Goal: Transaction & Acquisition: Purchase product/service

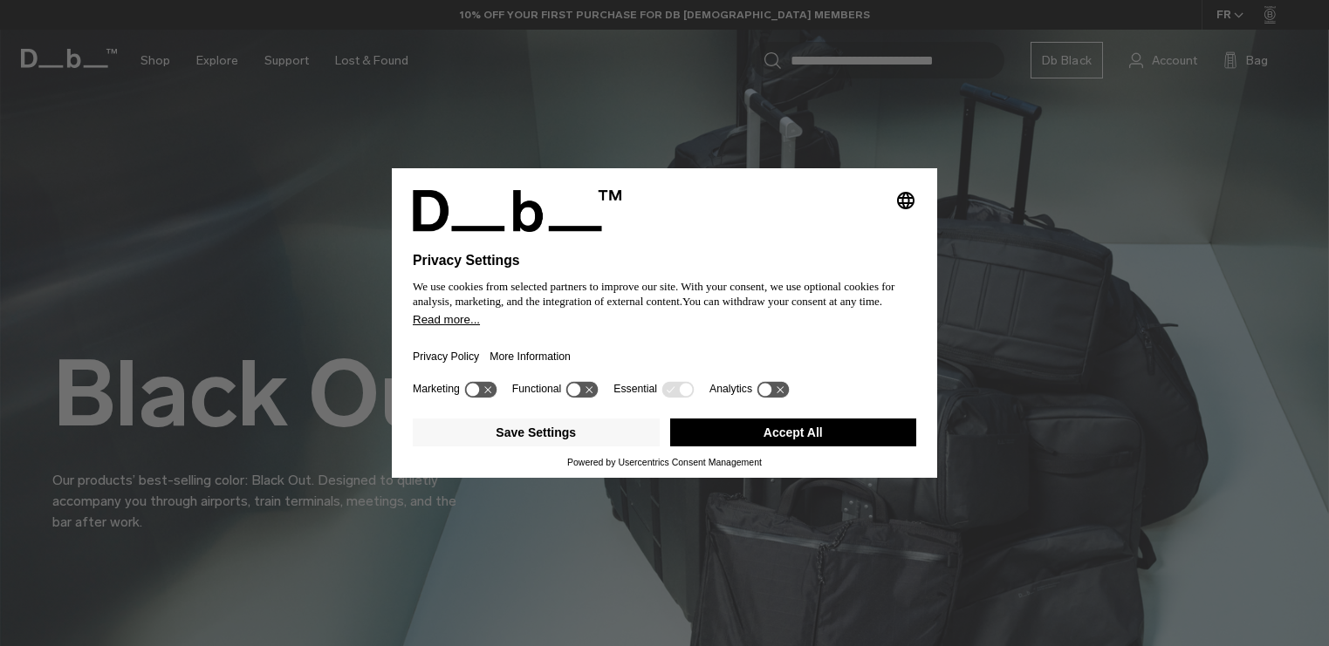
click at [852, 435] on button "Accept All" at bounding box center [793, 433] width 247 height 28
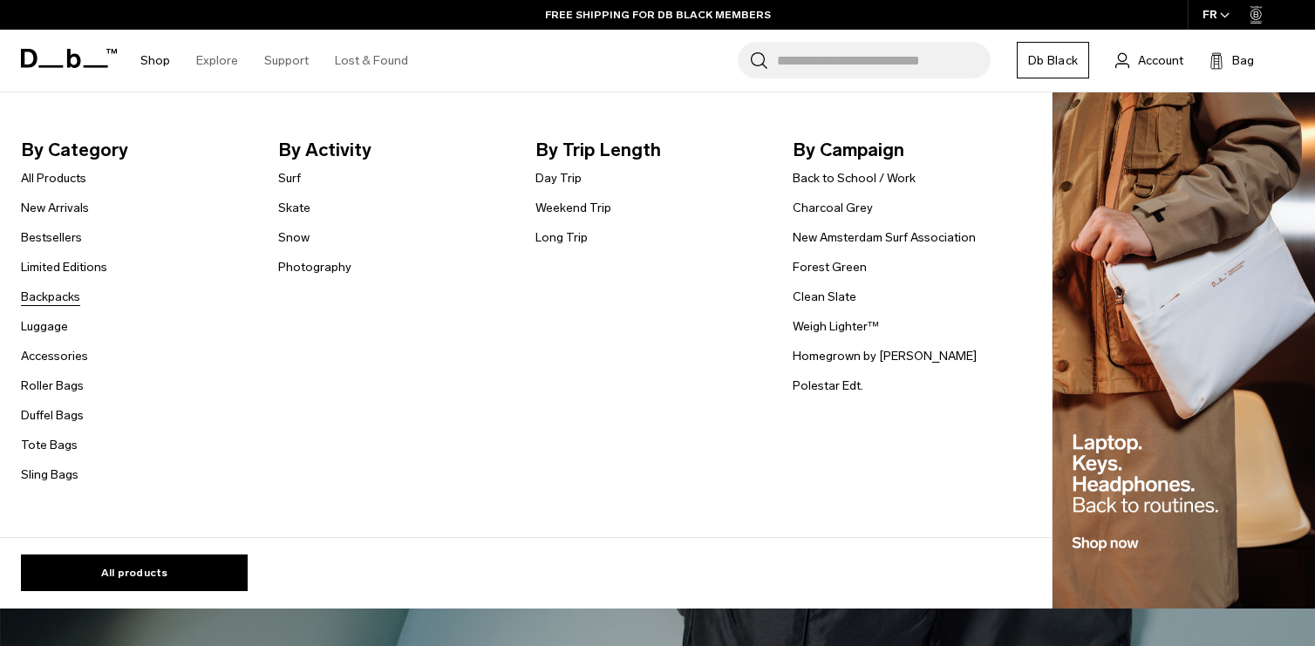
click at [52, 297] on link "Backpacks" at bounding box center [50, 297] width 59 height 18
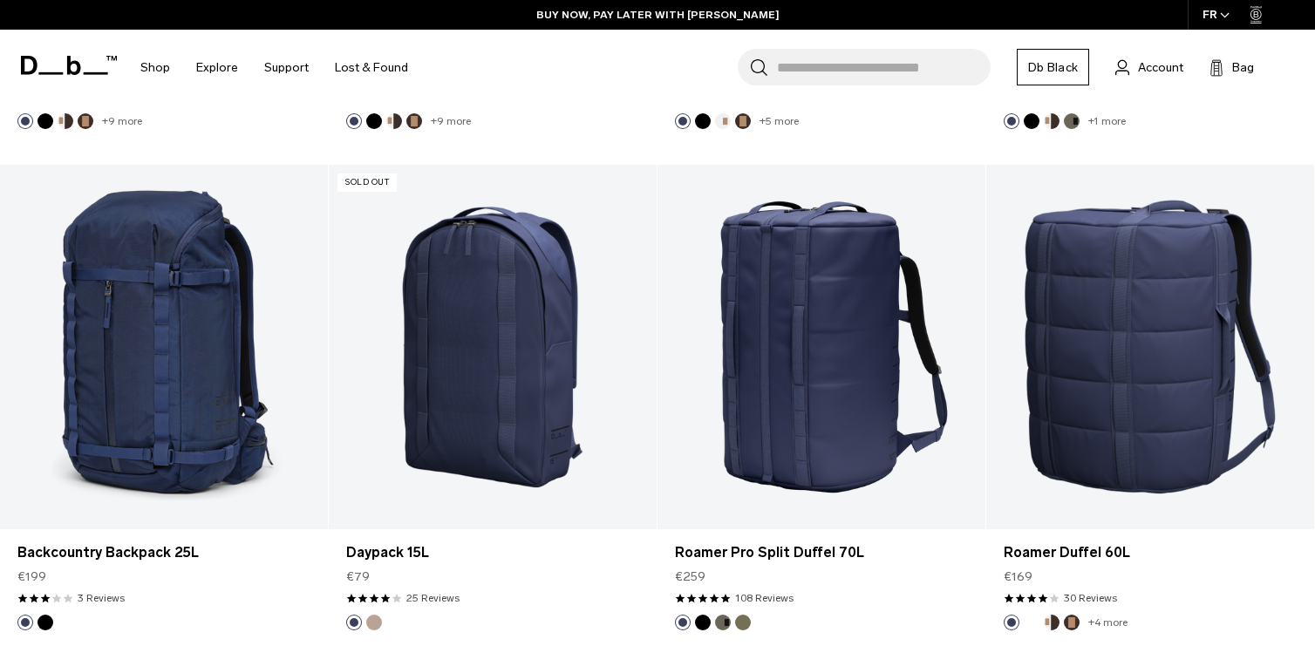
scroll to position [4885, 0]
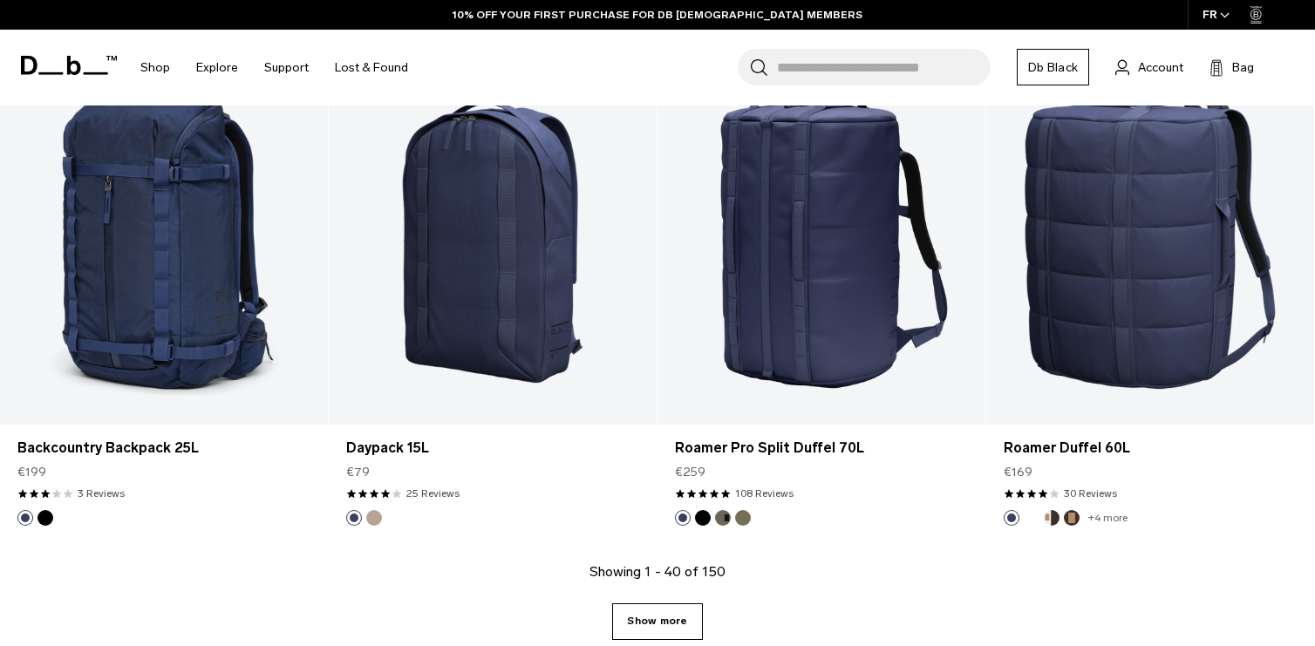
click at [667, 616] on link "Show more" at bounding box center [657, 622] width 90 height 37
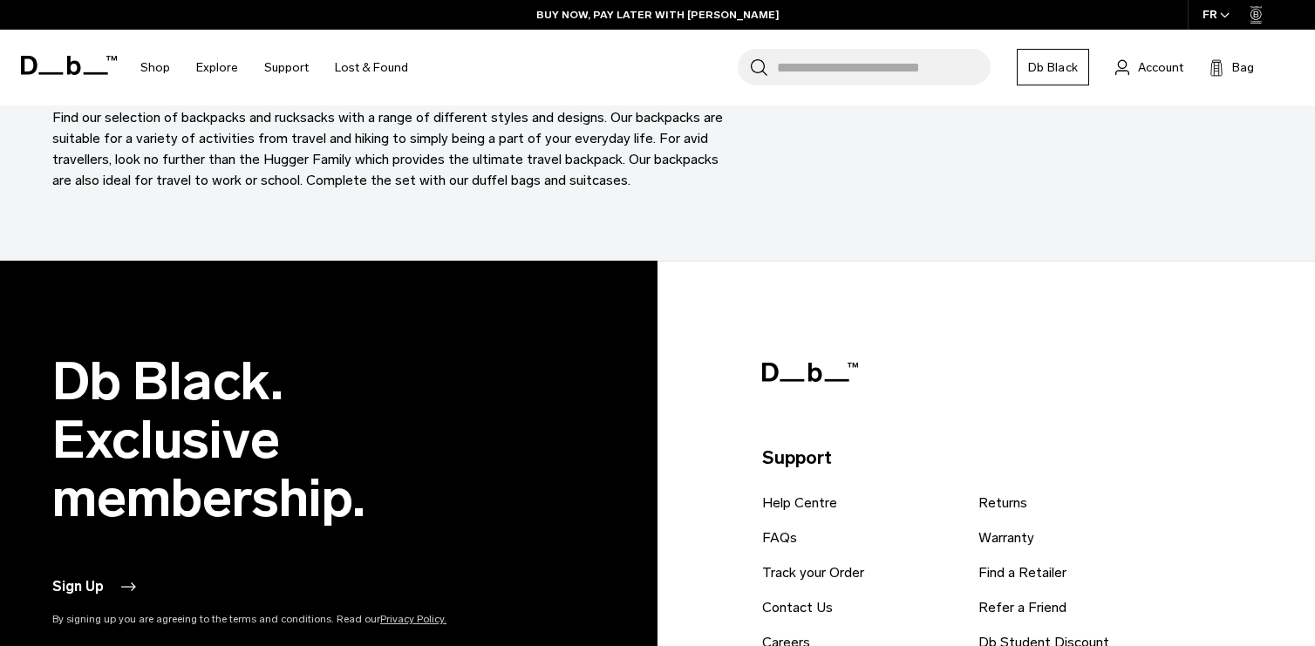
scroll to position [10047, 0]
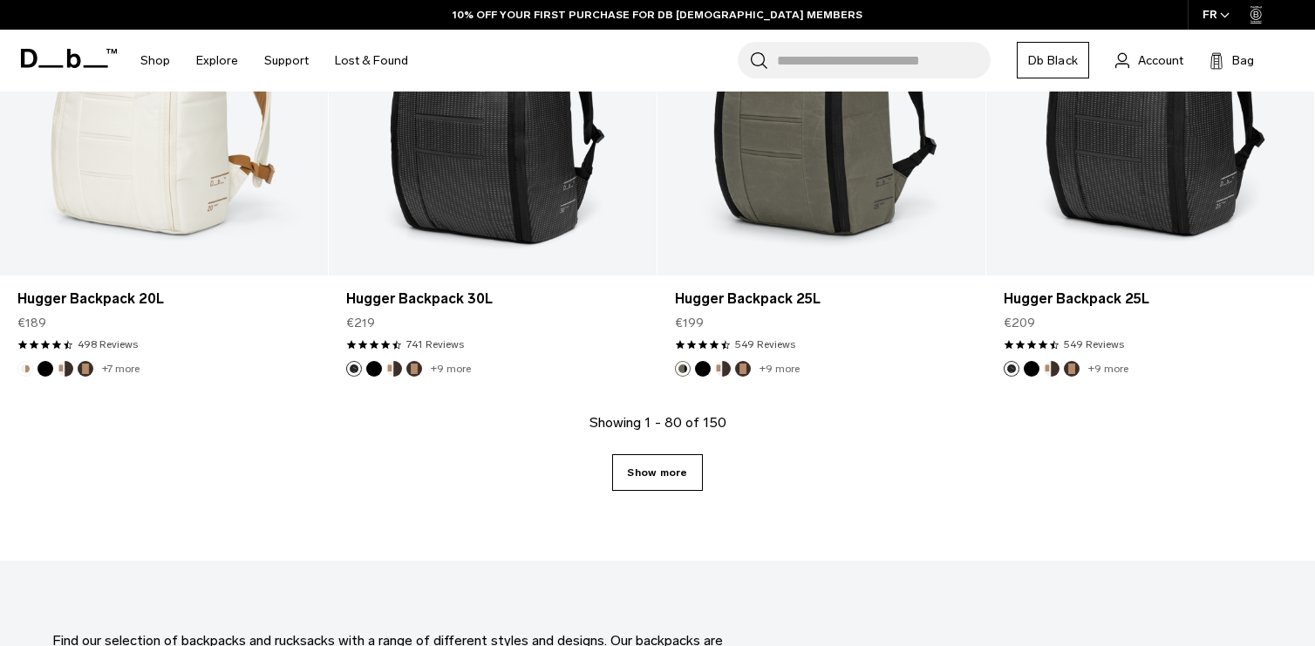
click at [656, 460] on link "Show more" at bounding box center [657, 472] width 90 height 37
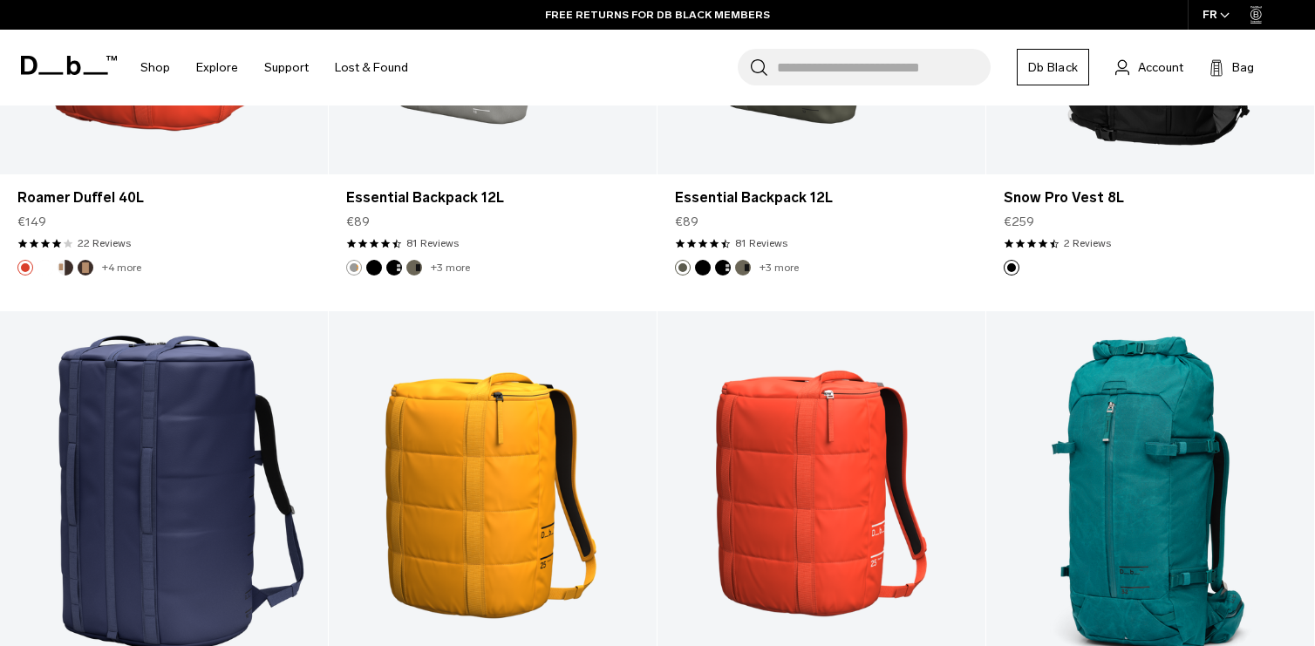
scroll to position [14933, 0]
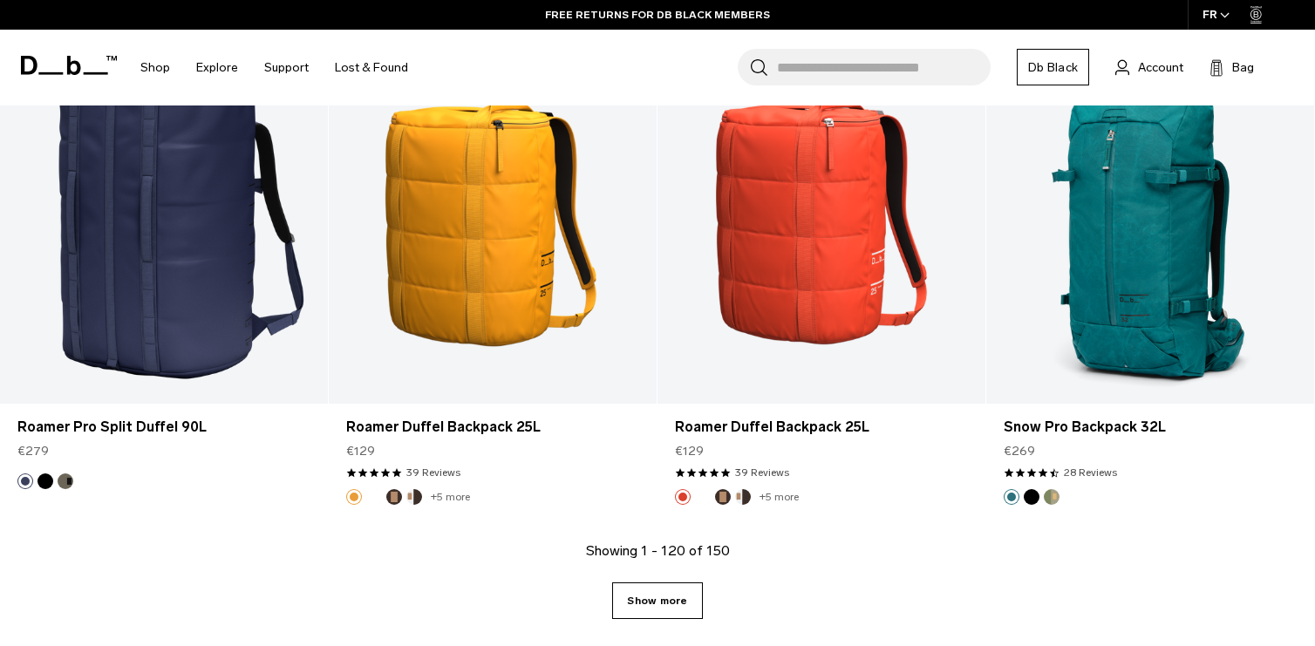
click at [687, 601] on link "Show more" at bounding box center [657, 601] width 90 height 37
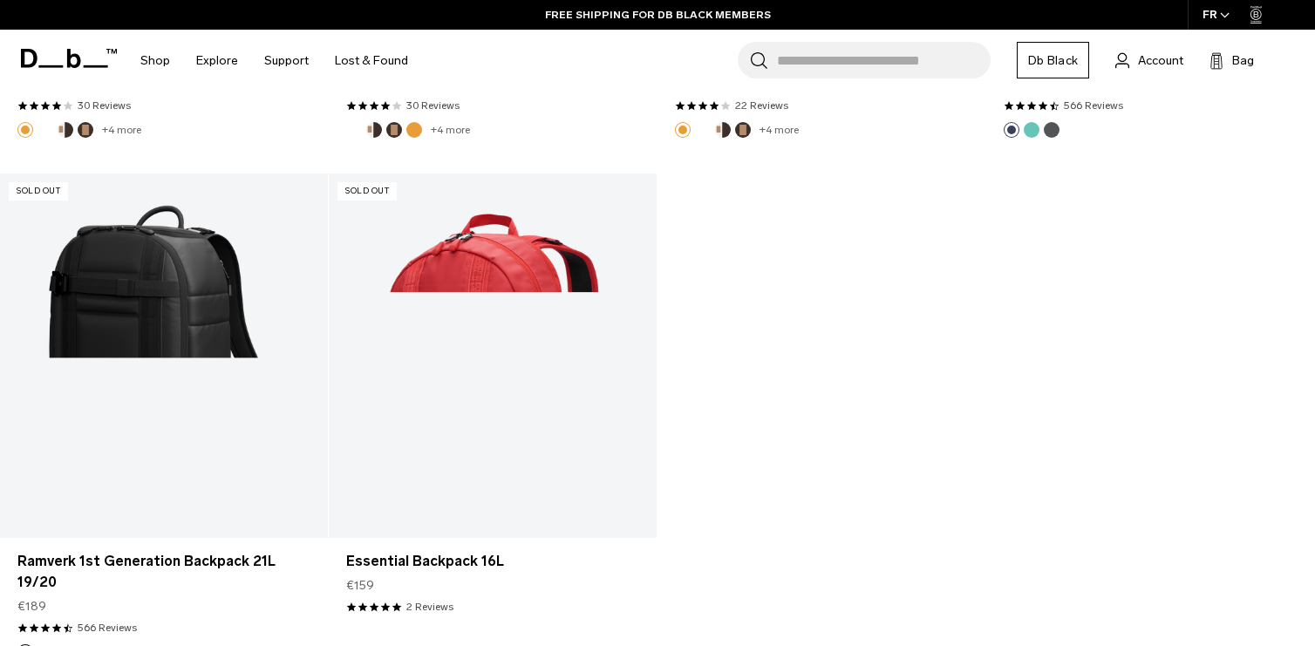
scroll to position [18851, 0]
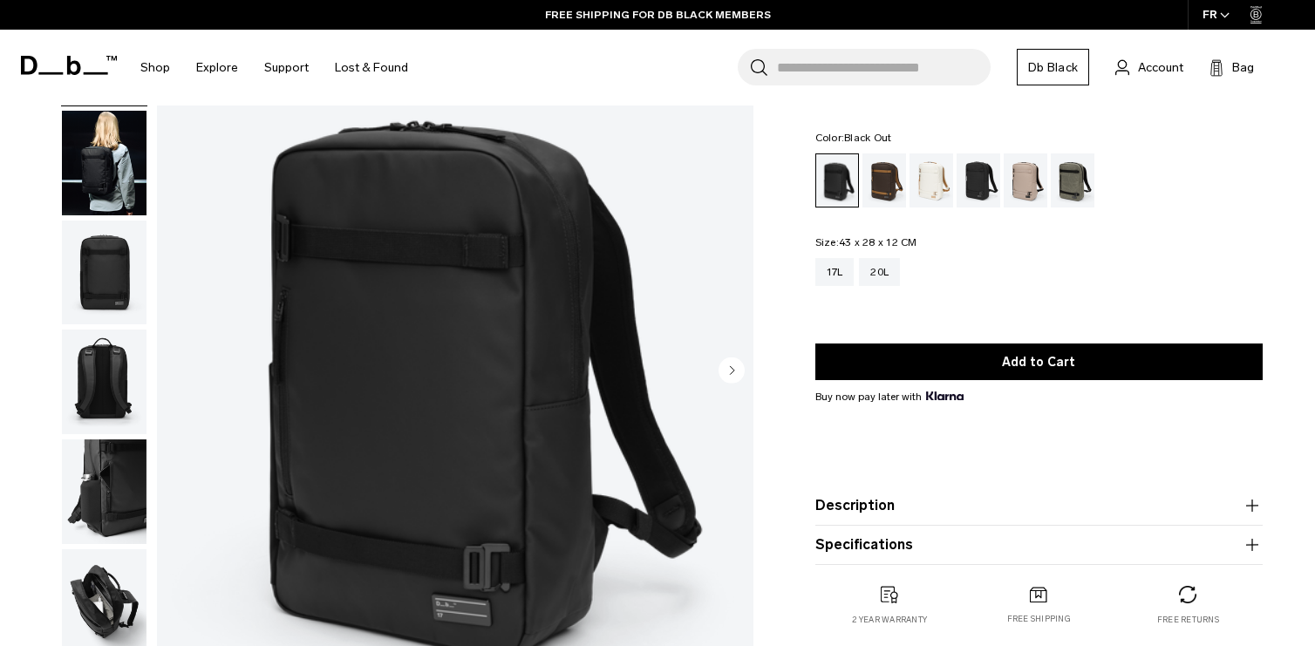
scroll to position [87, 0]
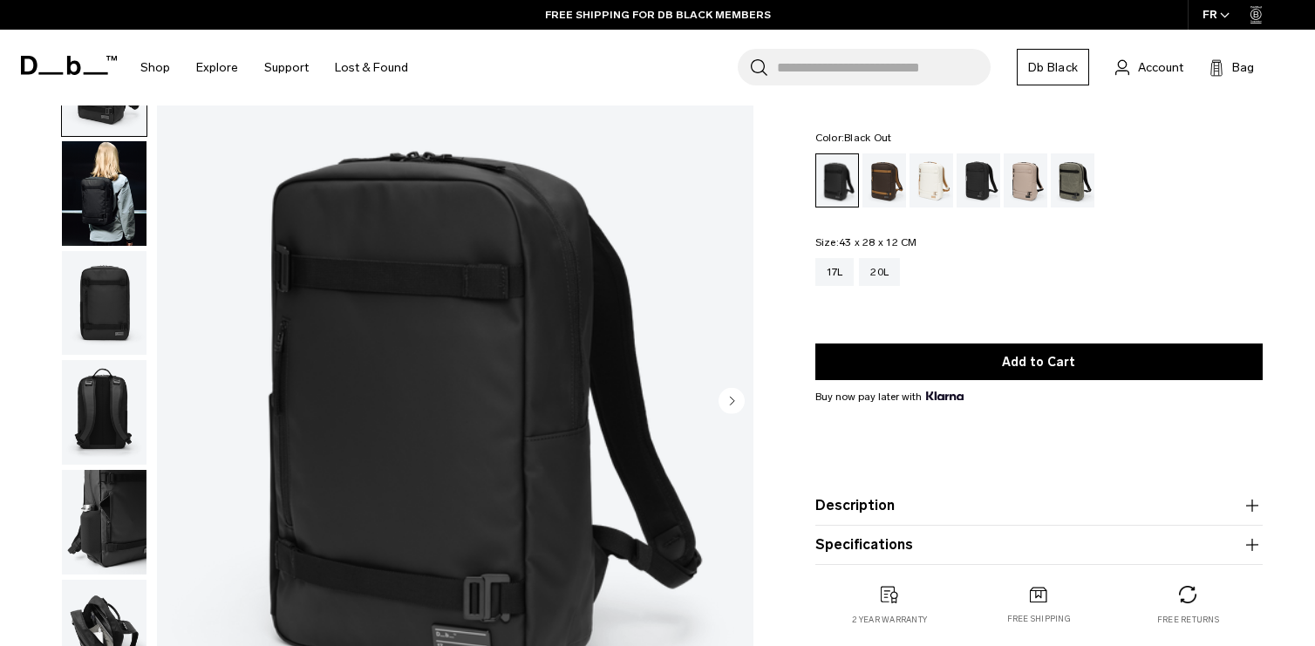
click at [101, 621] on img "button" at bounding box center [104, 632] width 85 height 105
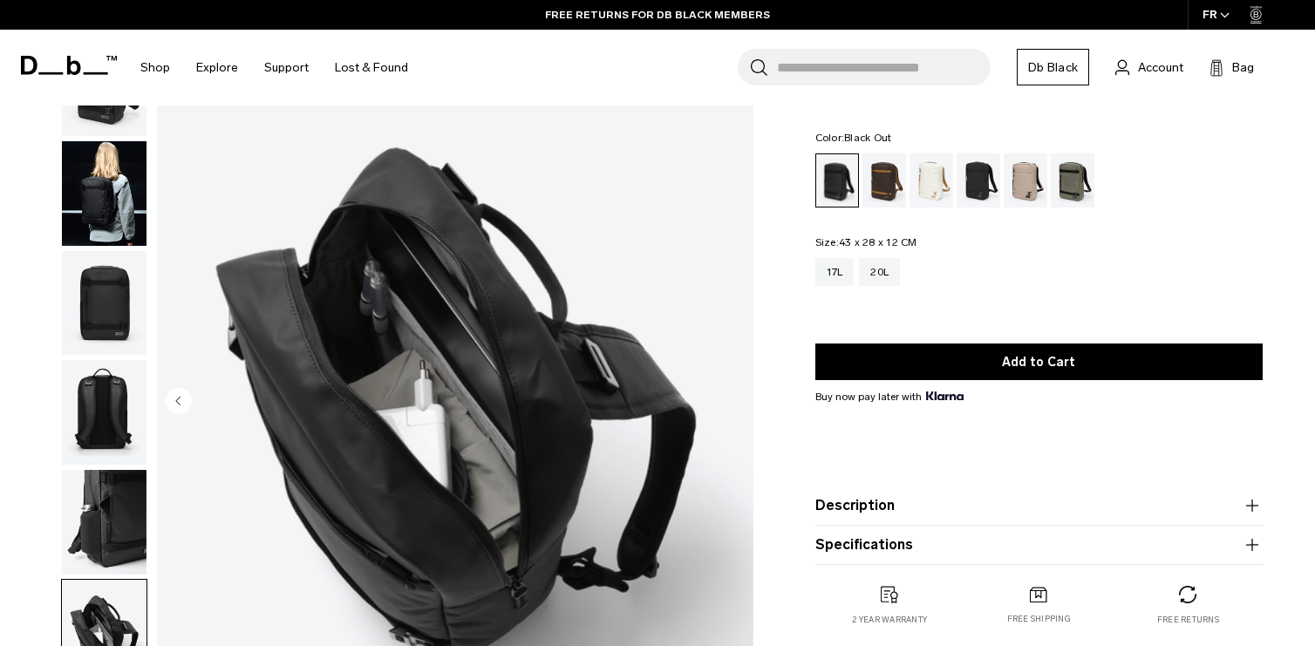
click at [124, 504] on img "button" at bounding box center [104, 522] width 85 height 105
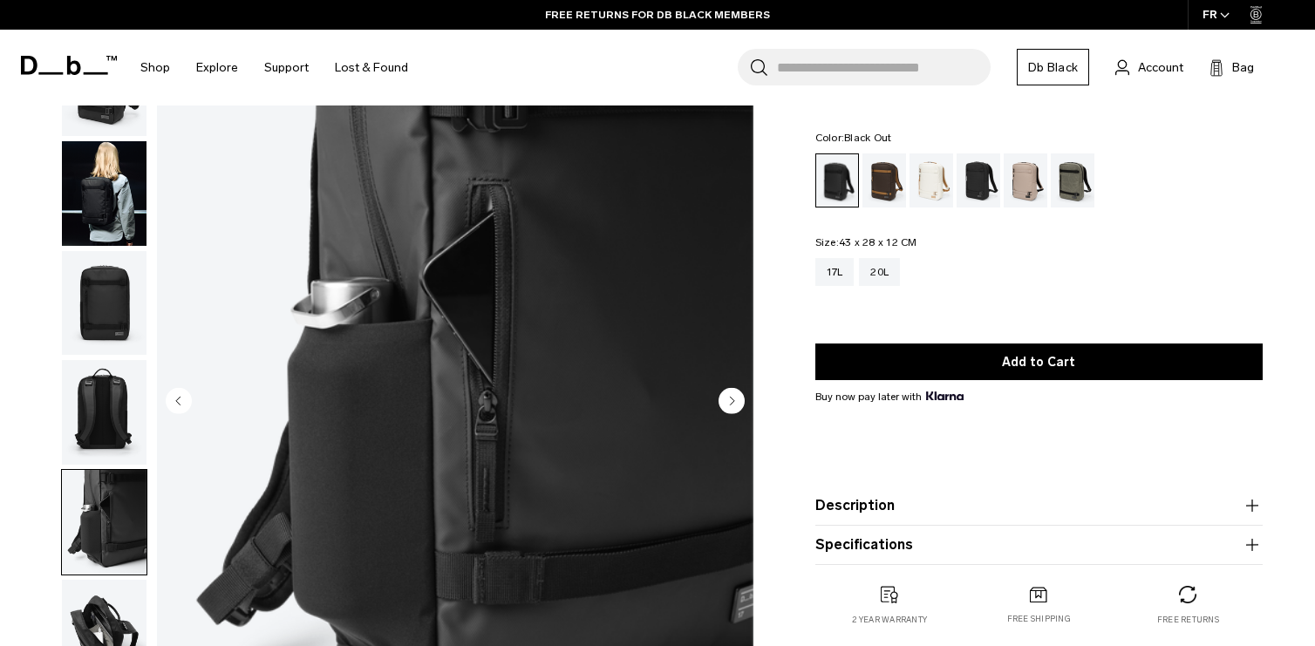
click at [107, 400] on img "button" at bounding box center [104, 412] width 85 height 105
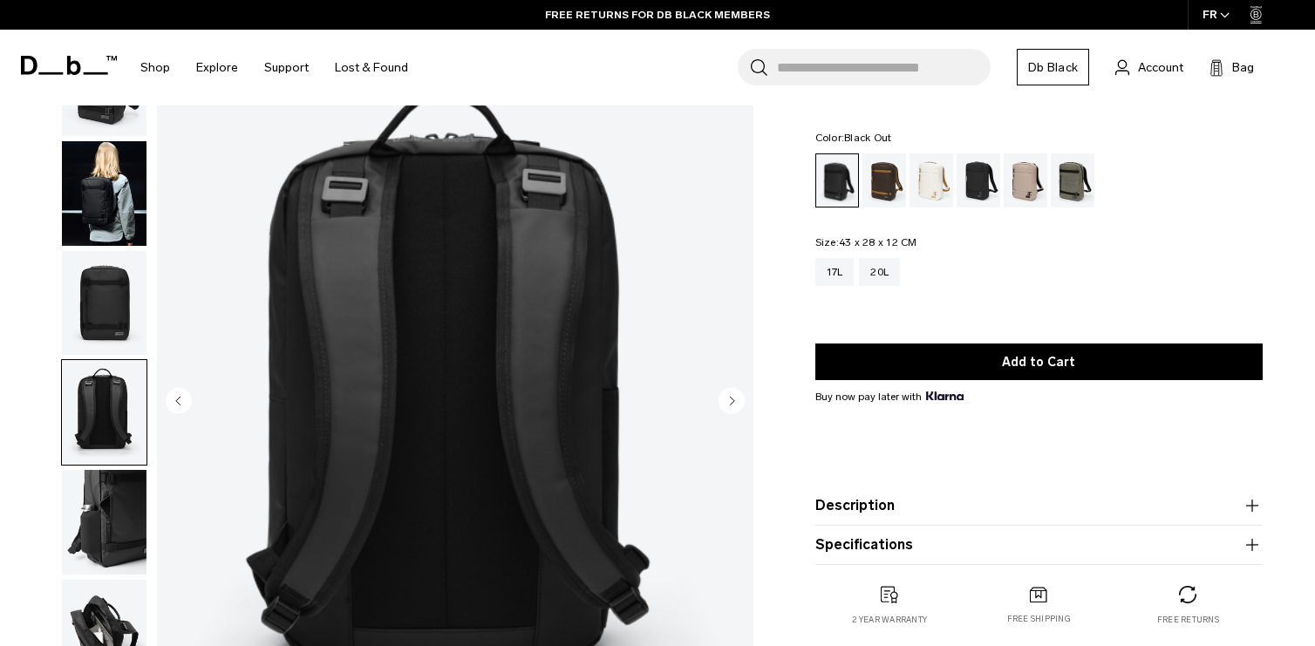
click at [118, 261] on img "button" at bounding box center [104, 303] width 85 height 105
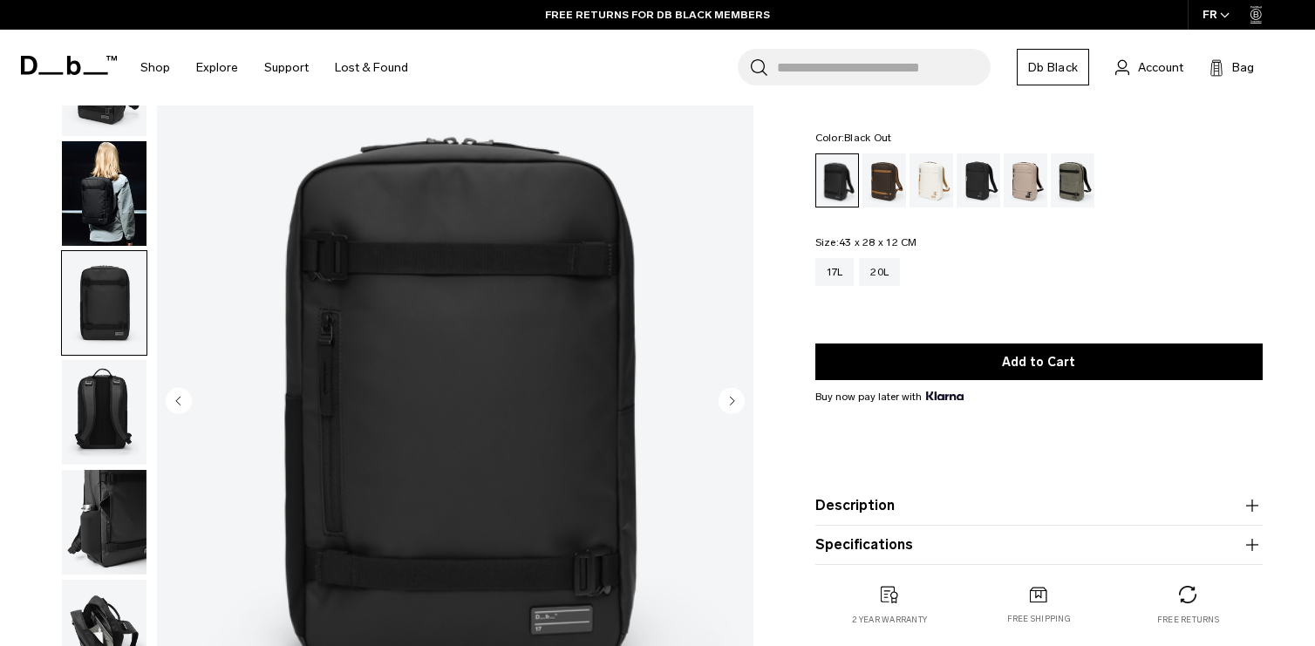
click at [110, 191] on img "button" at bounding box center [104, 193] width 85 height 105
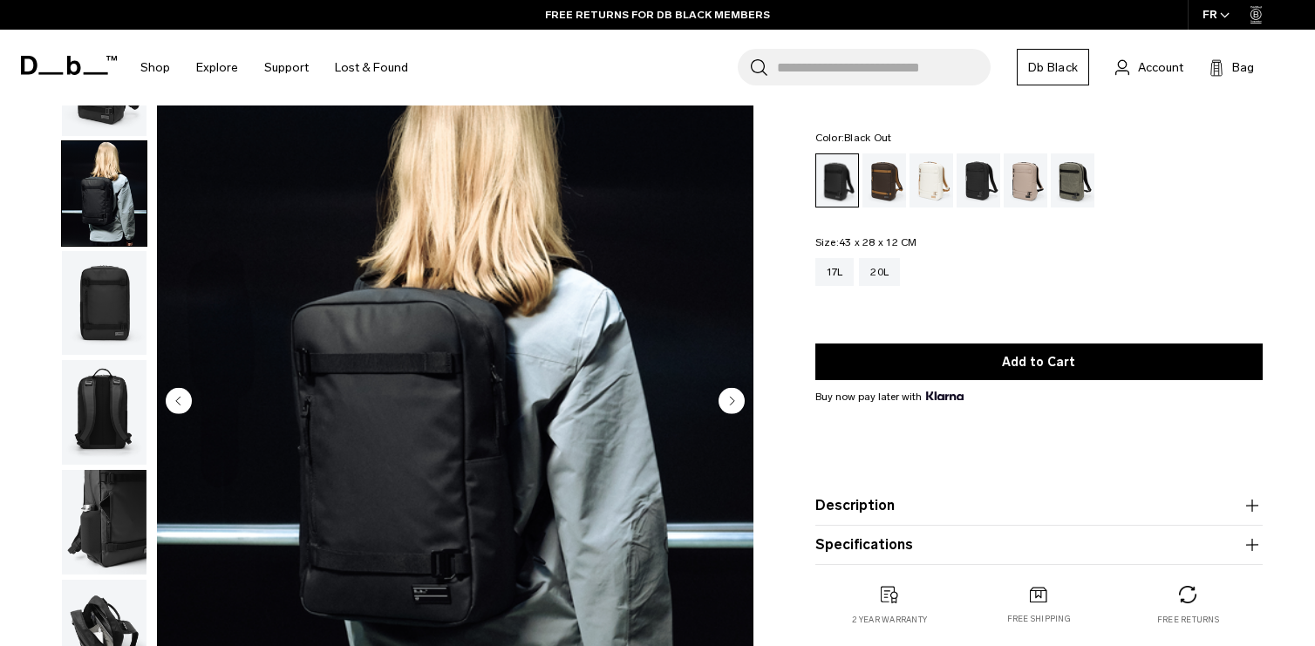
click at [114, 89] on span at bounding box center [69, 65] width 96 height 80
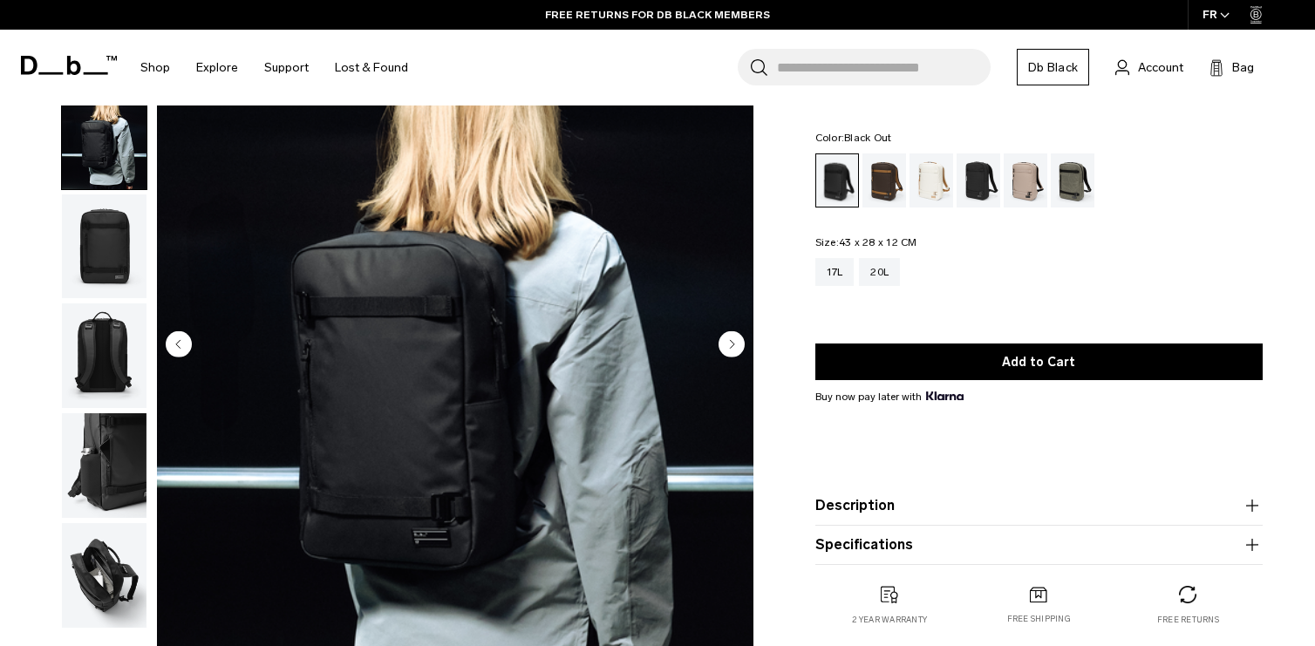
scroll to position [174, 0]
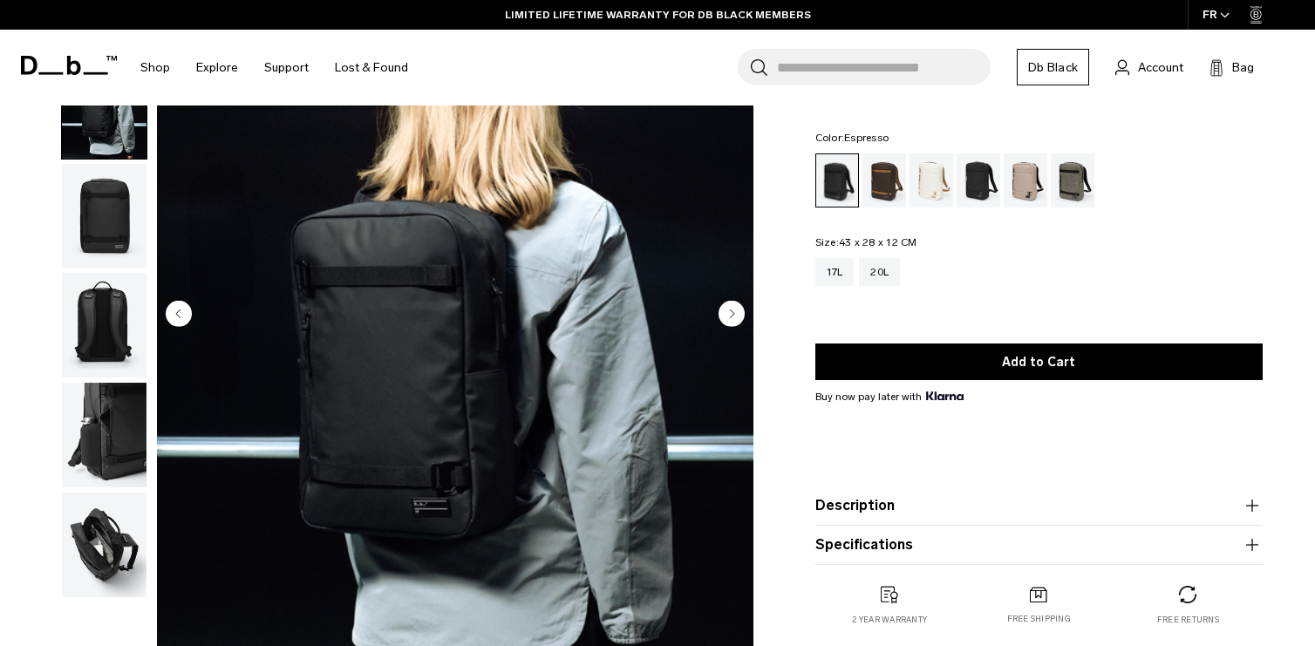
click at [880, 185] on div "Espresso" at bounding box center [885, 181] width 44 height 54
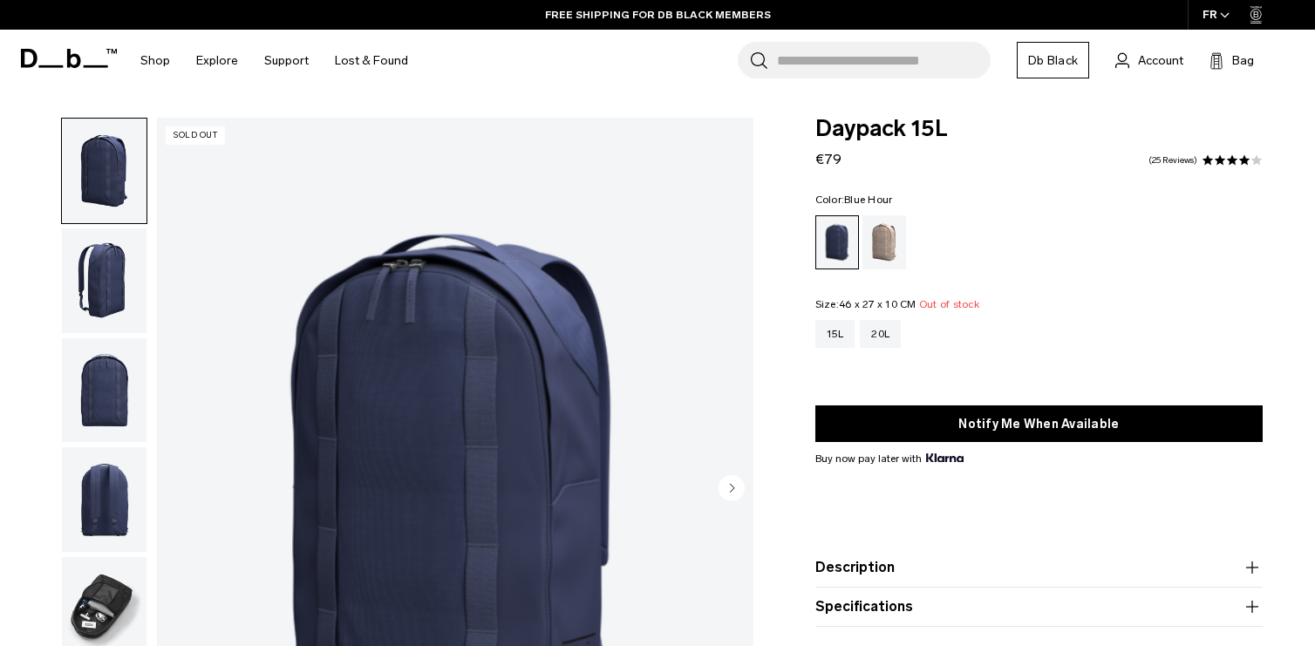
click at [88, 246] on img "button" at bounding box center [104, 281] width 85 height 105
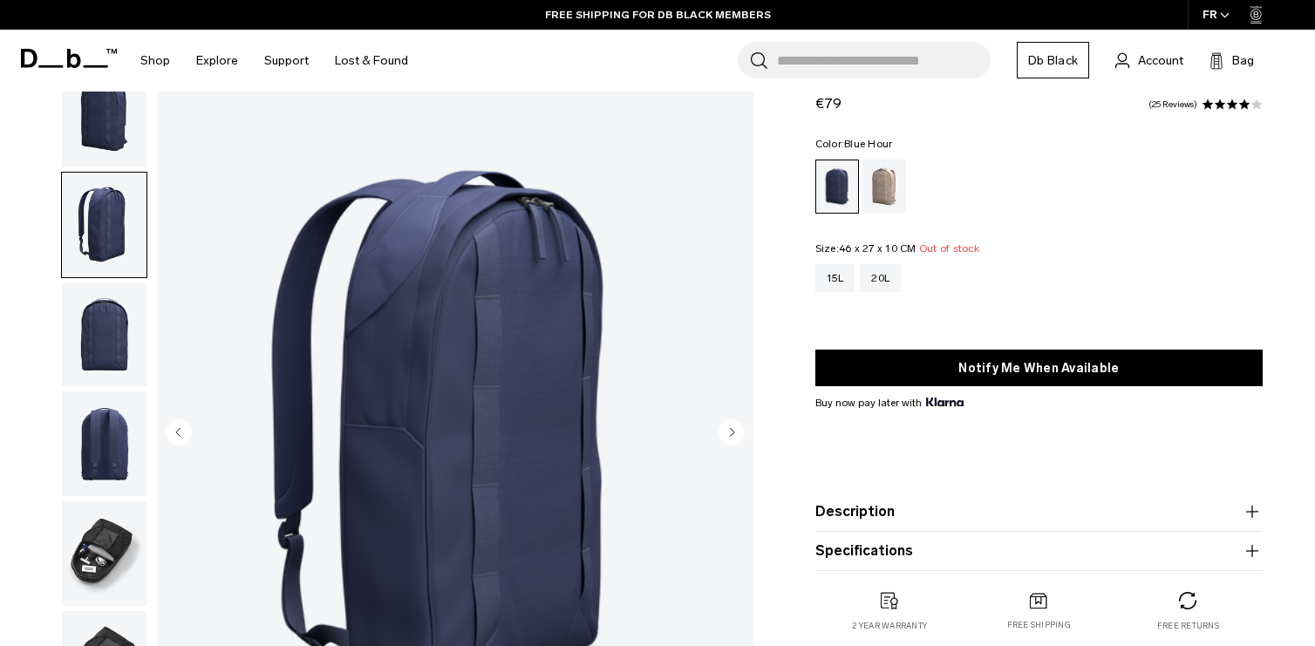
scroll to position [87, 0]
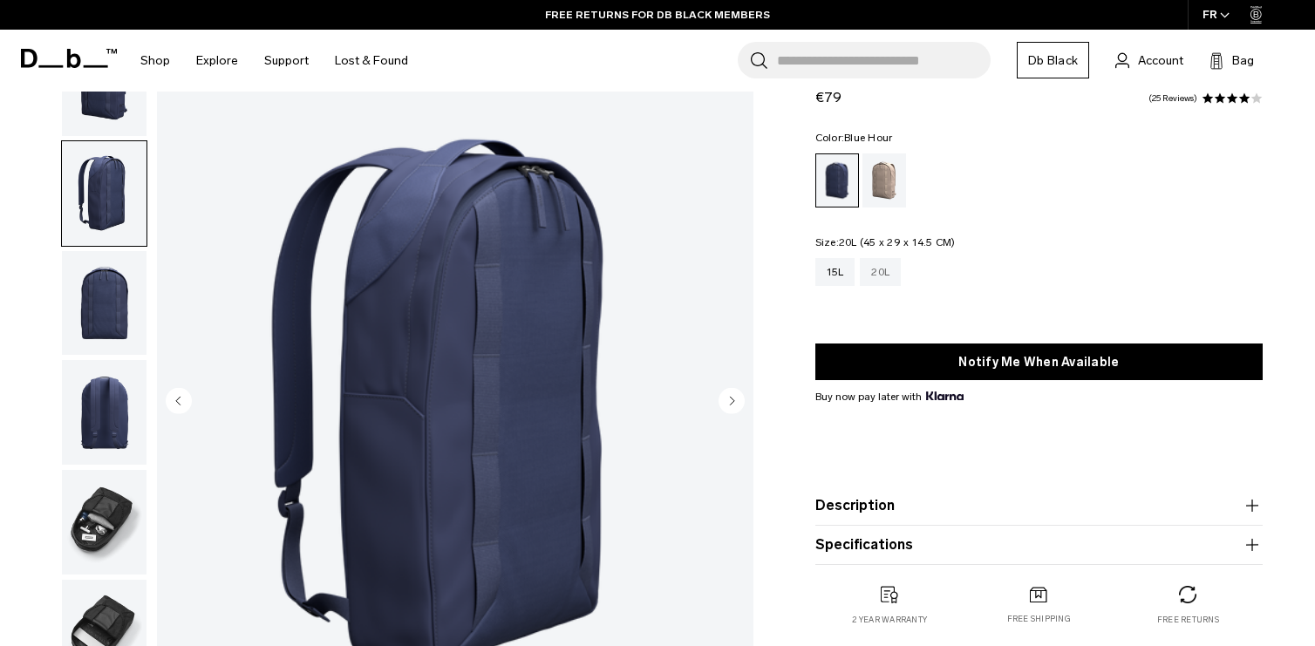
click at [893, 274] on div "20L" at bounding box center [880, 272] width 41 height 28
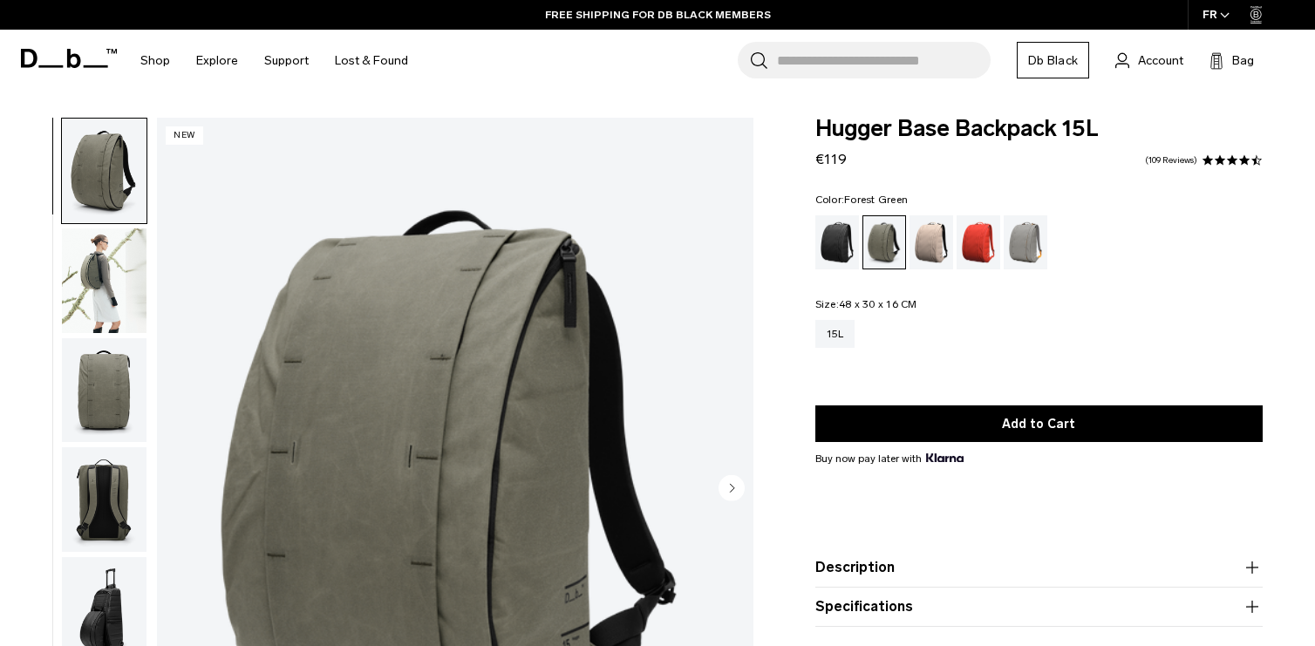
click at [113, 307] on img "button" at bounding box center [104, 281] width 85 height 105
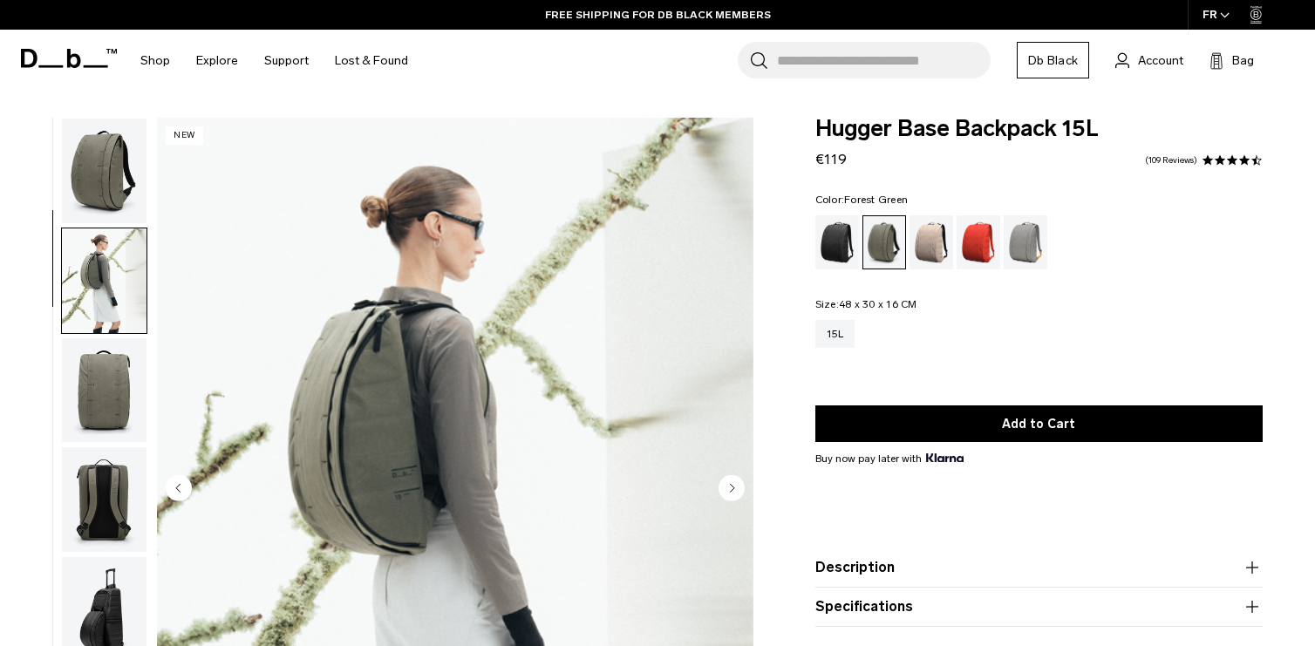
scroll to position [110, 0]
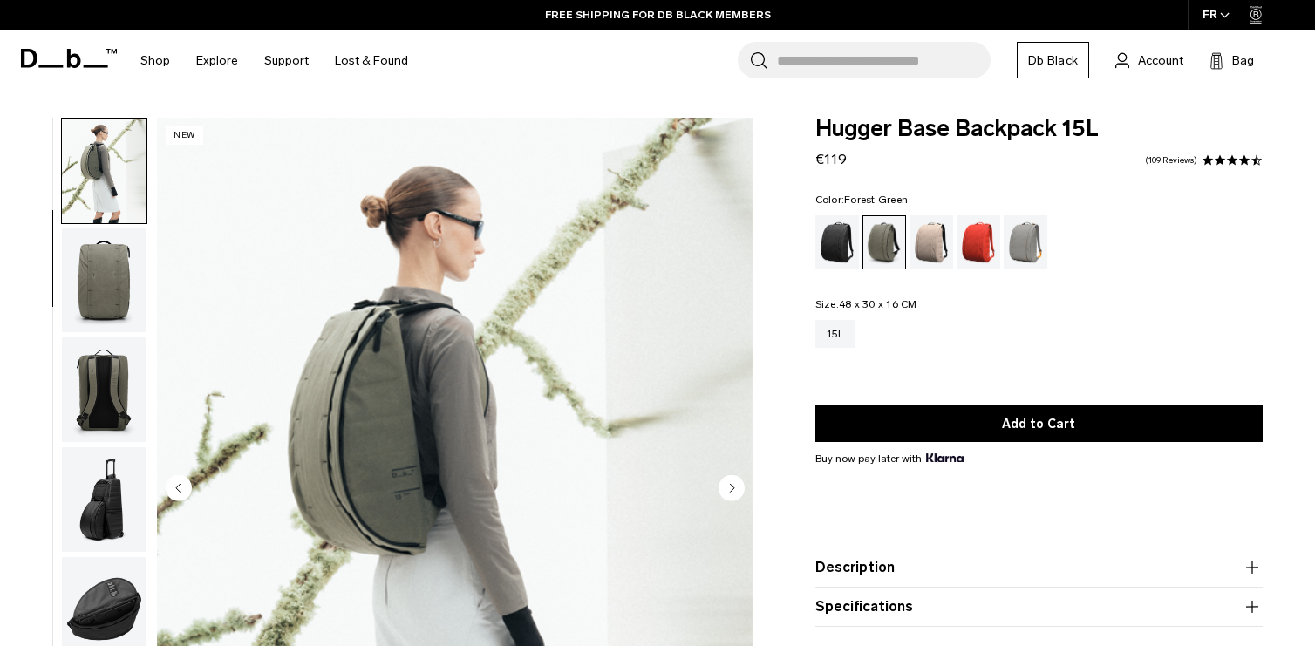
click at [120, 403] on img "button" at bounding box center [104, 390] width 85 height 105
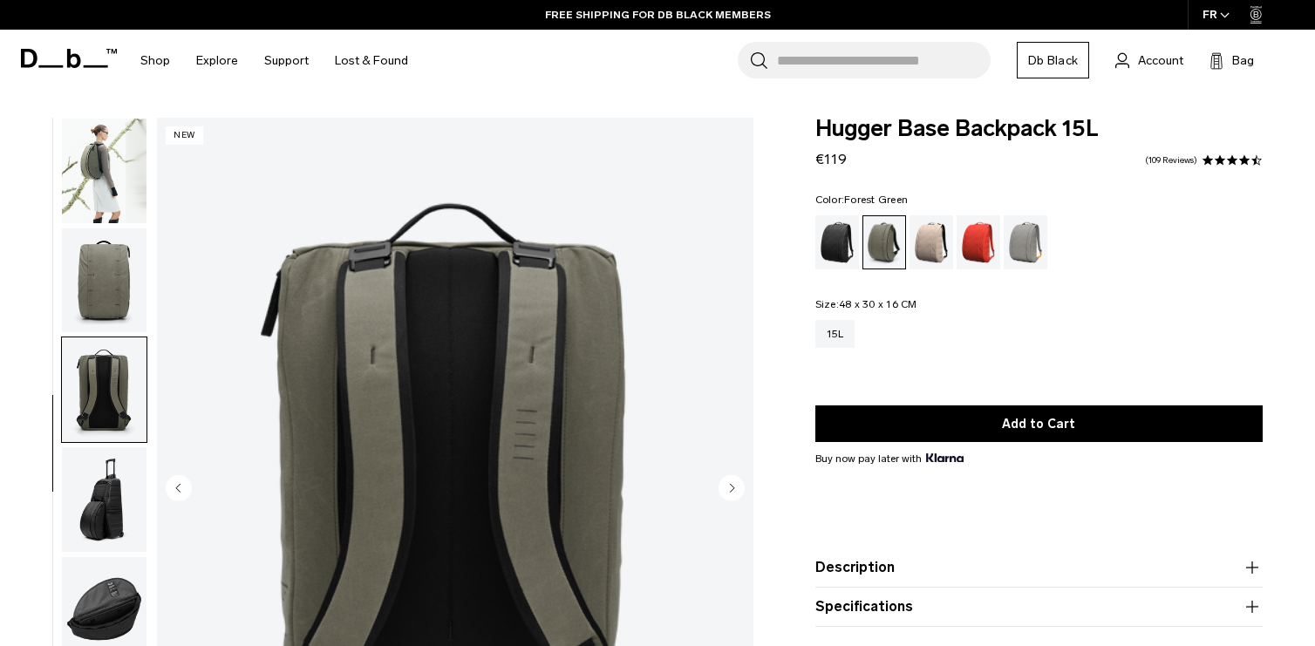
scroll to position [129, 0]
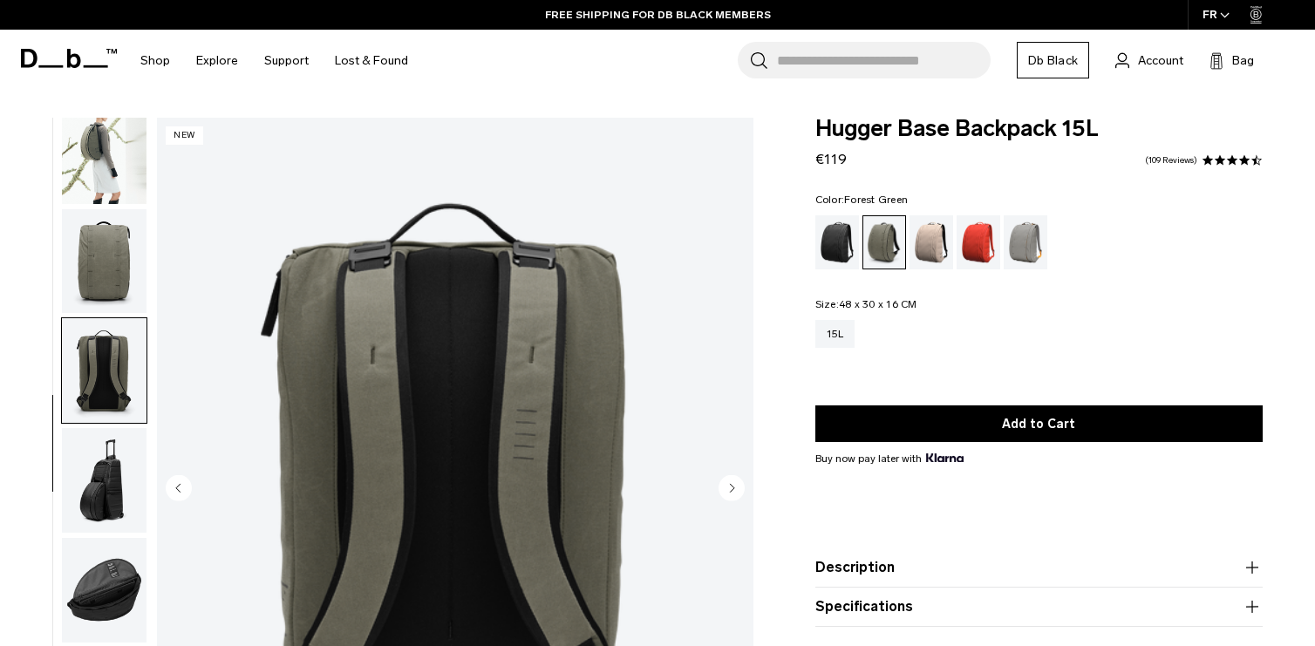
click at [105, 501] on img "button" at bounding box center [104, 480] width 85 height 105
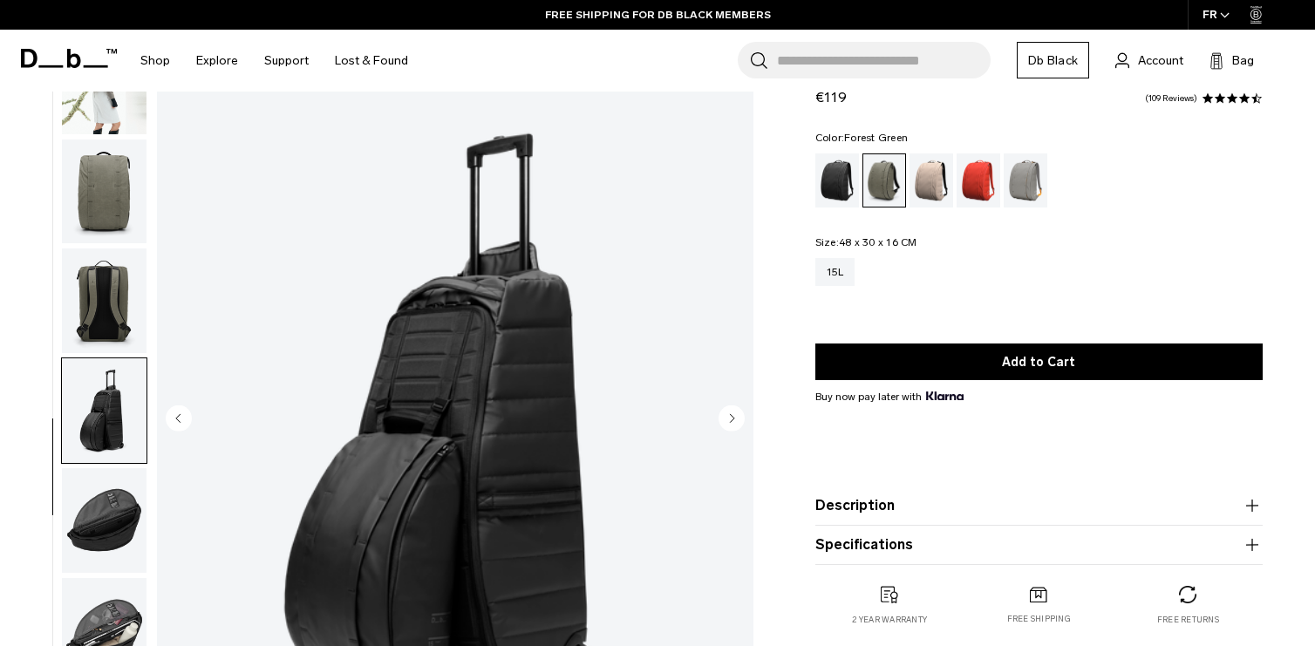
scroll to position [174, 0]
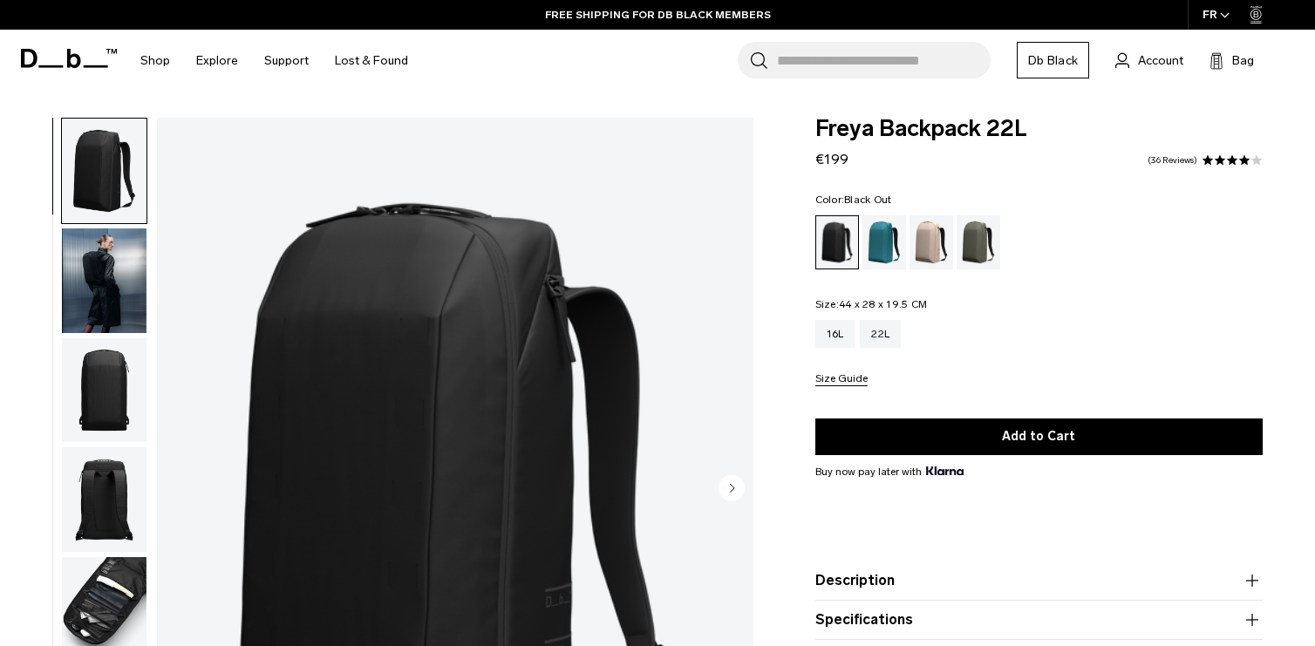
click at [88, 393] on img "button" at bounding box center [104, 390] width 85 height 105
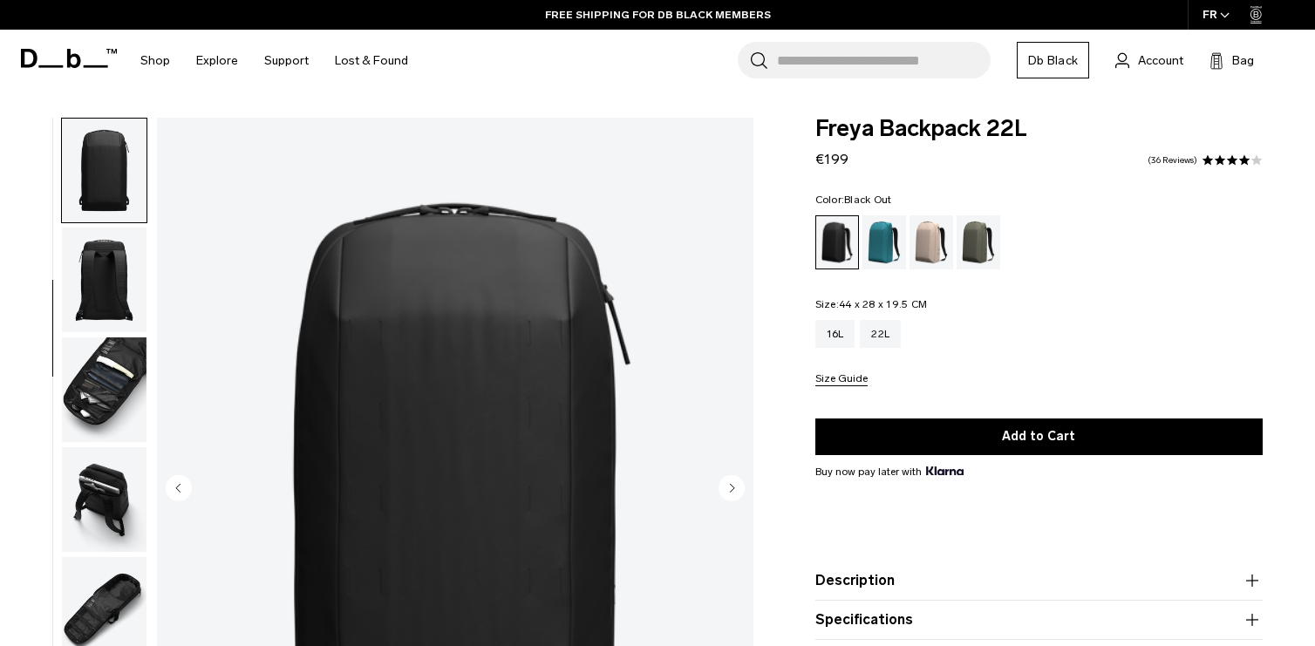
click at [87, 407] on img "button" at bounding box center [104, 390] width 85 height 105
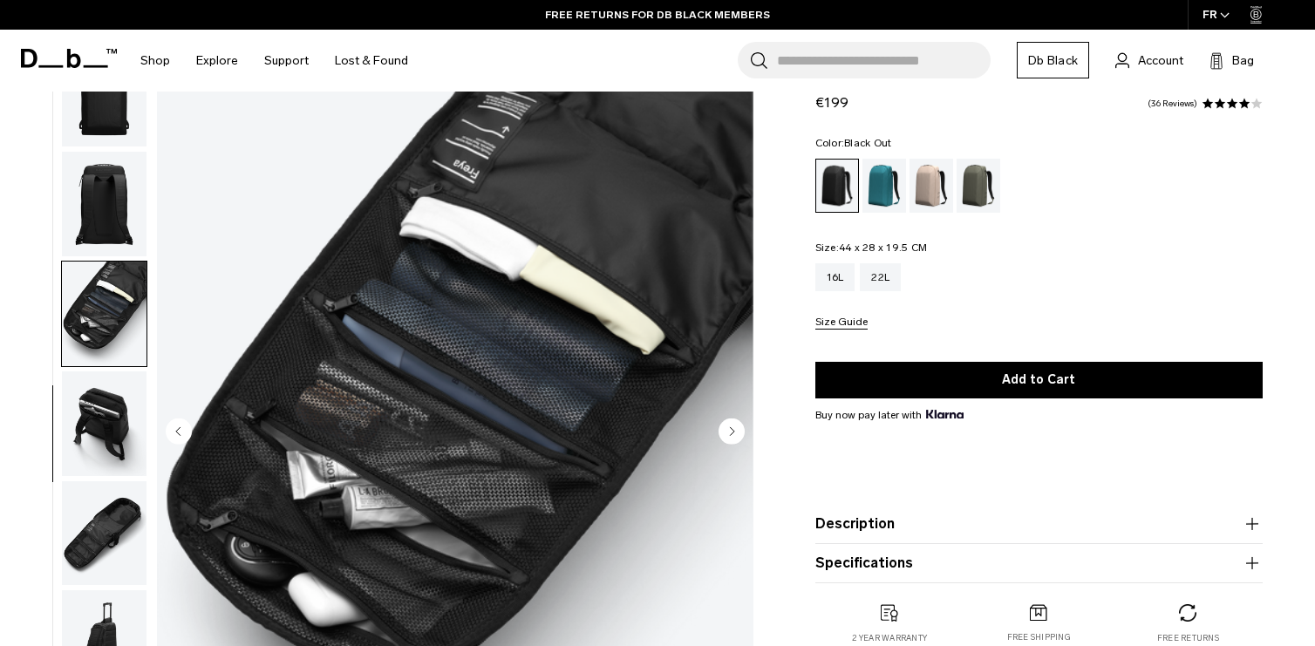
scroll to position [87, 0]
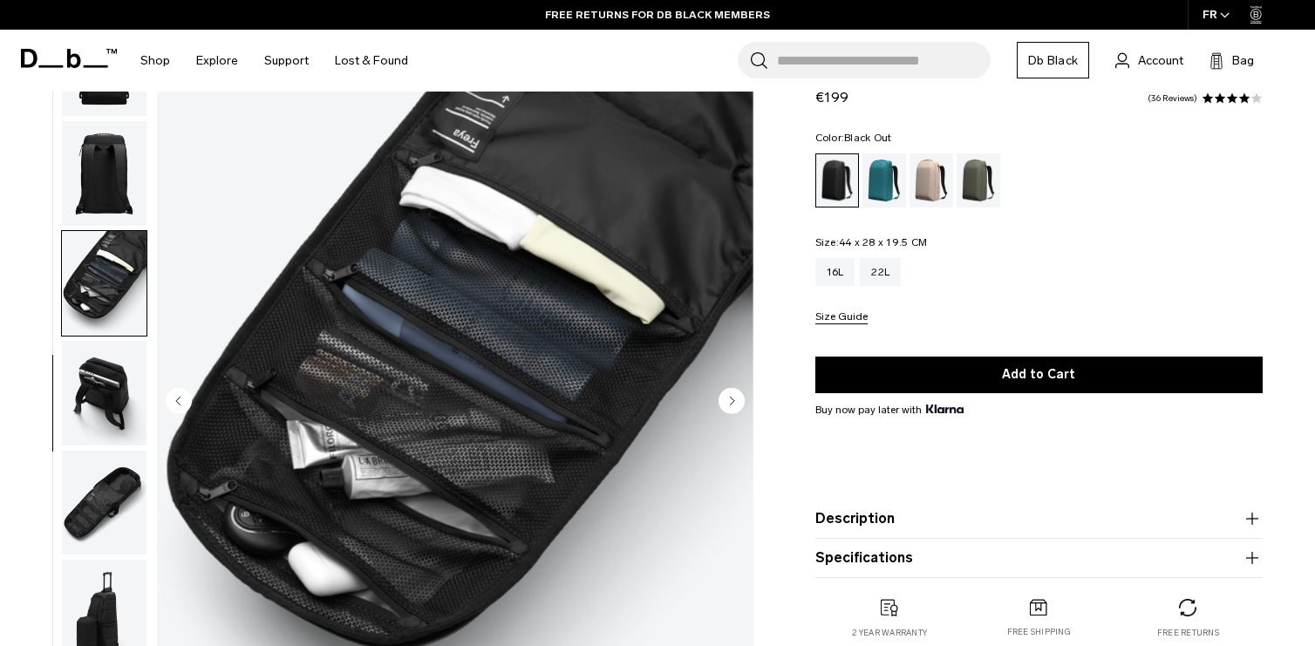
click at [93, 393] on img "button" at bounding box center [104, 393] width 85 height 105
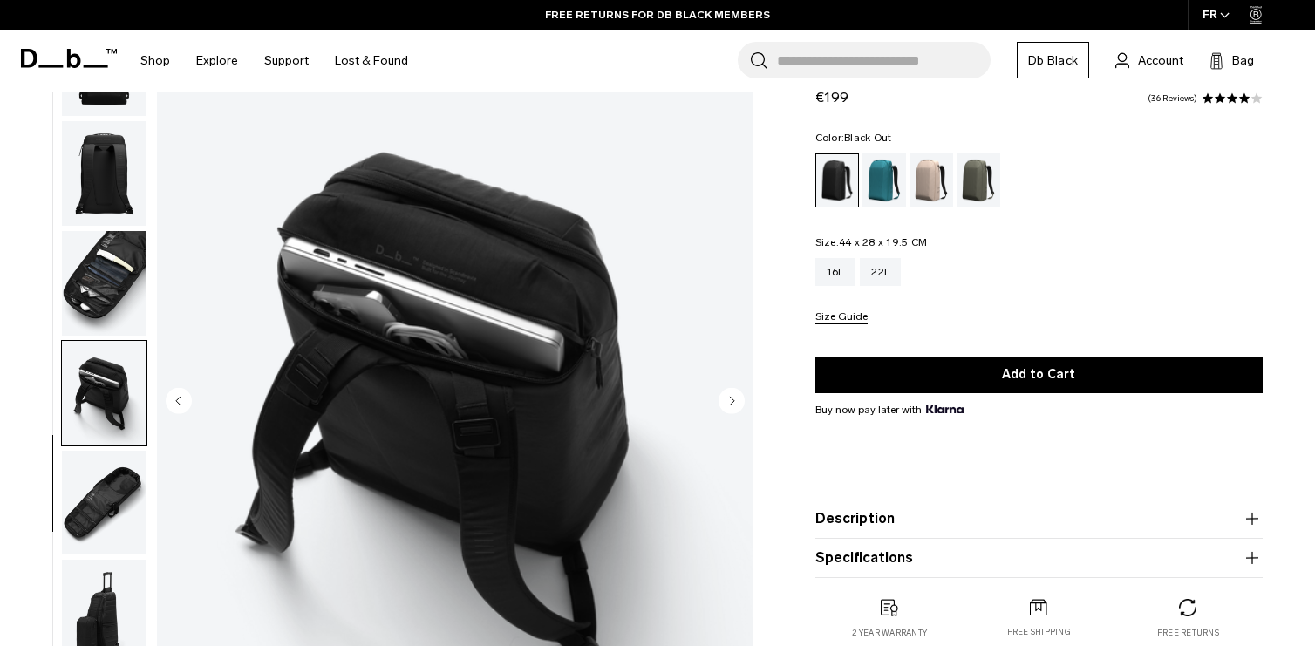
click at [90, 505] on img "button" at bounding box center [104, 503] width 85 height 105
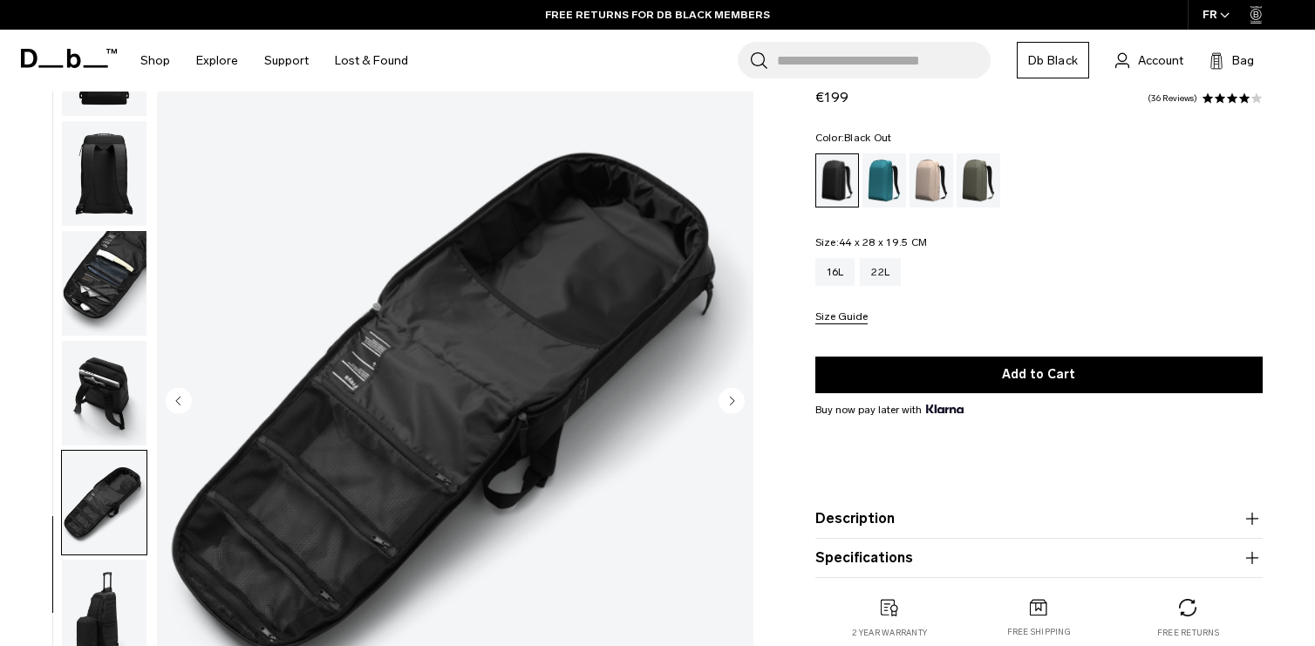
click at [111, 604] on img "button" at bounding box center [104, 612] width 85 height 105
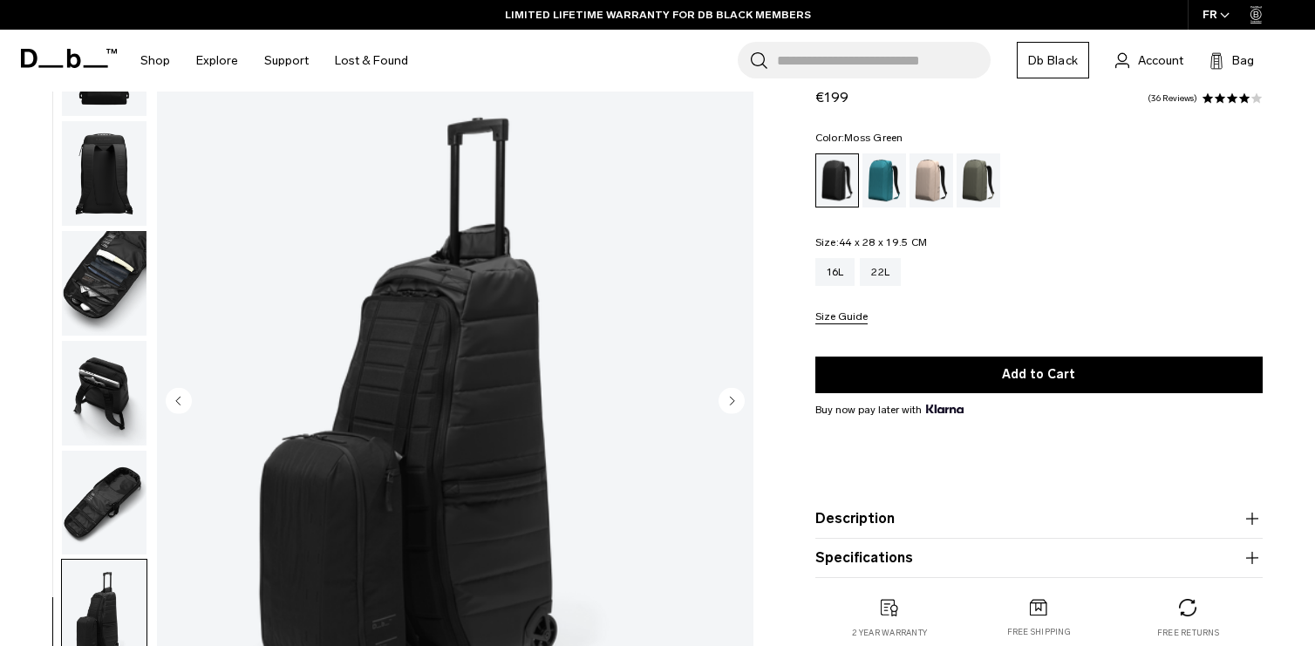
click at [969, 184] on div "Moss Green" at bounding box center [979, 181] width 44 height 54
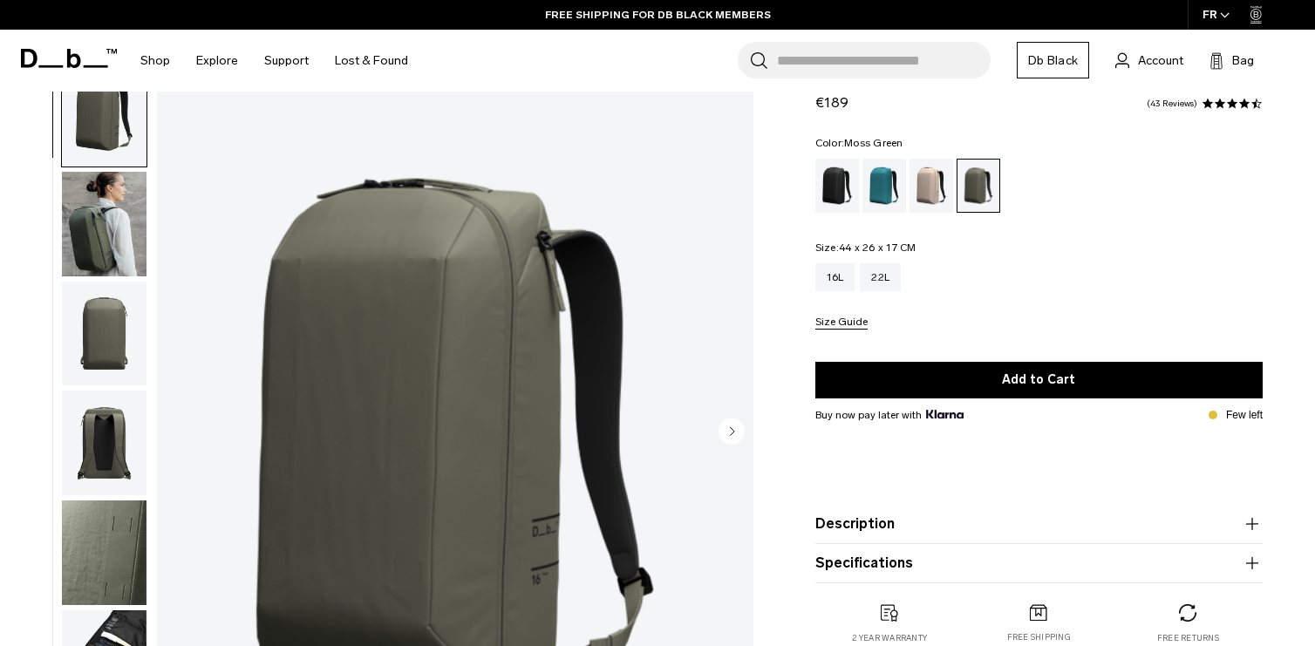
scroll to position [87, 0]
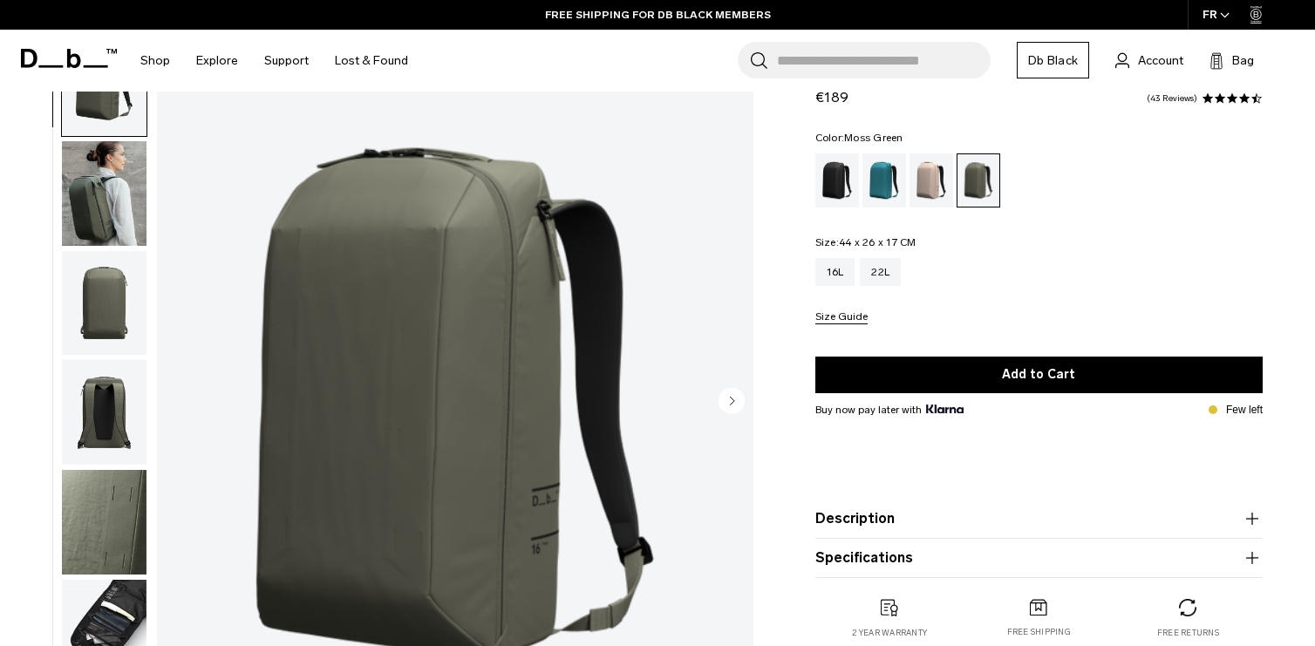
click at [76, 217] on img "button" at bounding box center [104, 193] width 85 height 105
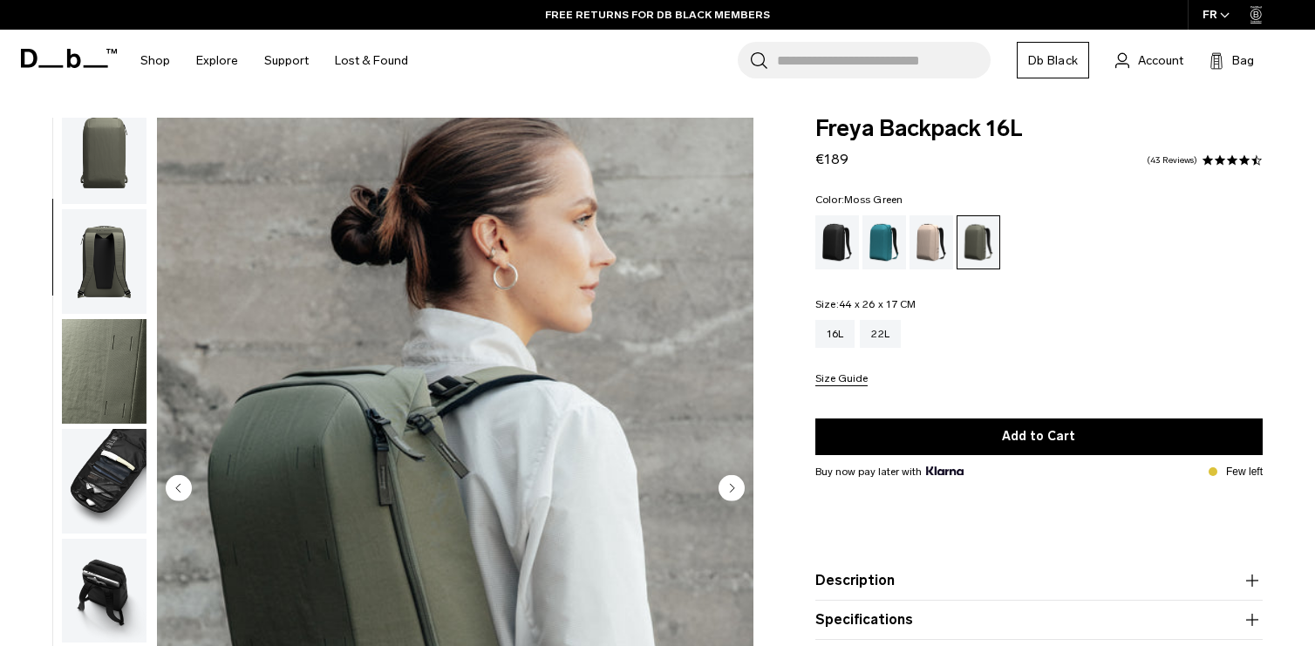
scroll to position [239, 0]
drag, startPoint x: 105, startPoint y: 479, endPoint x: 100, endPoint y: 522, distance: 43.0
click at [104, 479] on img "button" at bounding box center [104, 480] width 85 height 105
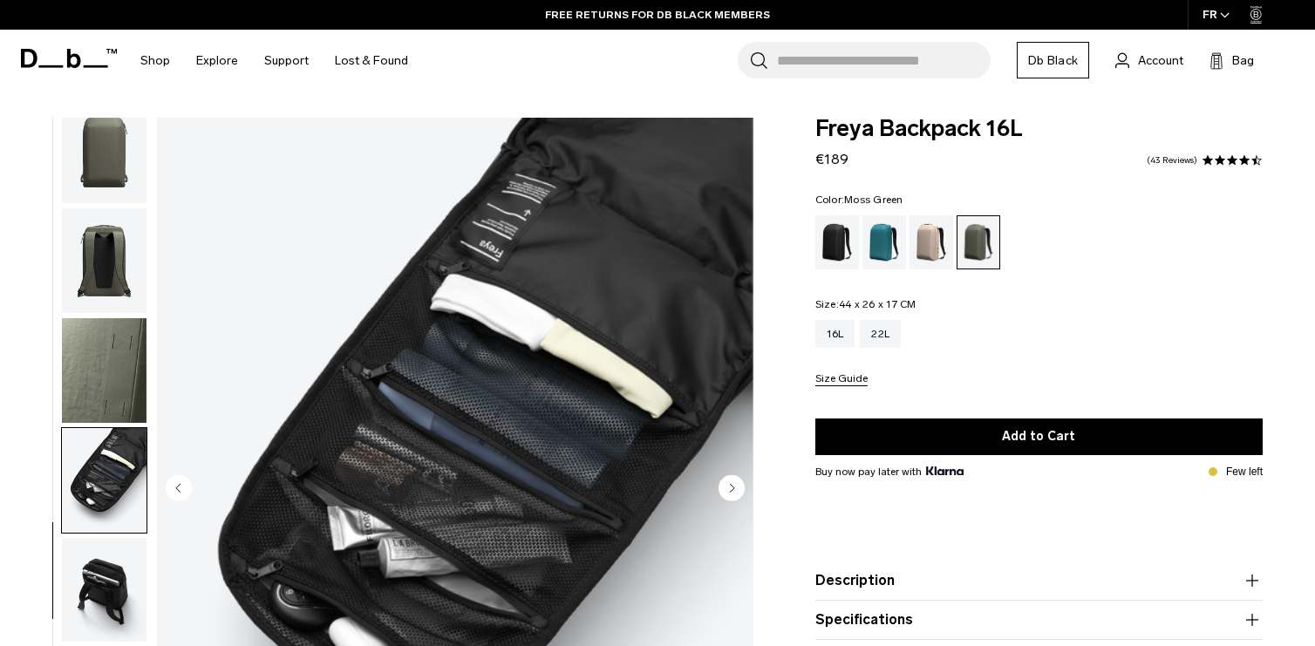
click at [101, 583] on img "button" at bounding box center [104, 590] width 85 height 105
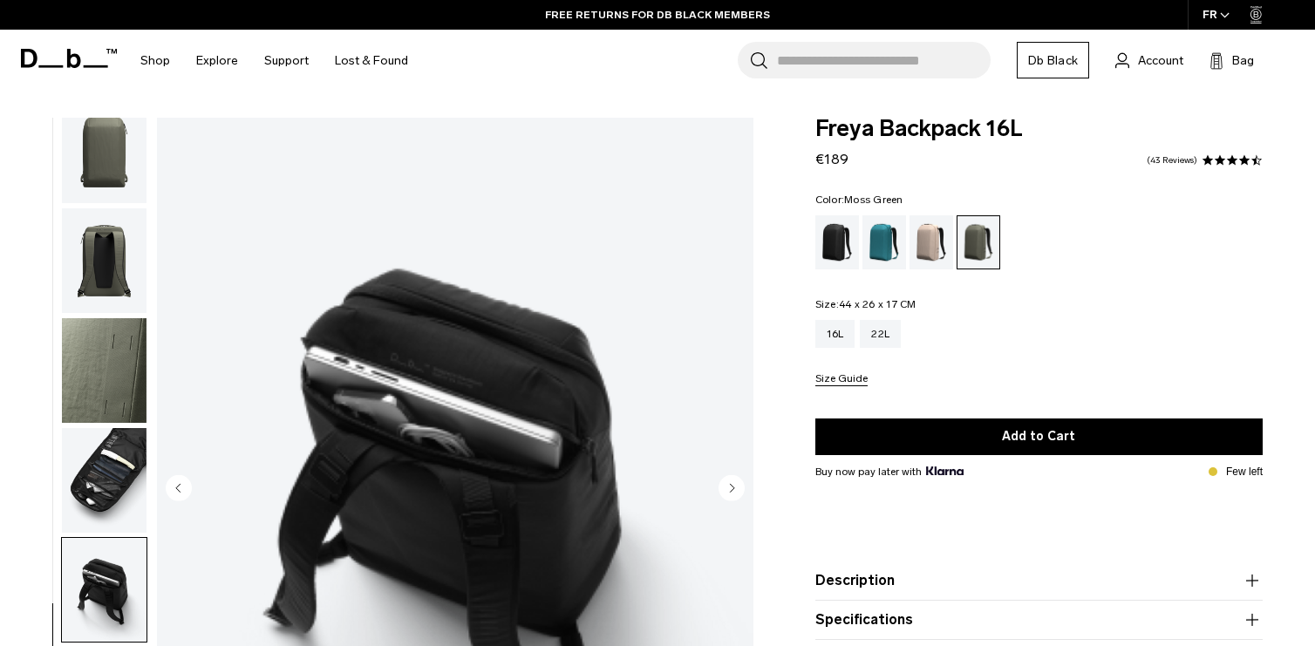
click at [124, 270] on img "button" at bounding box center [104, 260] width 85 height 105
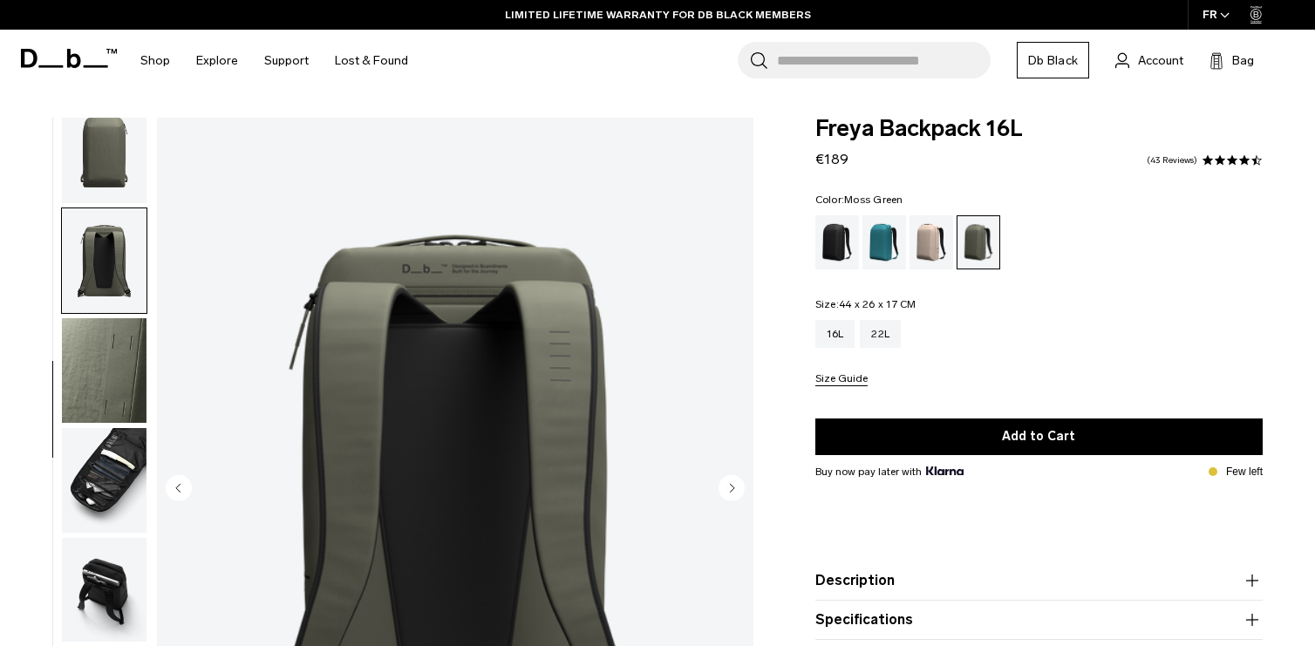
click at [73, 594] on img "button" at bounding box center [104, 590] width 85 height 105
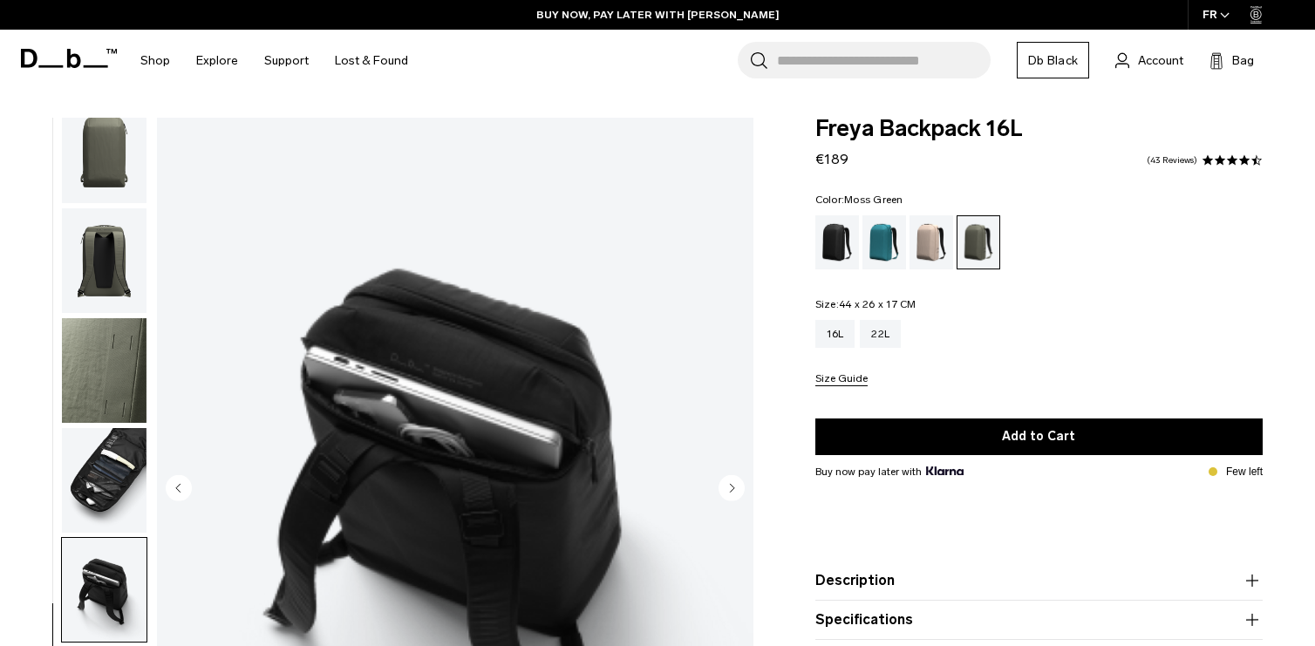
click at [129, 484] on img "button" at bounding box center [104, 480] width 85 height 105
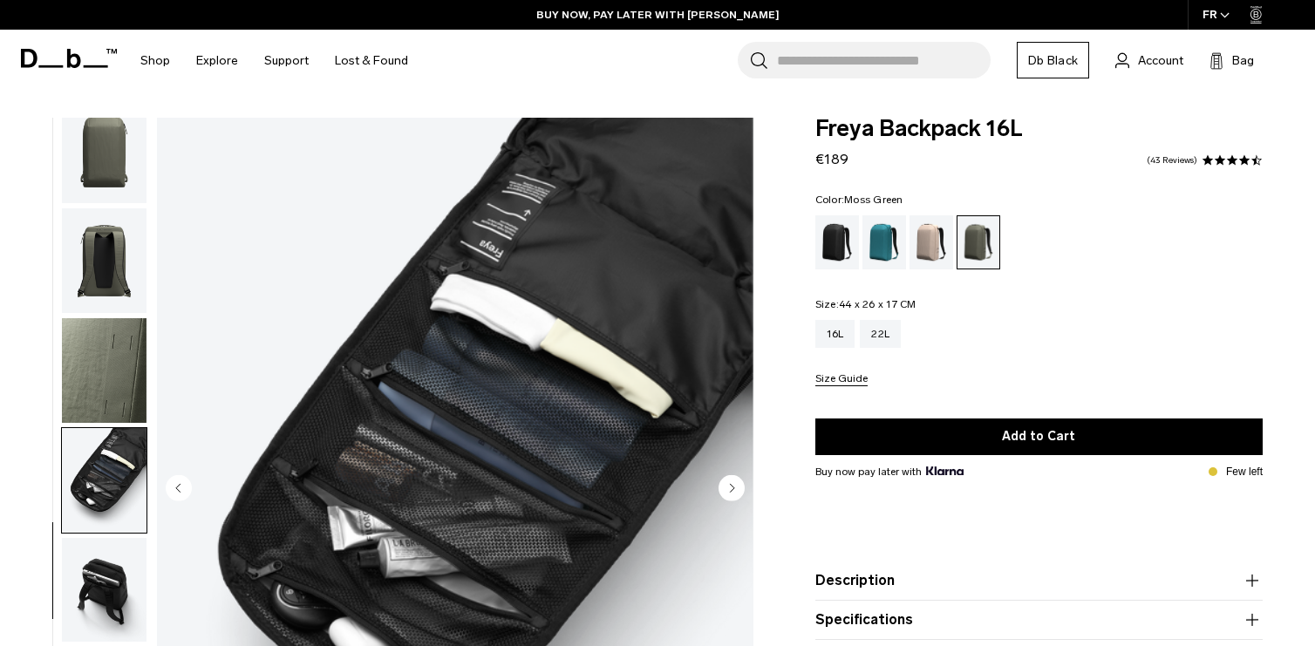
click at [106, 564] on img "button" at bounding box center [104, 590] width 85 height 105
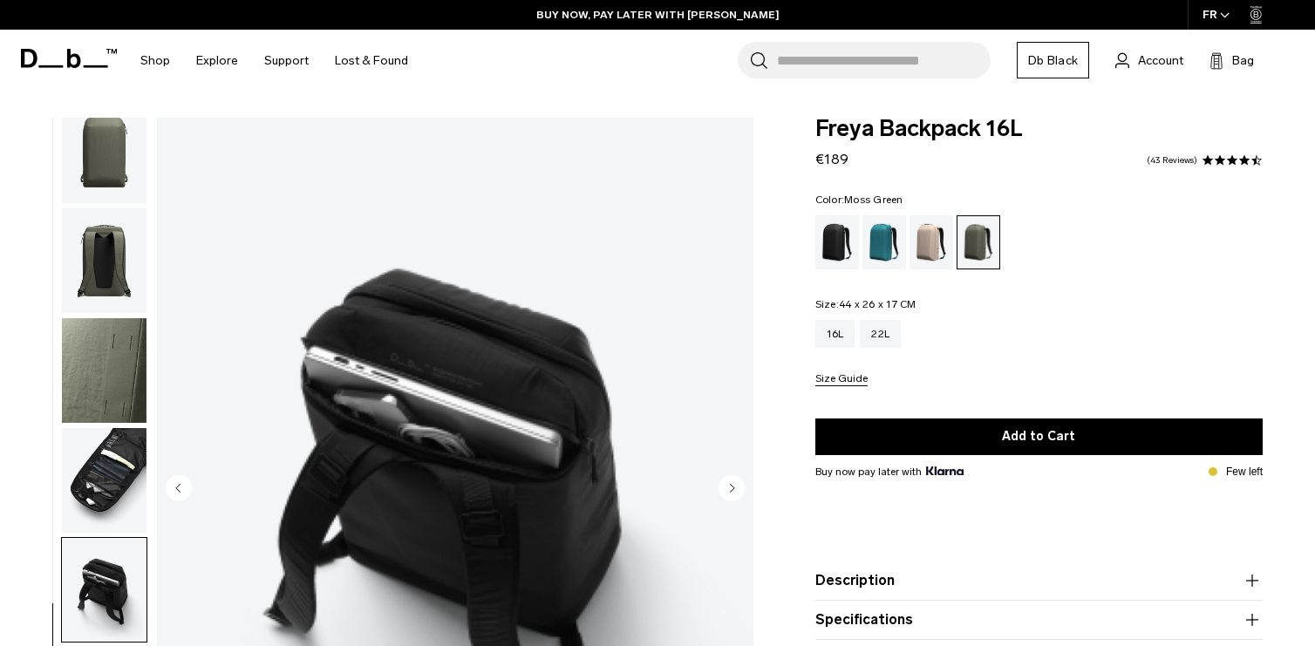
click at [112, 516] on img "button" at bounding box center [104, 480] width 85 height 105
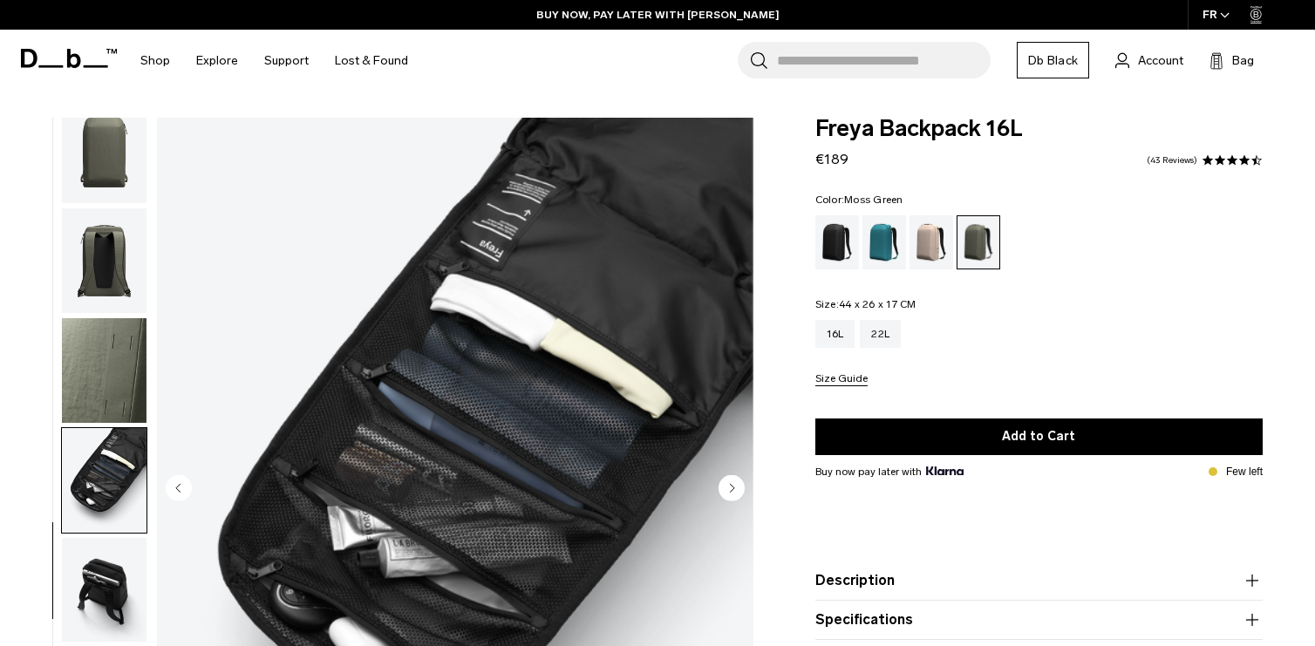
drag, startPoint x: 118, startPoint y: 425, endPoint x: 116, endPoint y: 375, distance: 49.8
click at [118, 424] on ul at bounding box center [104, 490] width 86 height 745
click at [116, 372] on img "button" at bounding box center [104, 370] width 85 height 105
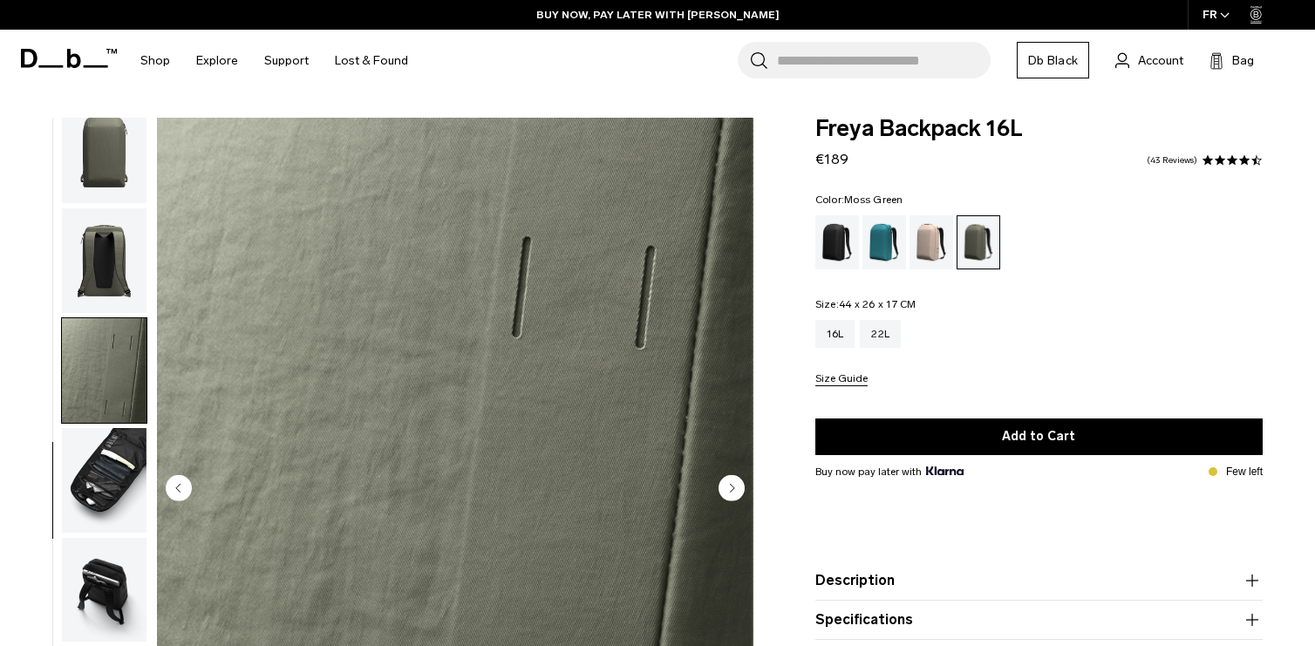
click at [114, 266] on img "button" at bounding box center [104, 260] width 85 height 105
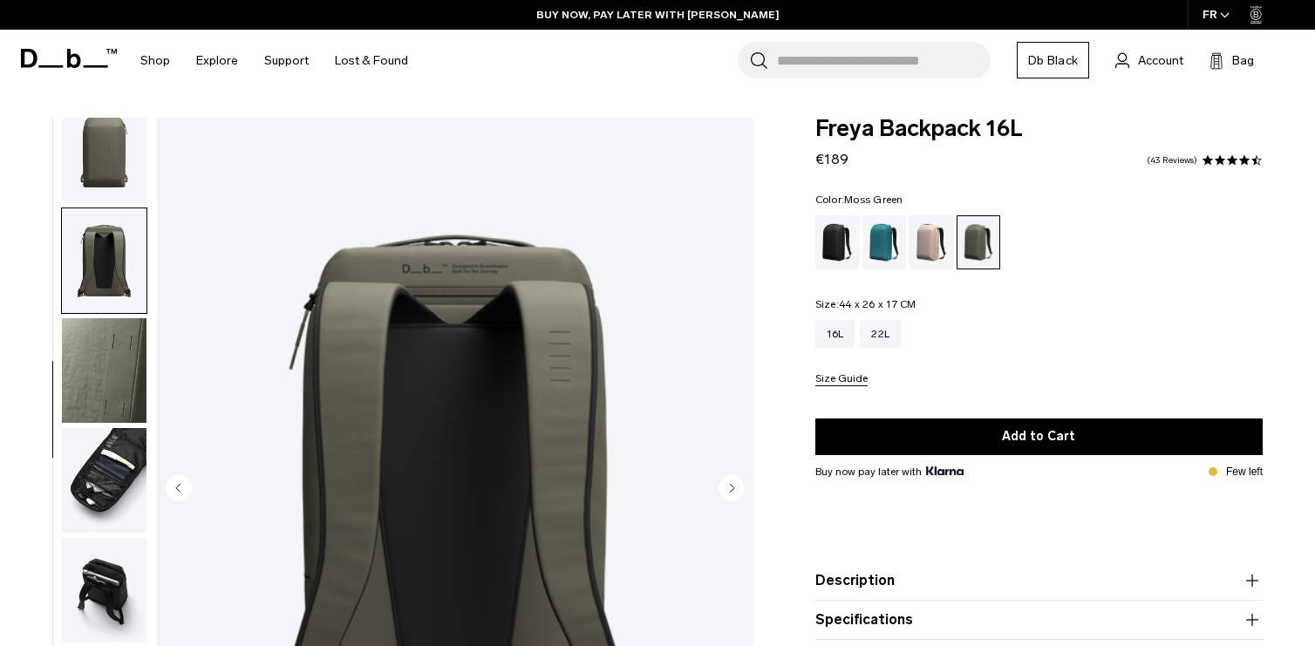
click at [111, 162] on img "button" at bounding box center [104, 151] width 85 height 105
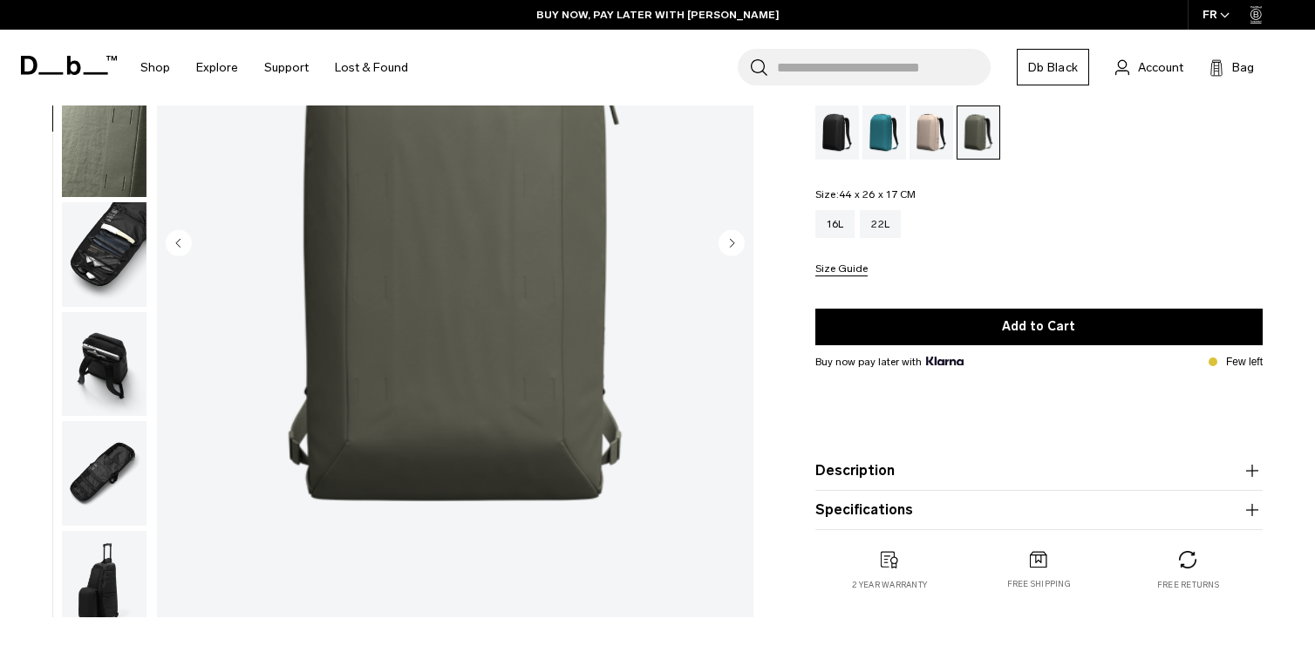
scroll to position [87, 0]
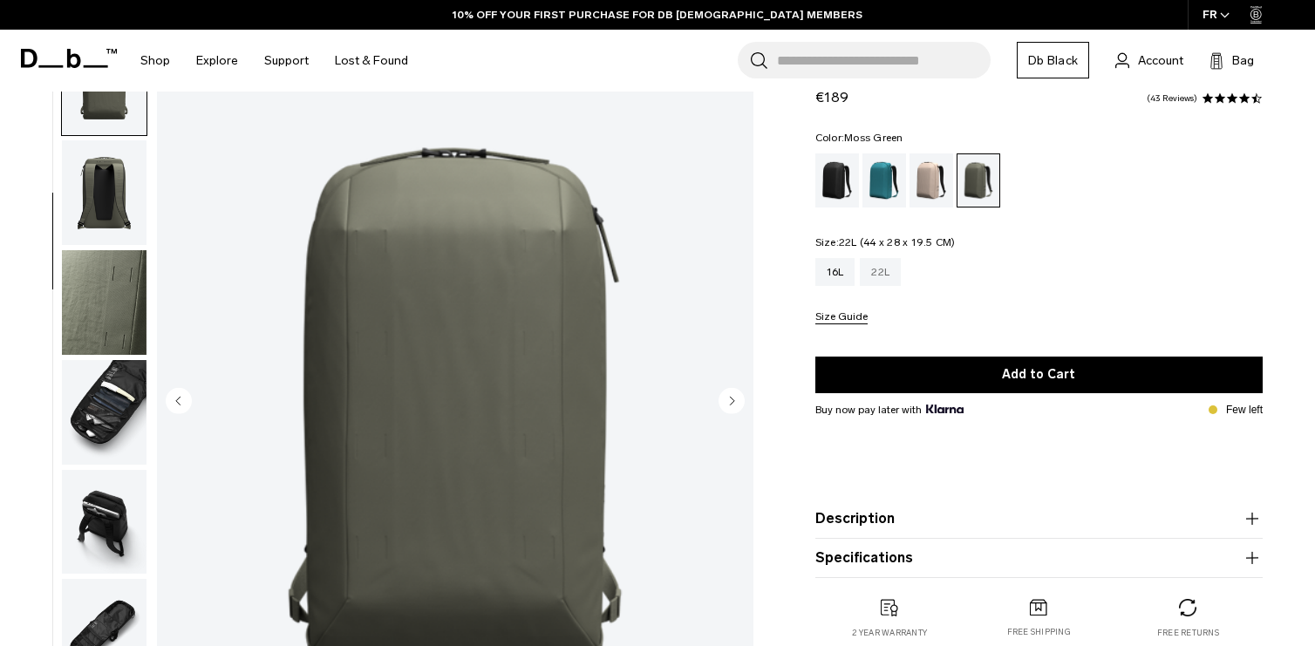
click at [867, 277] on div "22L" at bounding box center [880, 272] width 41 height 28
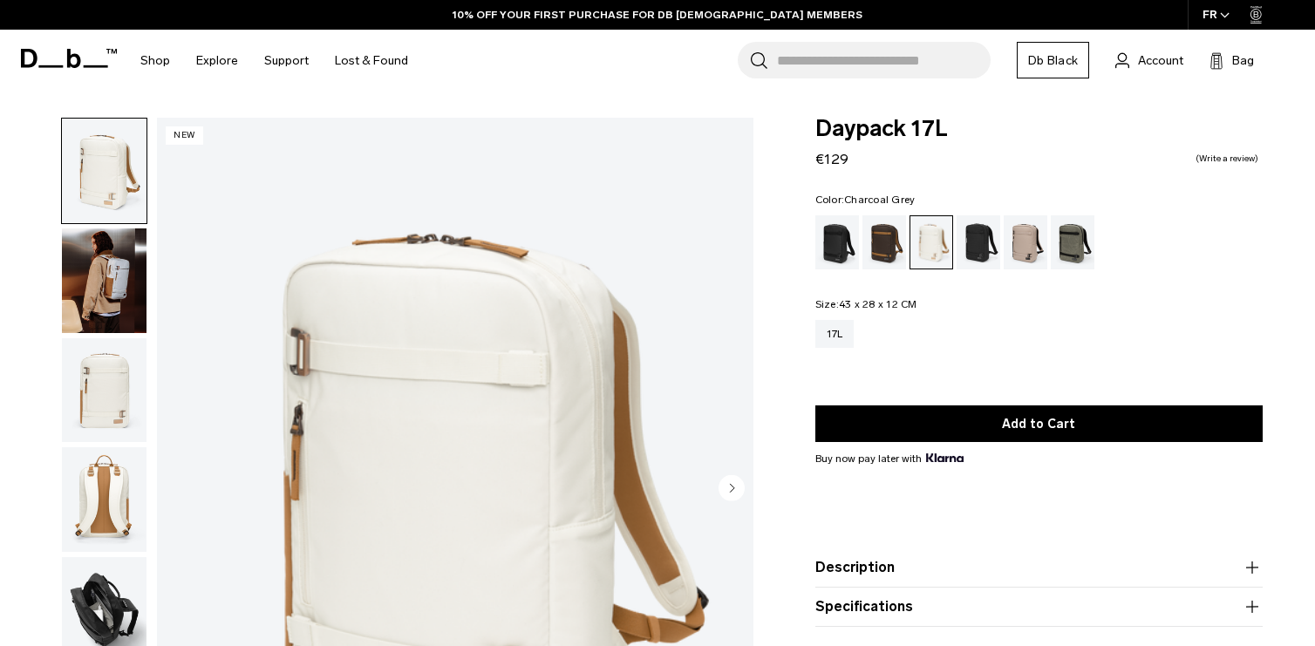
scroll to position [87, 0]
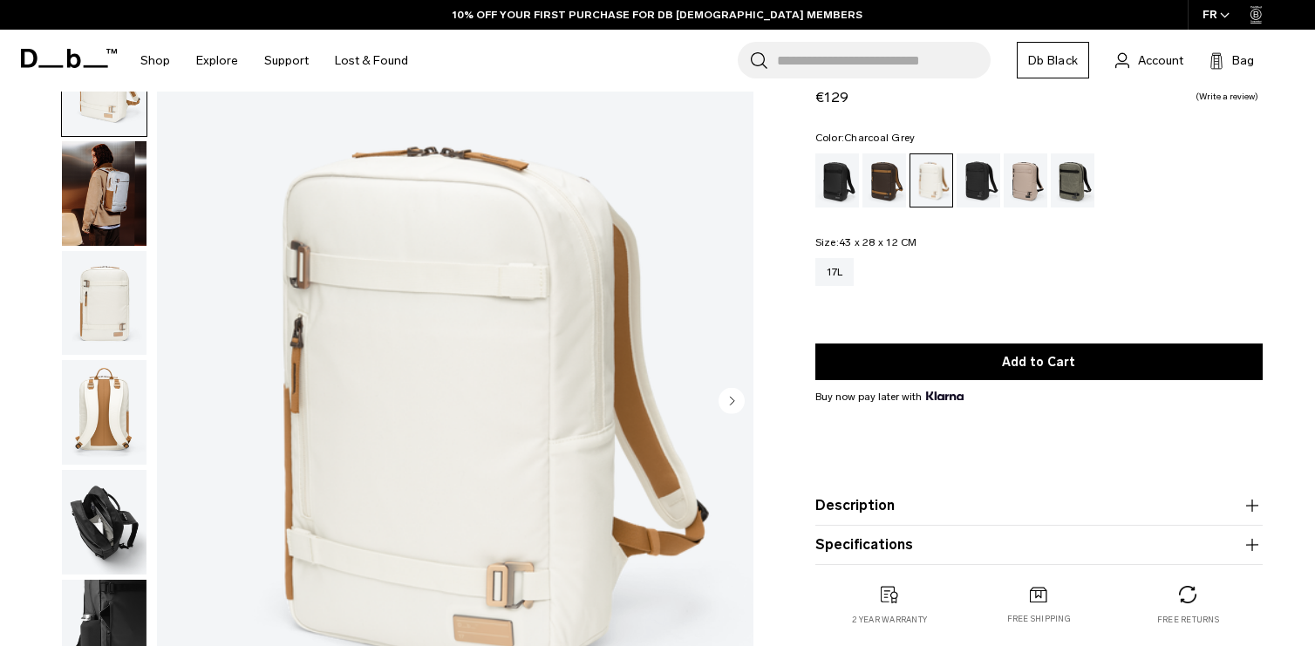
drag, startPoint x: 0, startPoint y: 0, endPoint x: 980, endPoint y: 195, distance: 998.9
click at [980, 195] on div "Charcoal Grey" at bounding box center [979, 181] width 44 height 54
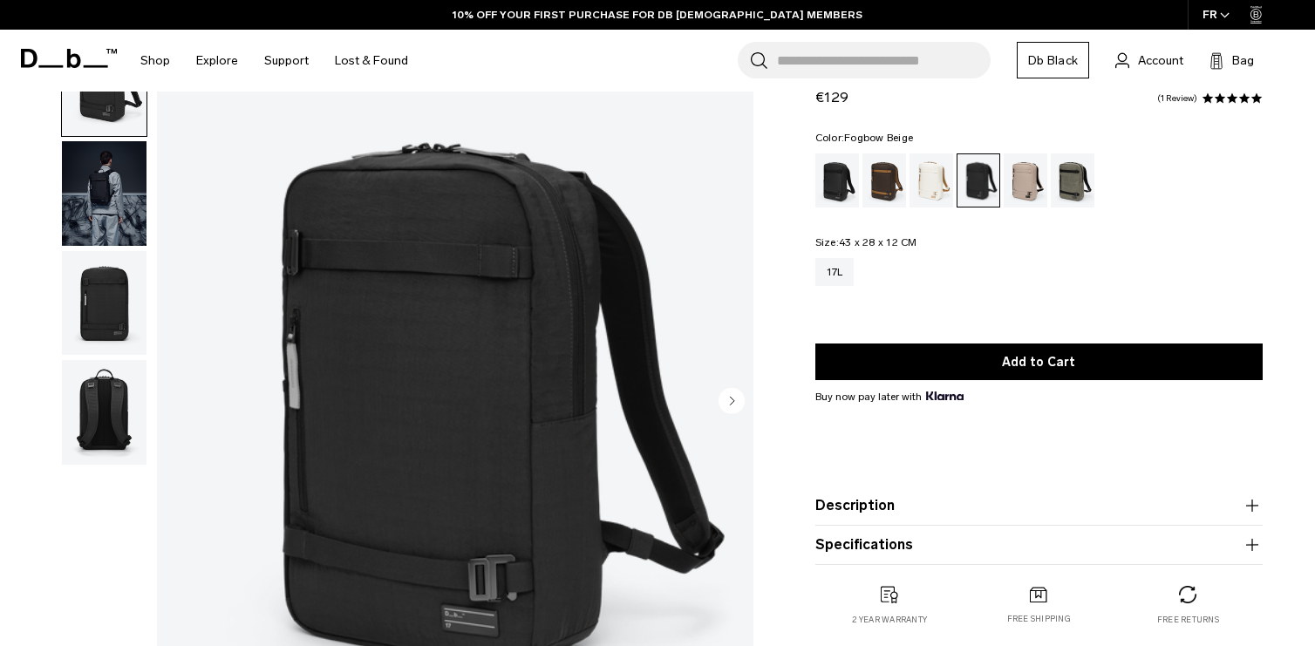
click at [1018, 175] on div "Fogbow Beige" at bounding box center [1026, 181] width 44 height 54
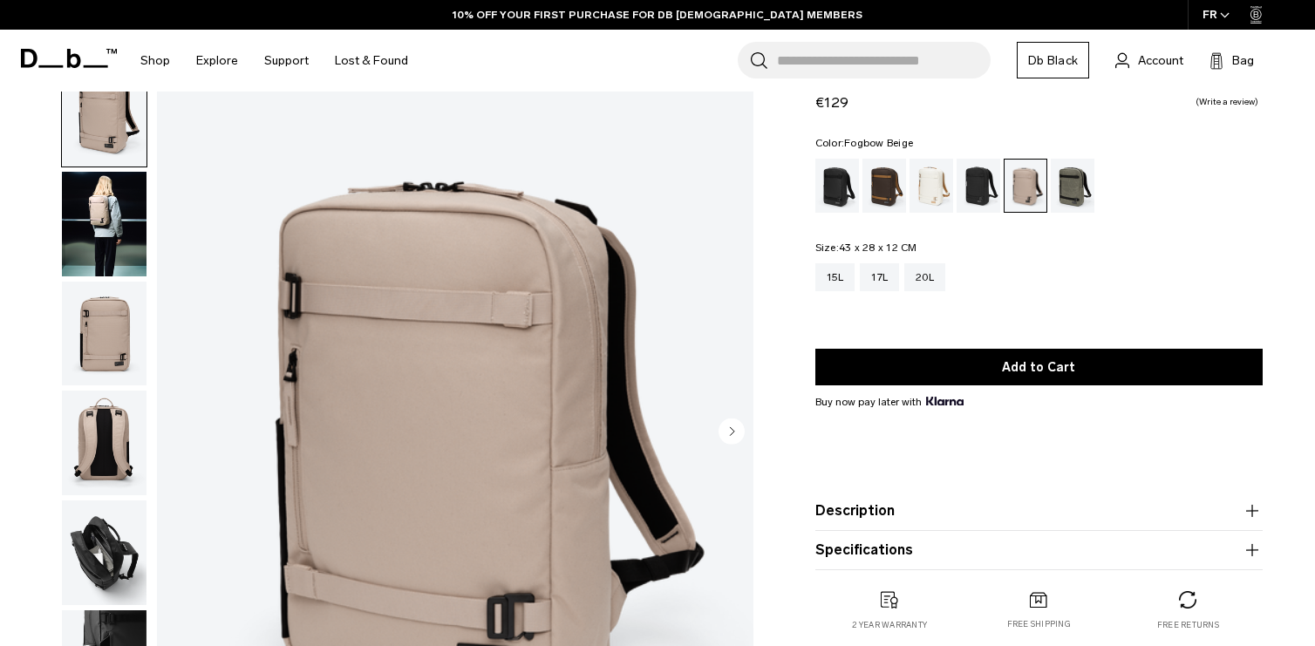
scroll to position [87, 0]
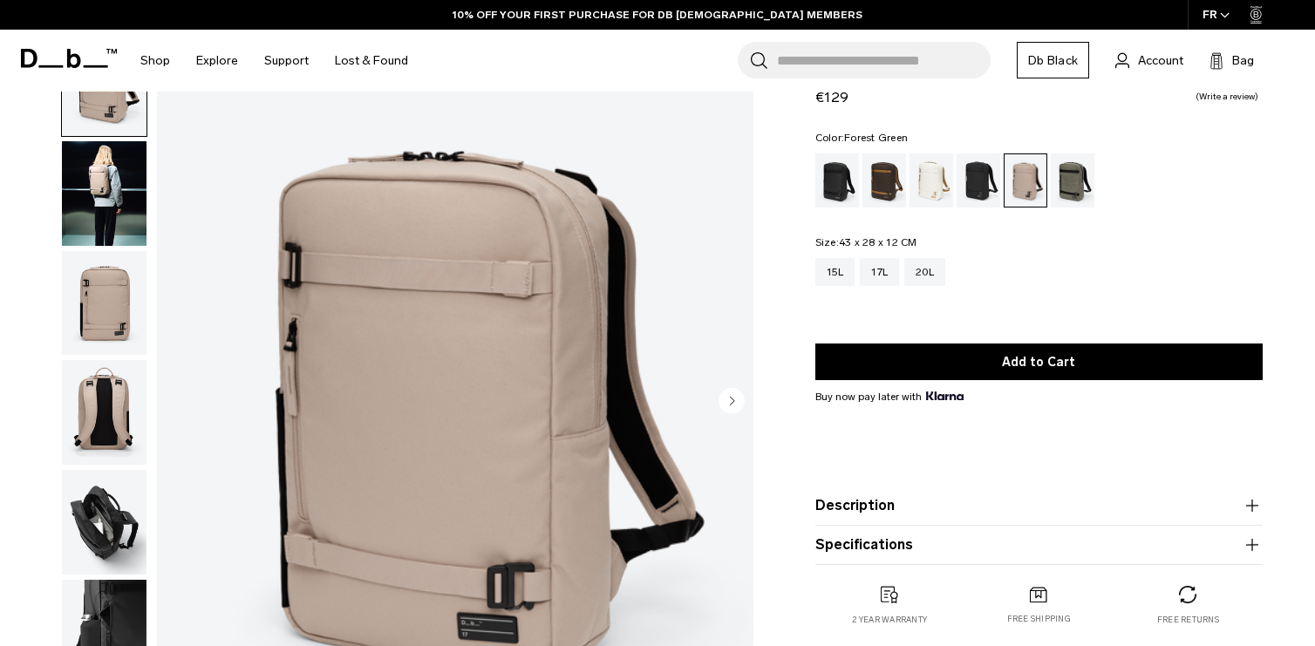
click at [1071, 174] on div "Forest Green" at bounding box center [1073, 181] width 44 height 54
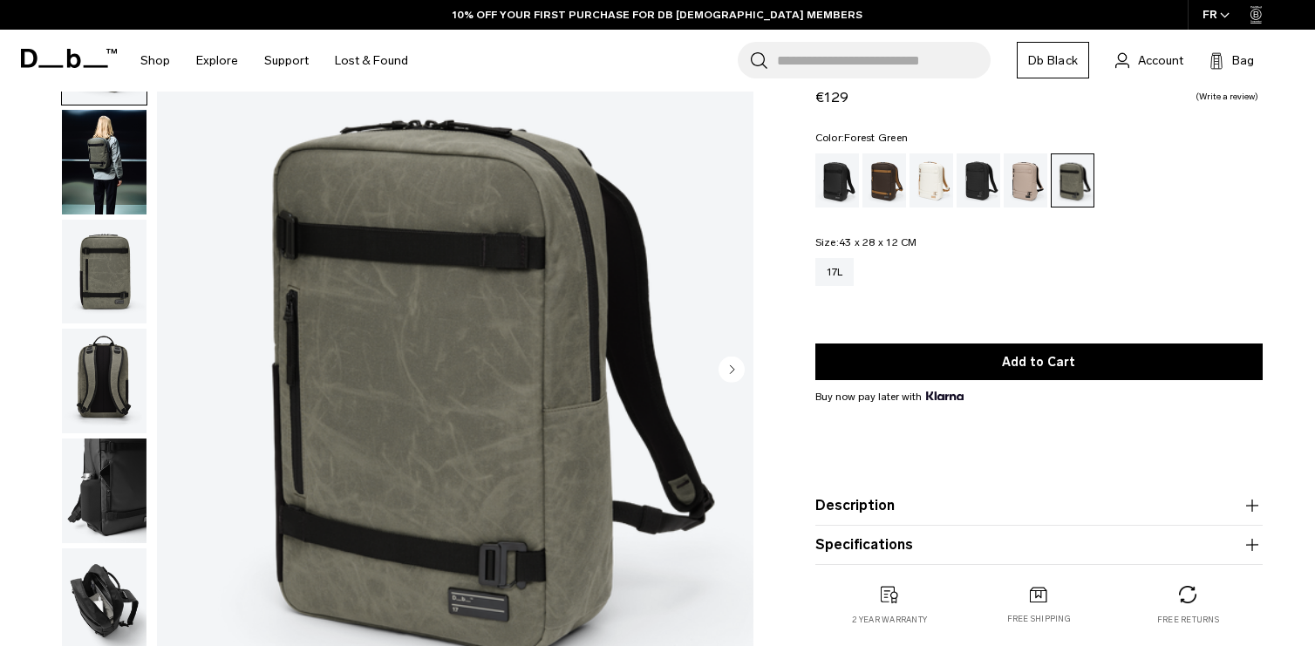
scroll to position [87, 0]
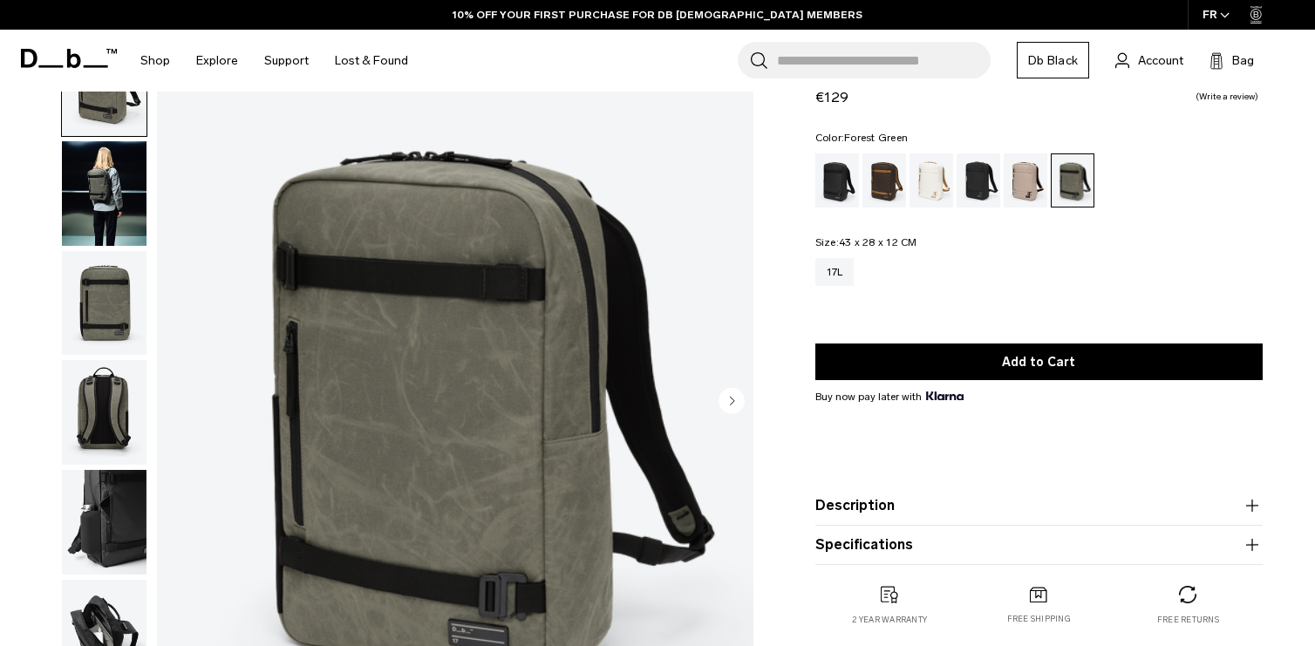
click at [130, 196] on img "button" at bounding box center [104, 193] width 85 height 105
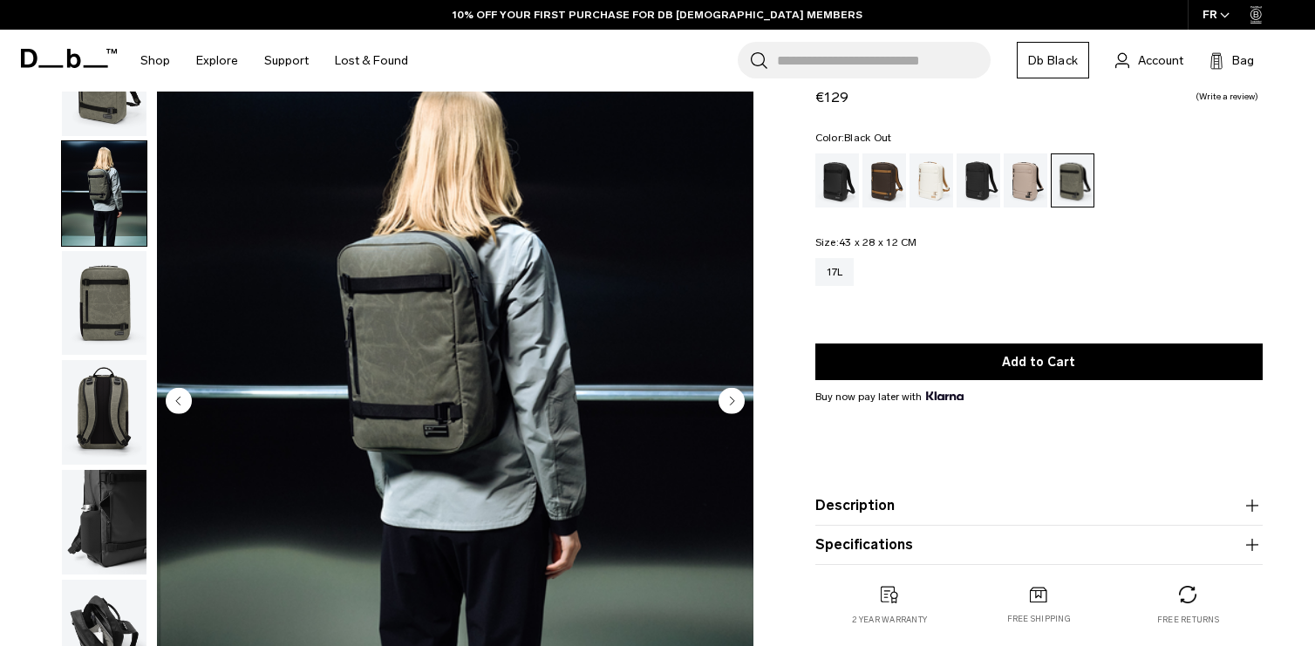
click at [829, 181] on div "Black Out" at bounding box center [838, 181] width 44 height 54
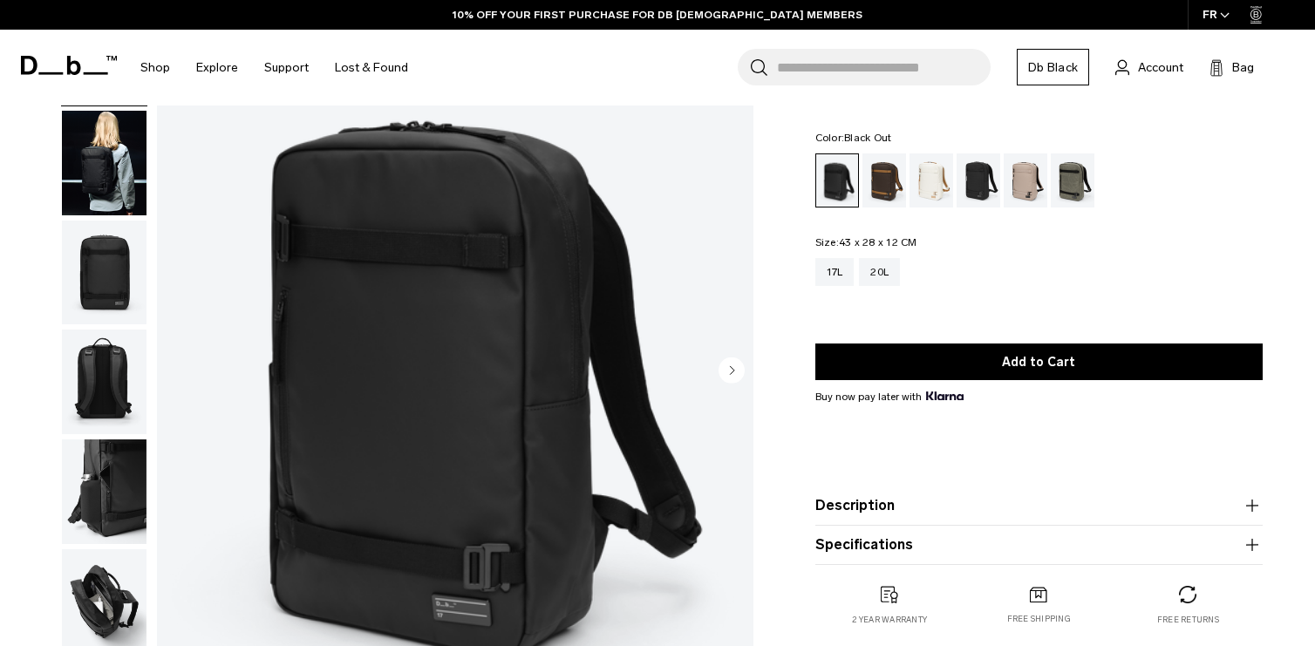
scroll to position [87, 0]
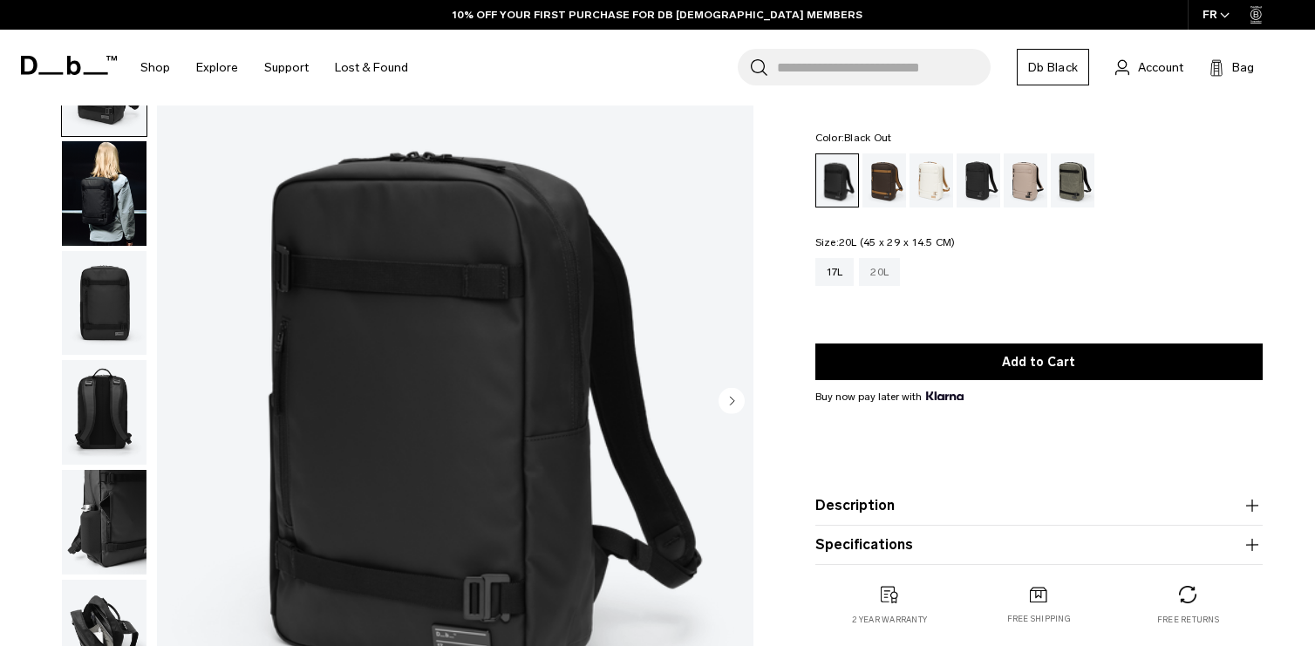
click at [886, 278] on div "20L" at bounding box center [879, 272] width 41 height 28
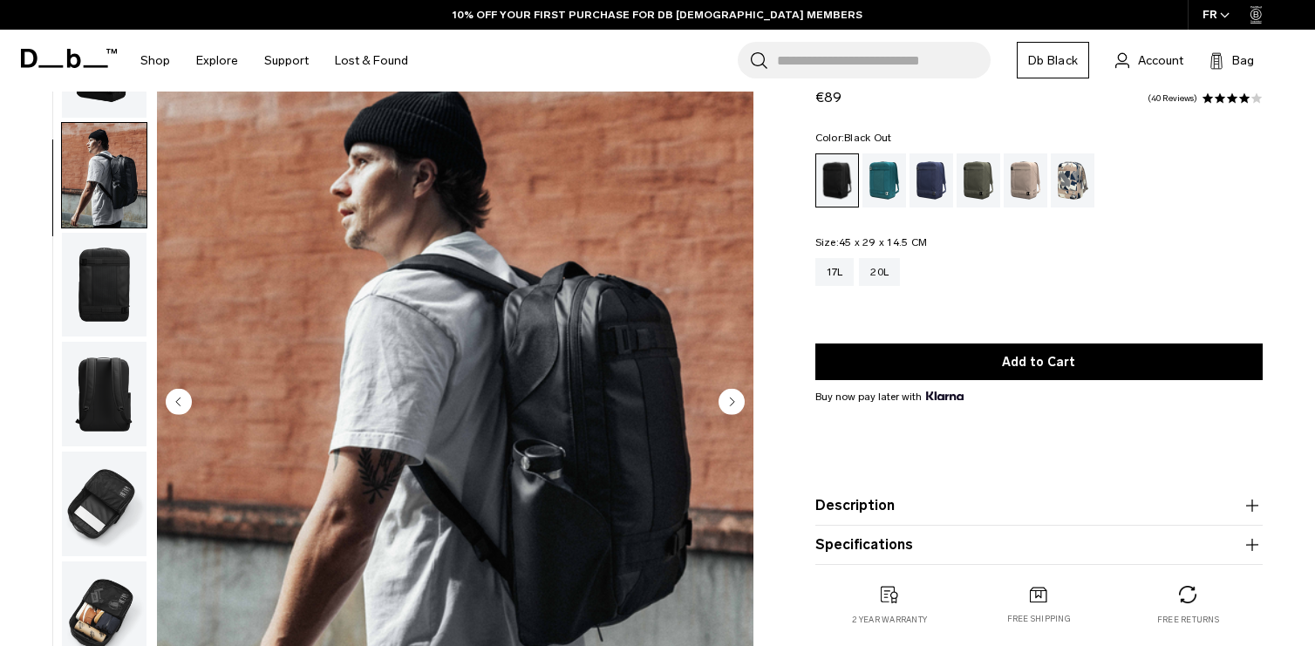
scroll to position [87, 0]
click at [93, 359] on img "button" at bounding box center [104, 393] width 85 height 105
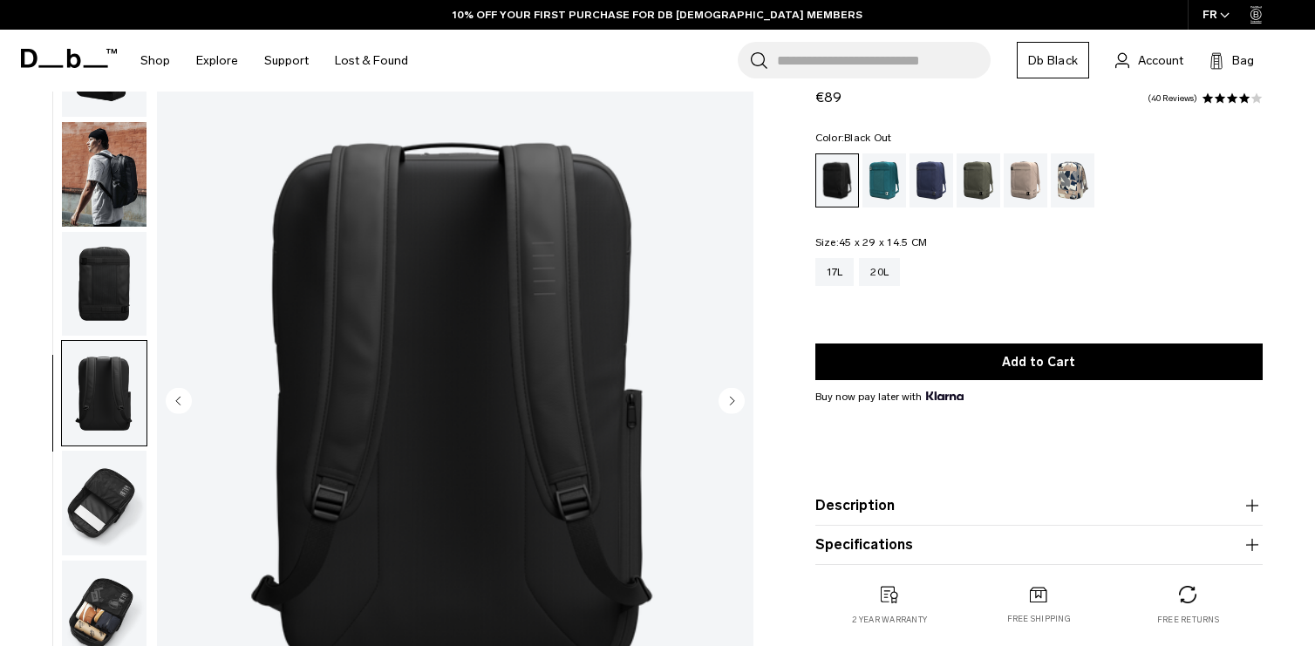
click at [94, 472] on img "button" at bounding box center [104, 503] width 85 height 105
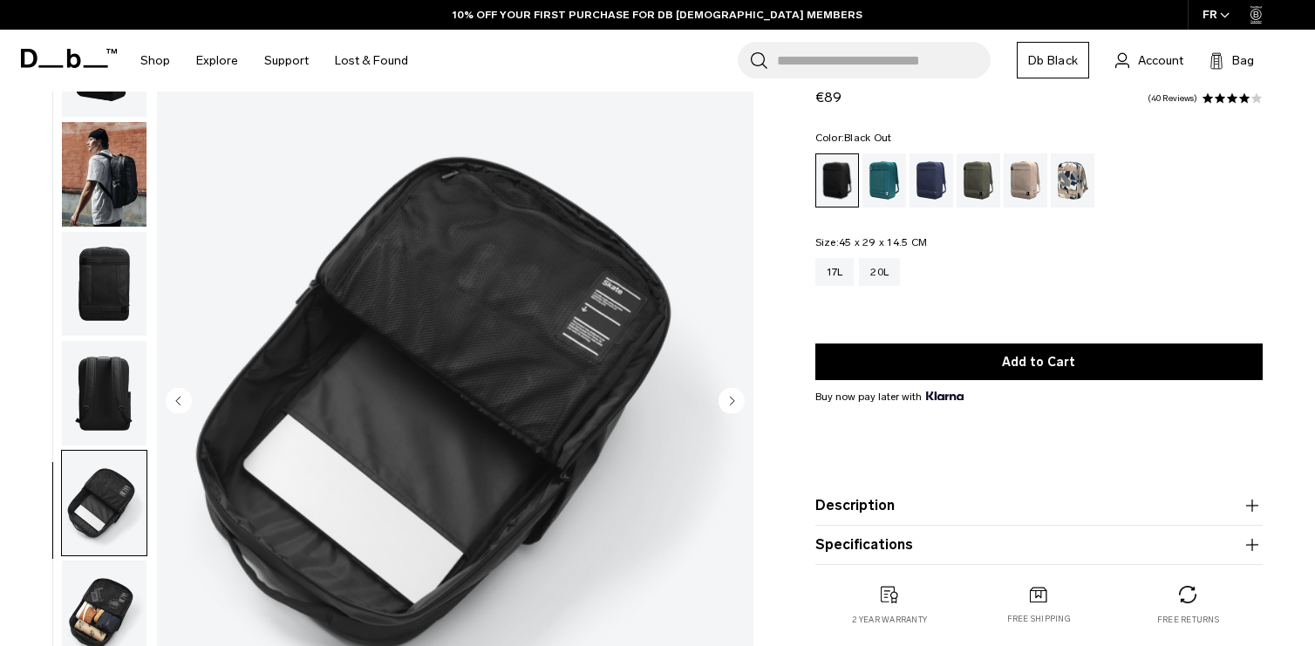
click at [92, 604] on img "button" at bounding box center [104, 613] width 85 height 105
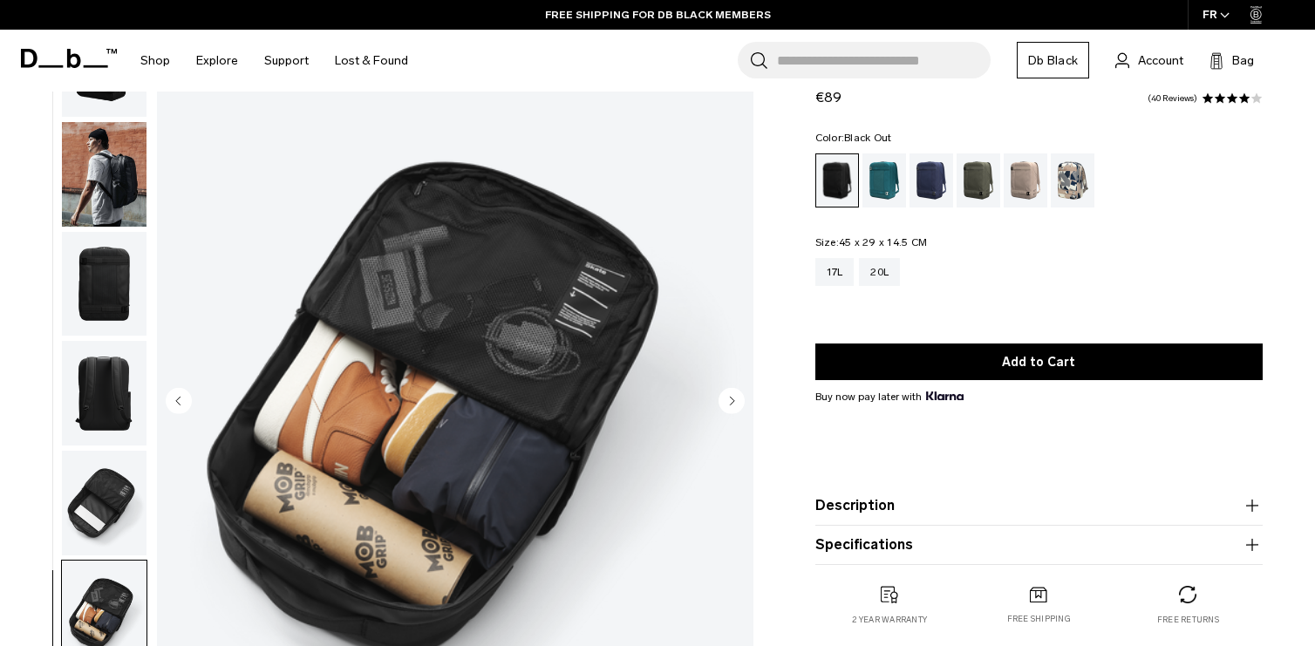
click at [92, 488] on img "button" at bounding box center [104, 503] width 85 height 105
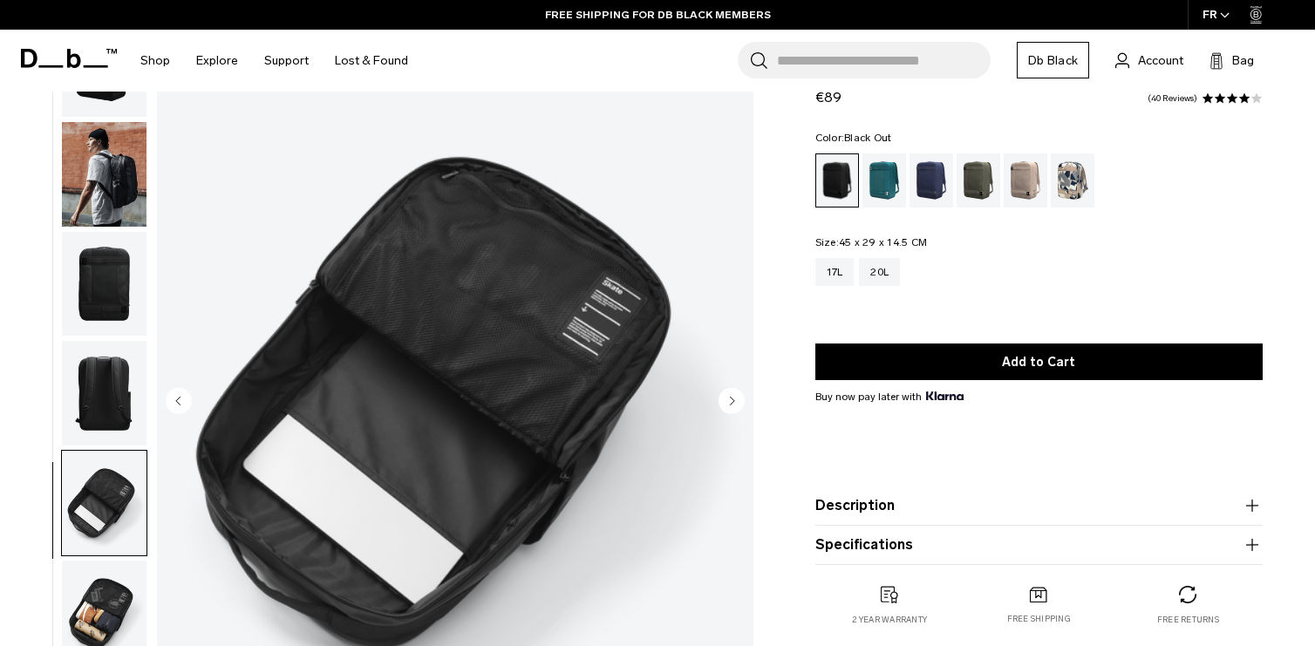
click at [99, 400] on img "button" at bounding box center [104, 393] width 85 height 105
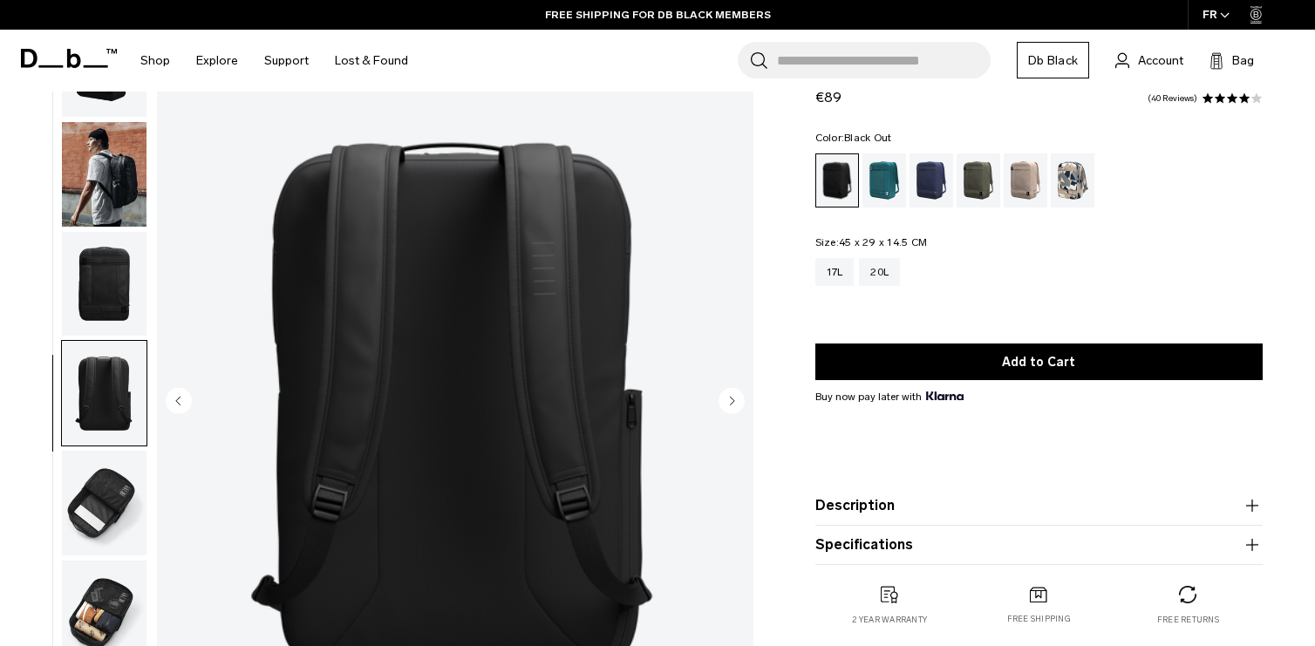
click at [116, 279] on img "button" at bounding box center [104, 284] width 85 height 105
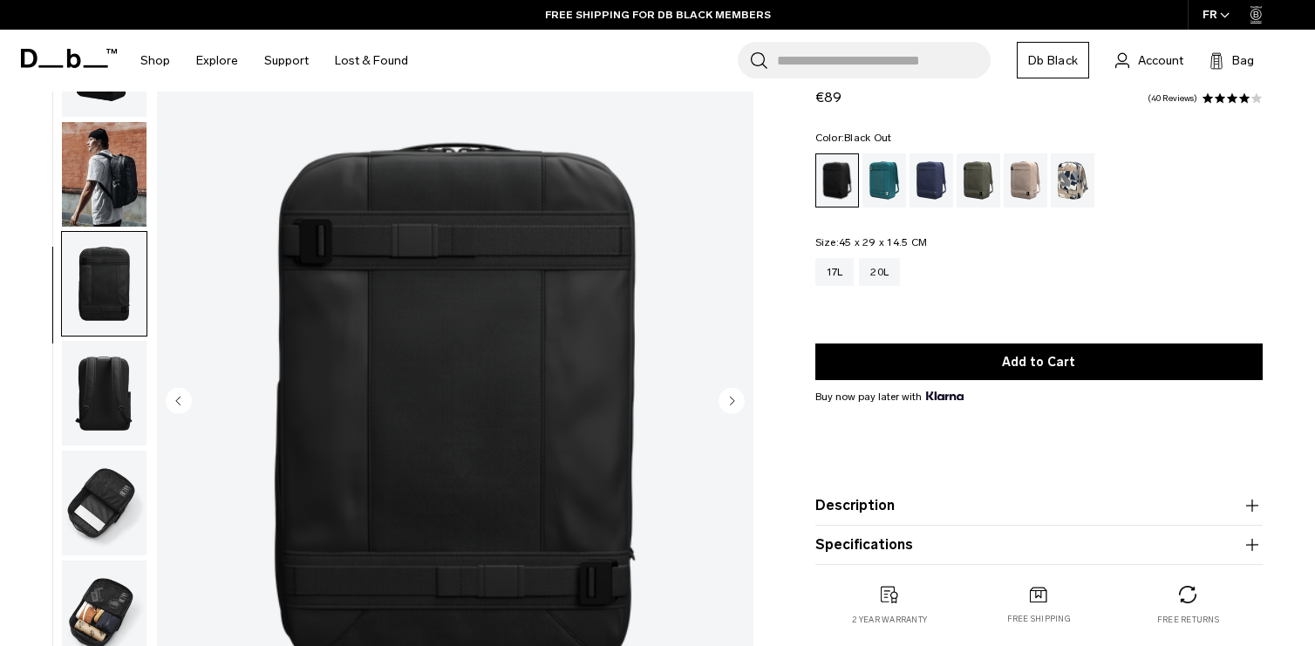
click at [106, 172] on img "button" at bounding box center [104, 174] width 85 height 105
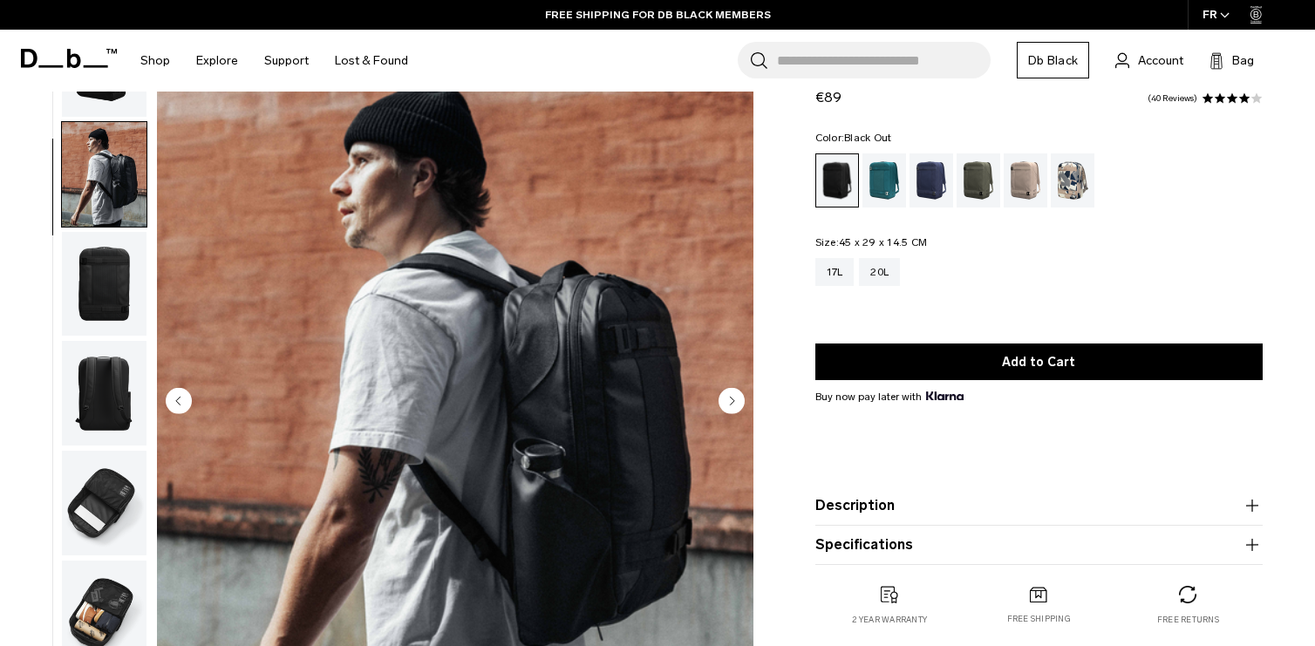
click at [106, 305] on img "button" at bounding box center [104, 284] width 85 height 105
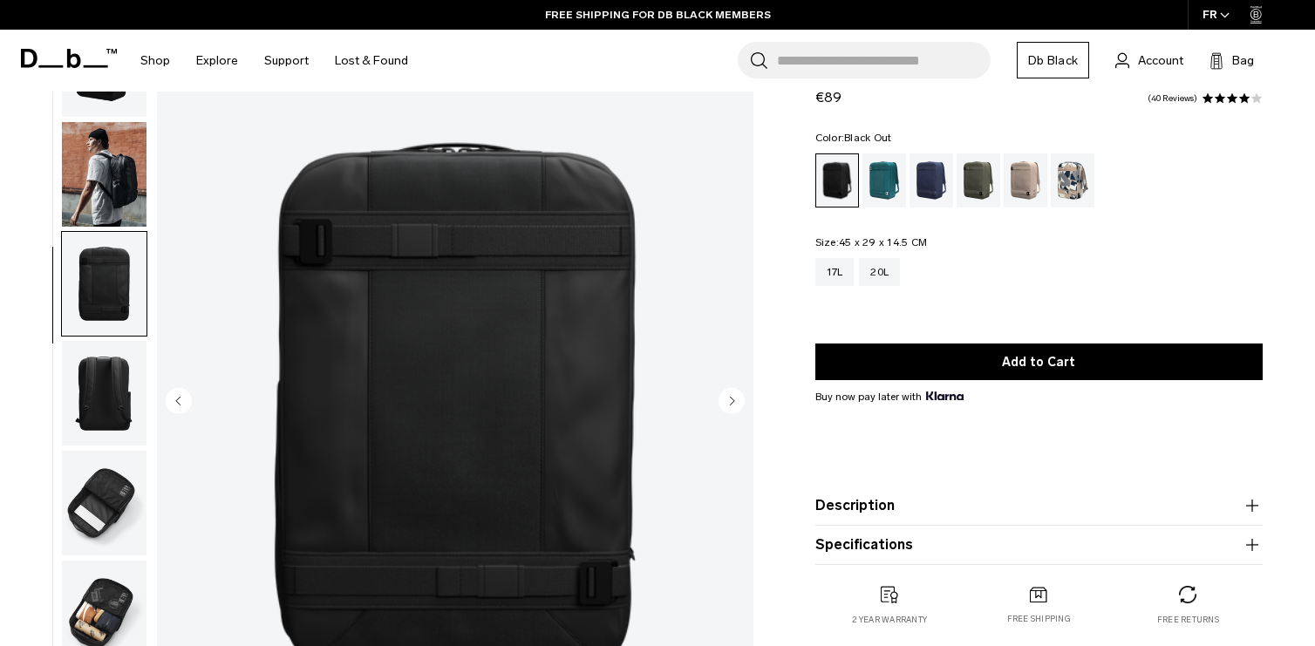
click at [108, 161] on img "button" at bounding box center [104, 174] width 85 height 105
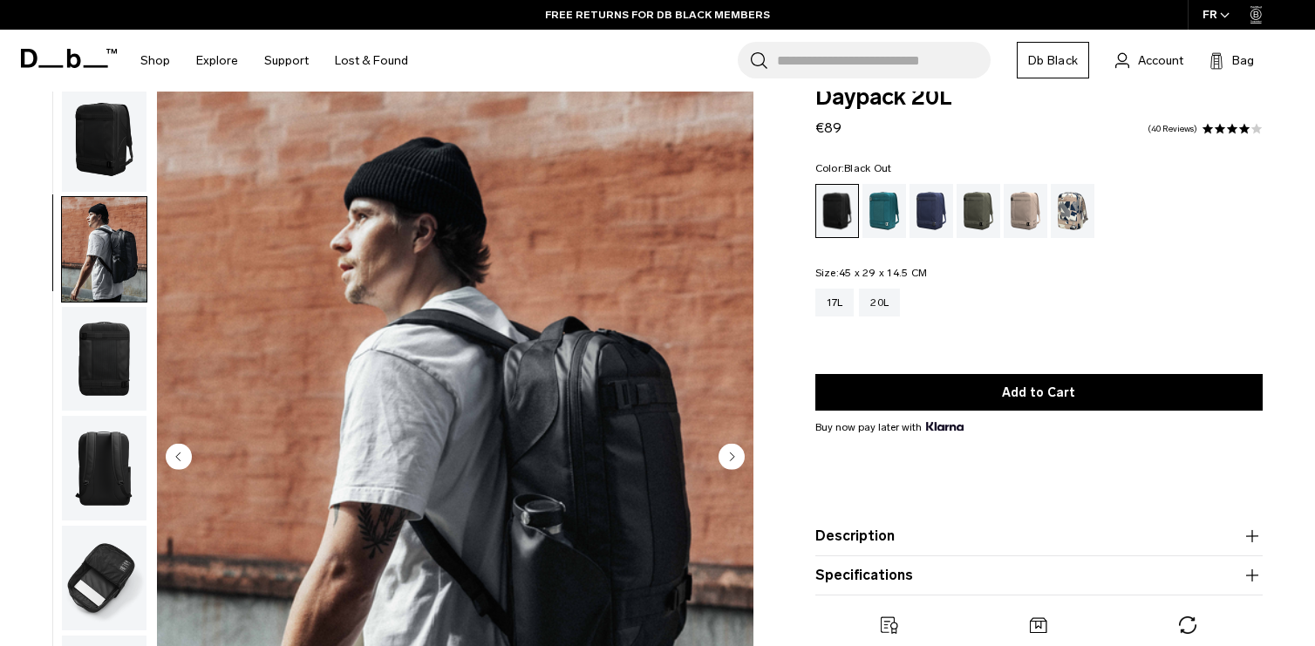
scroll to position [0, 0]
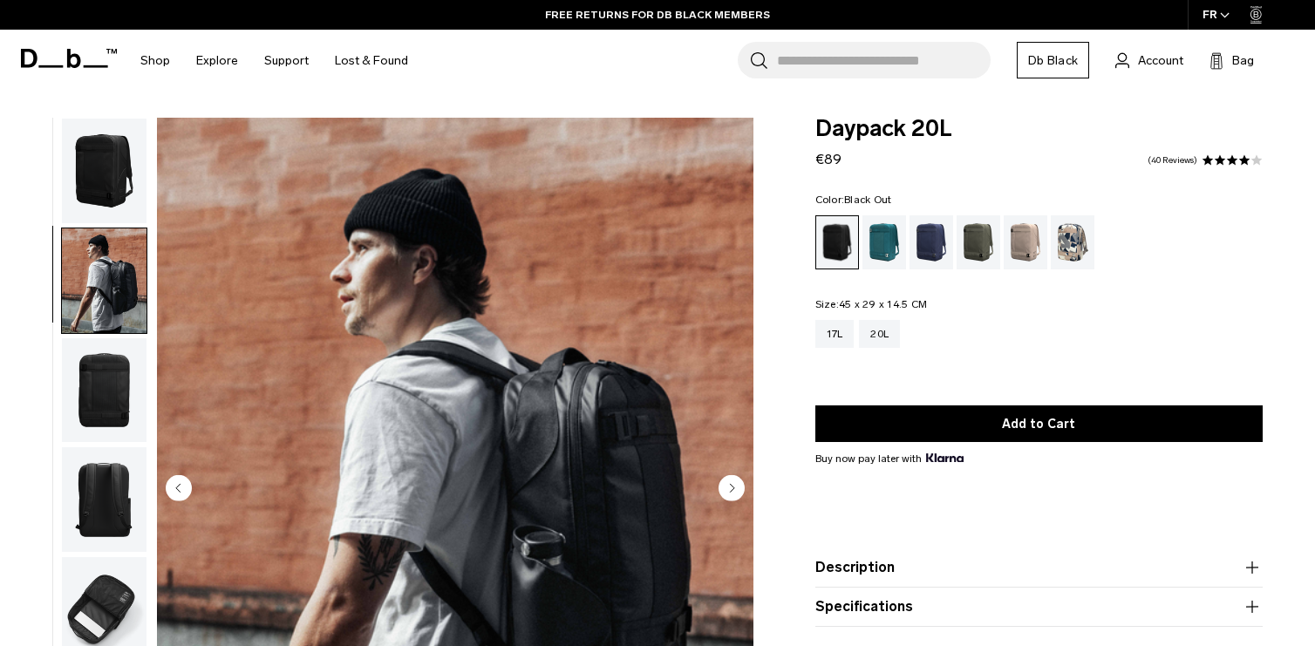
click at [112, 181] on img "button" at bounding box center [104, 171] width 85 height 105
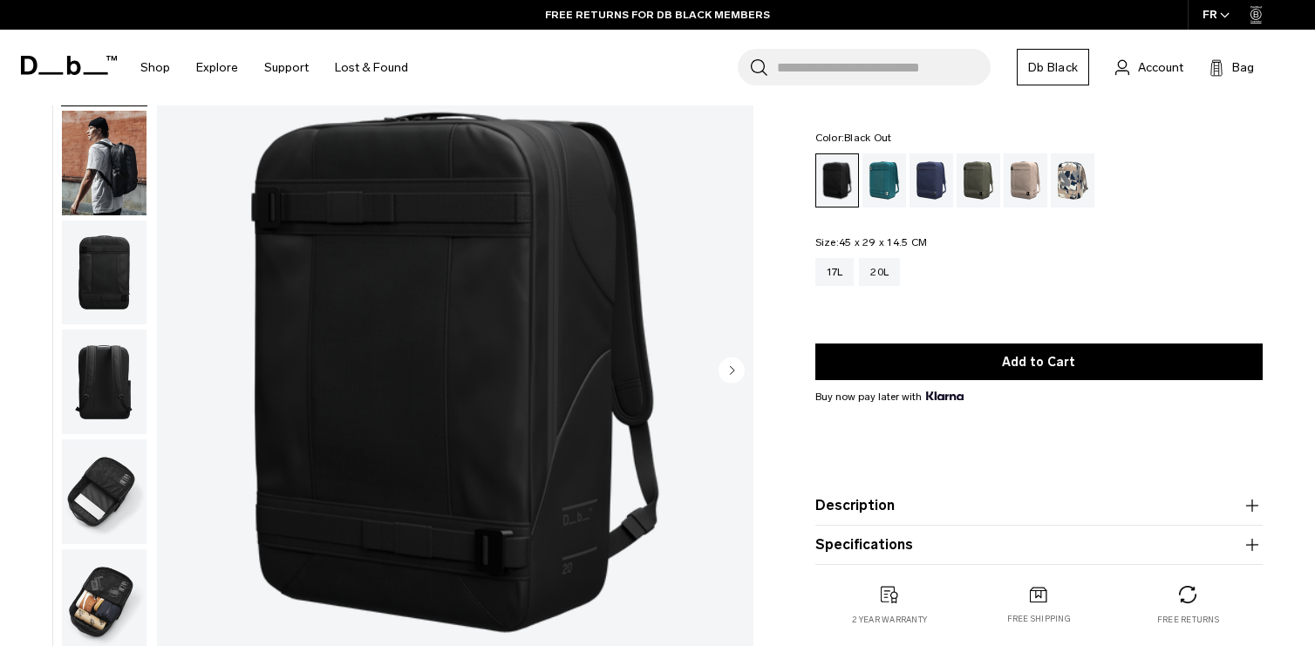
scroll to position [87, 0]
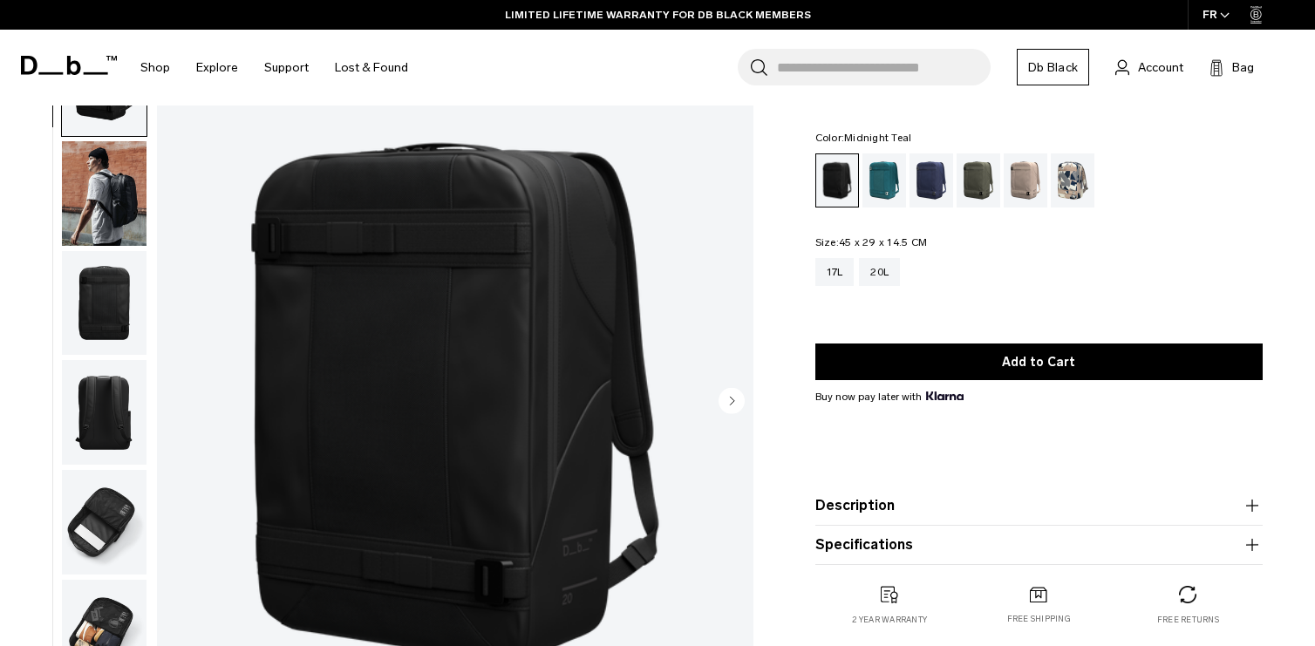
click at [882, 195] on div "Midnight Teal" at bounding box center [885, 181] width 44 height 54
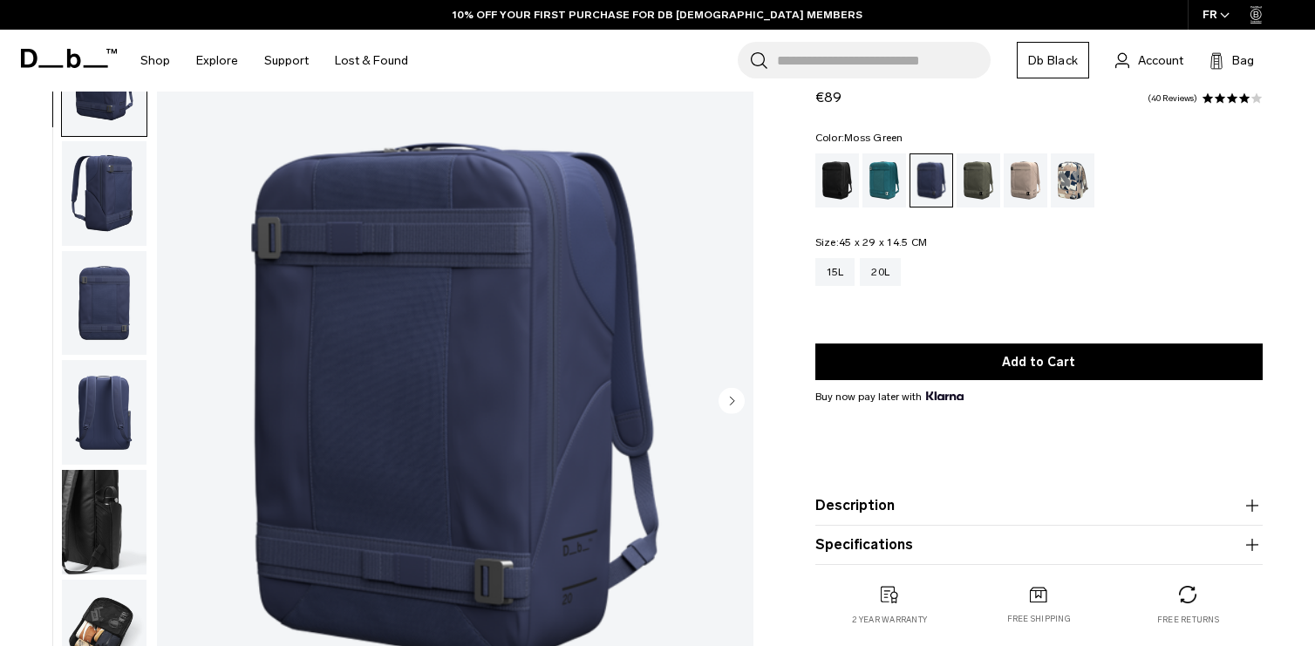
click at [988, 181] on div "Moss Green" at bounding box center [979, 181] width 44 height 54
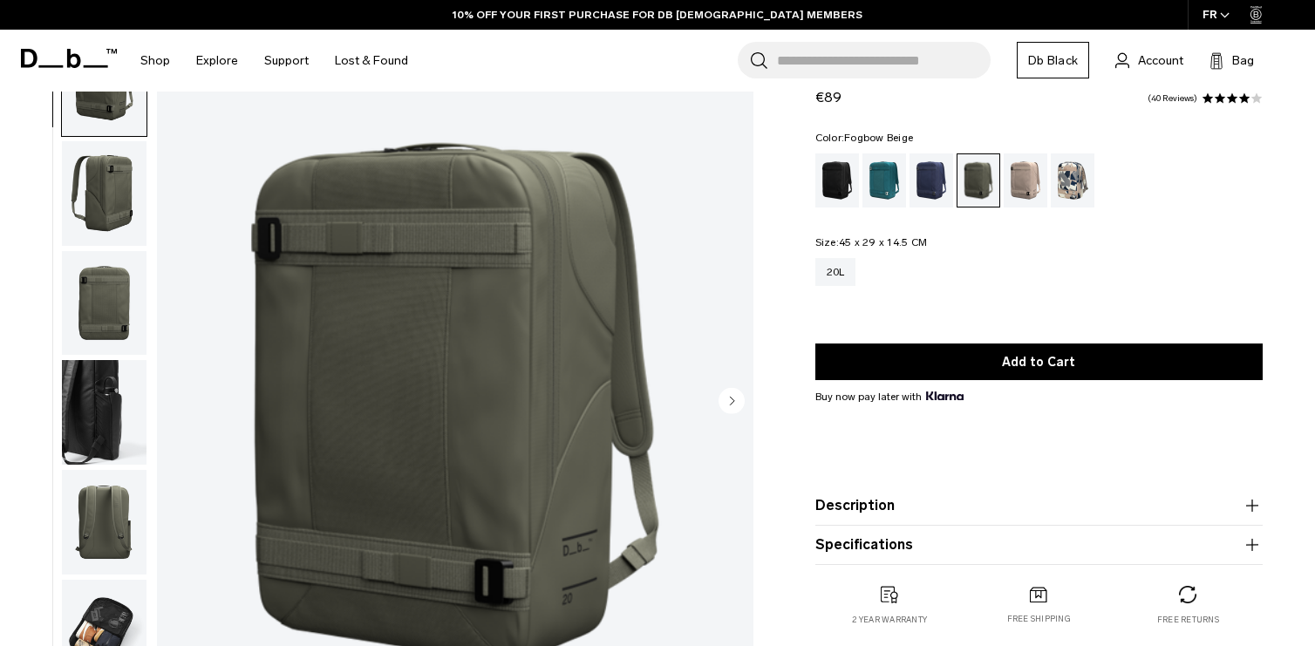
click at [1028, 180] on div "Fogbow Beige" at bounding box center [1026, 181] width 44 height 54
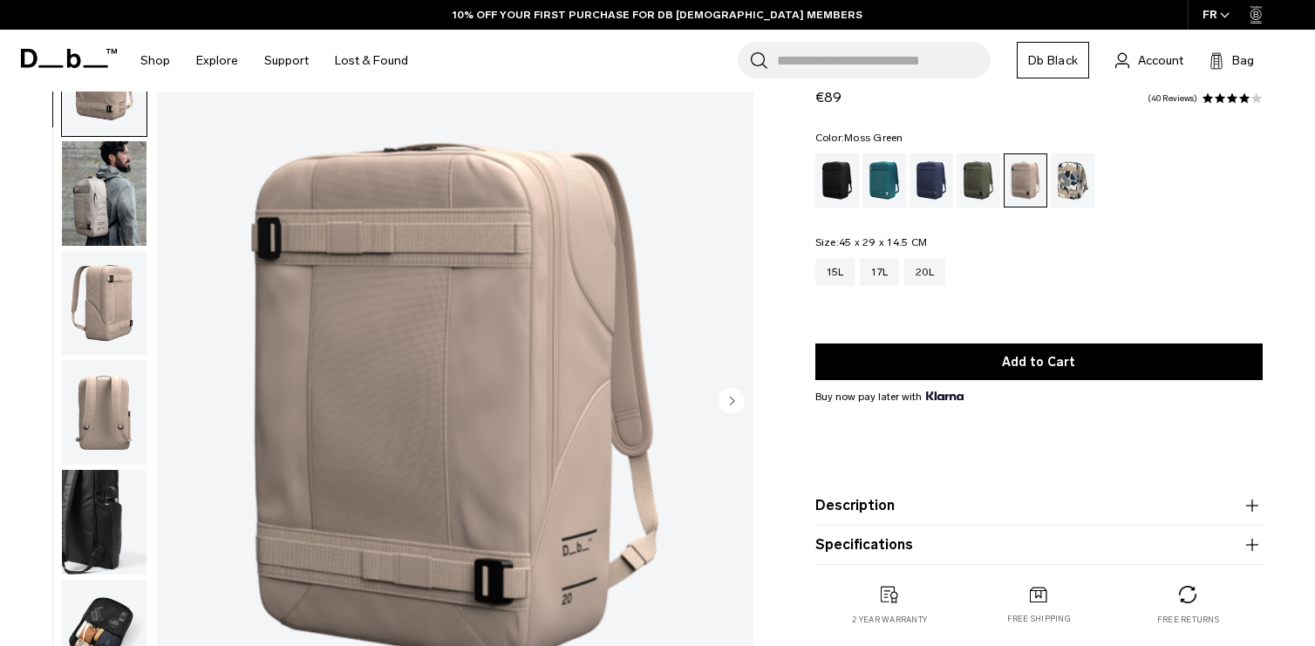
click at [987, 184] on div "Moss Green" at bounding box center [979, 181] width 44 height 54
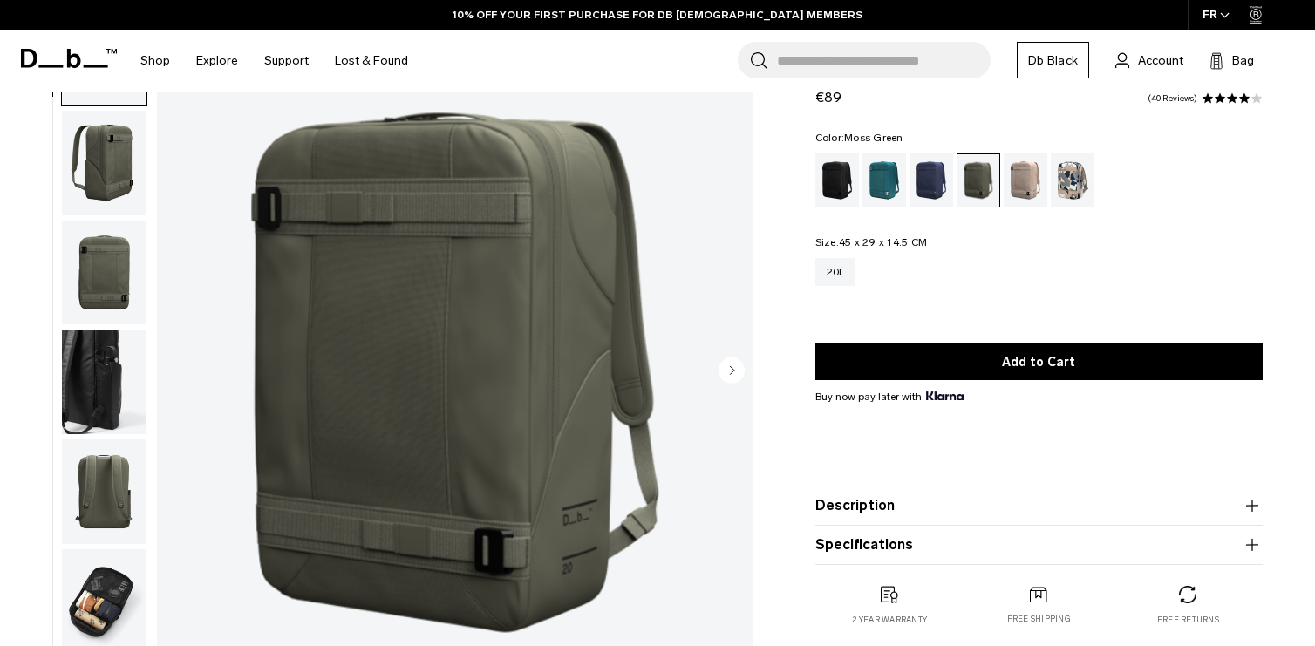
scroll to position [87, 0]
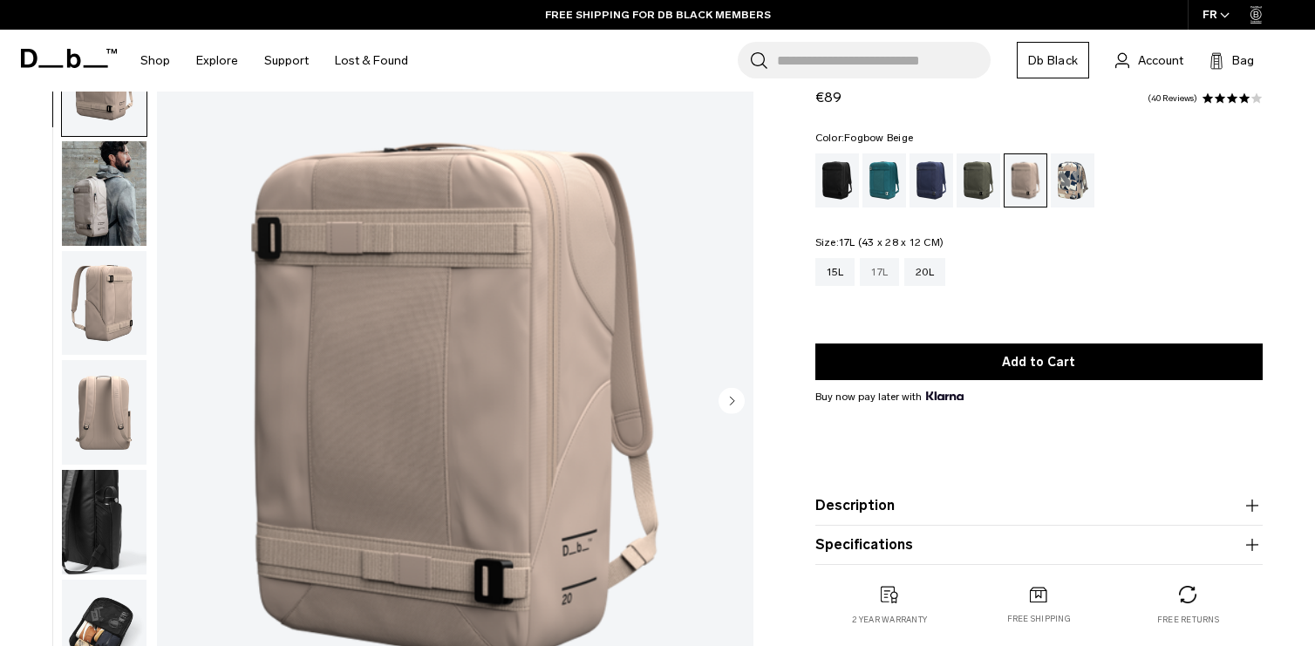
click at [880, 274] on div "17L" at bounding box center [879, 272] width 39 height 28
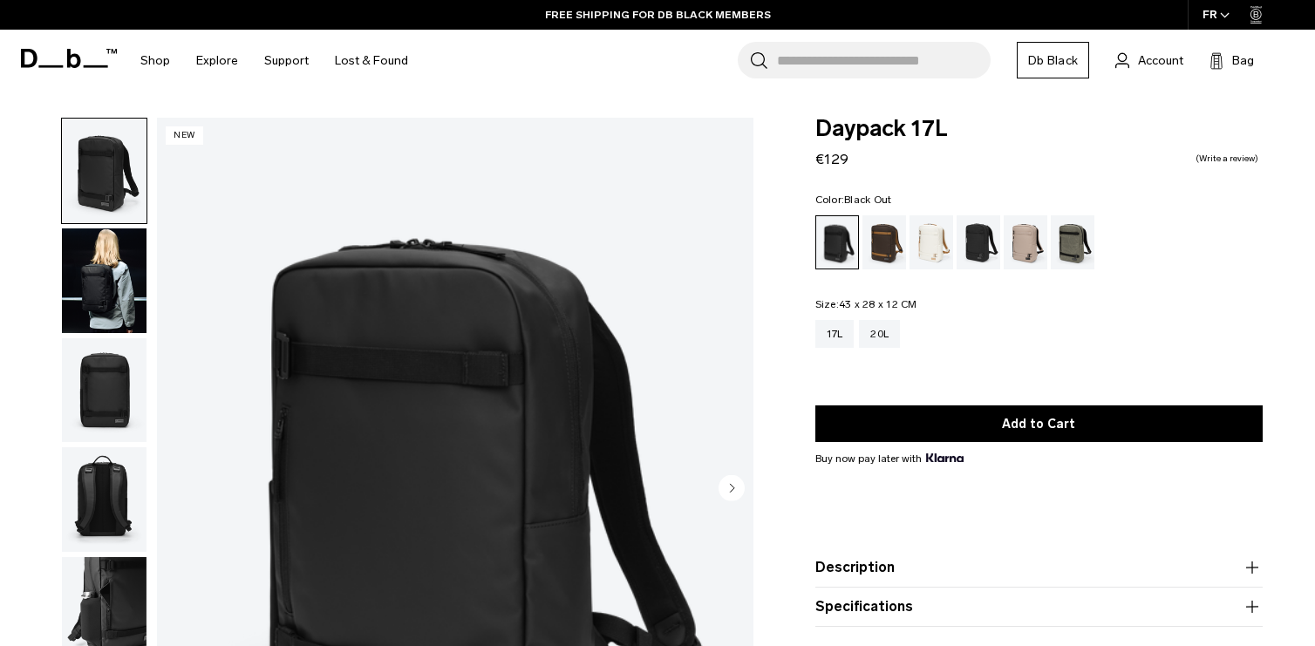
click at [100, 355] on img "button" at bounding box center [104, 390] width 85 height 105
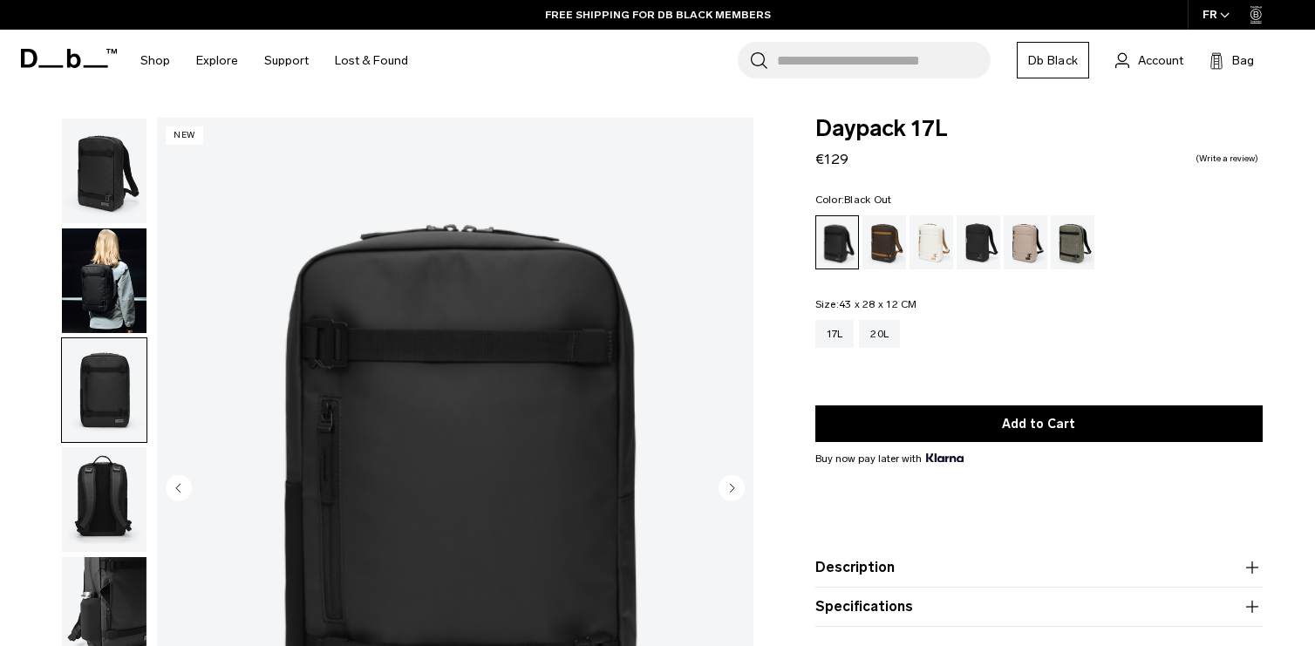
click at [85, 253] on img "button" at bounding box center [104, 281] width 85 height 105
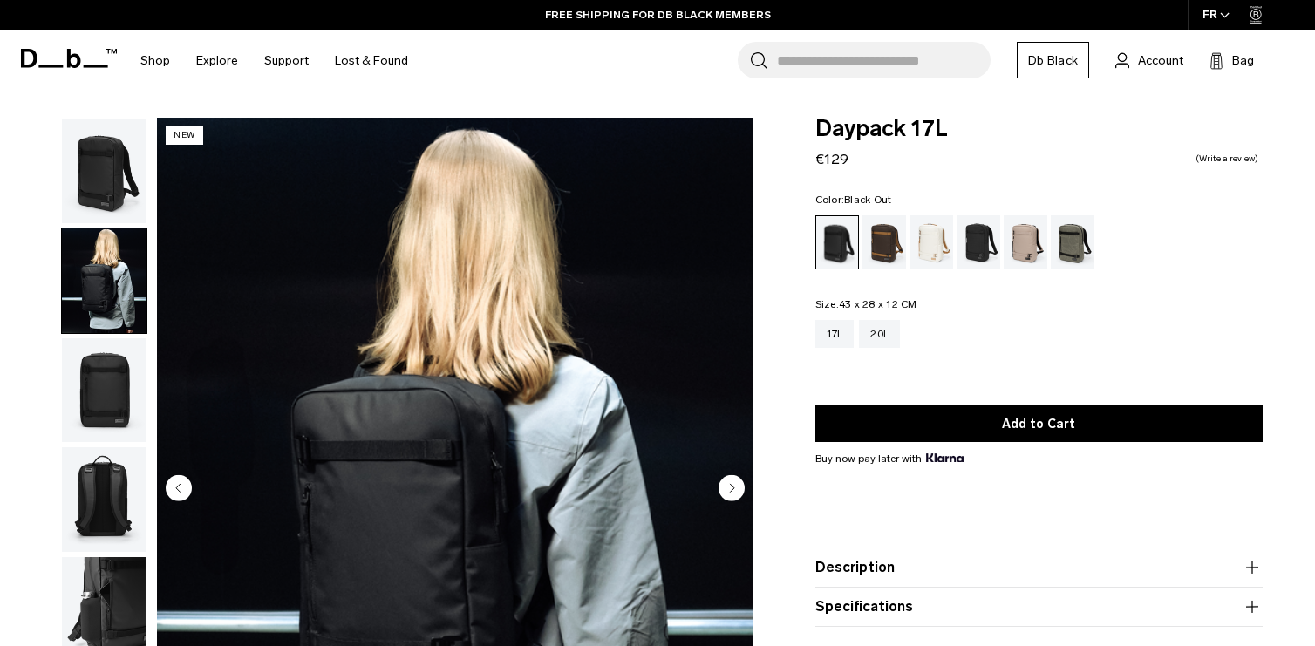
click at [106, 152] on img "button" at bounding box center [104, 171] width 85 height 105
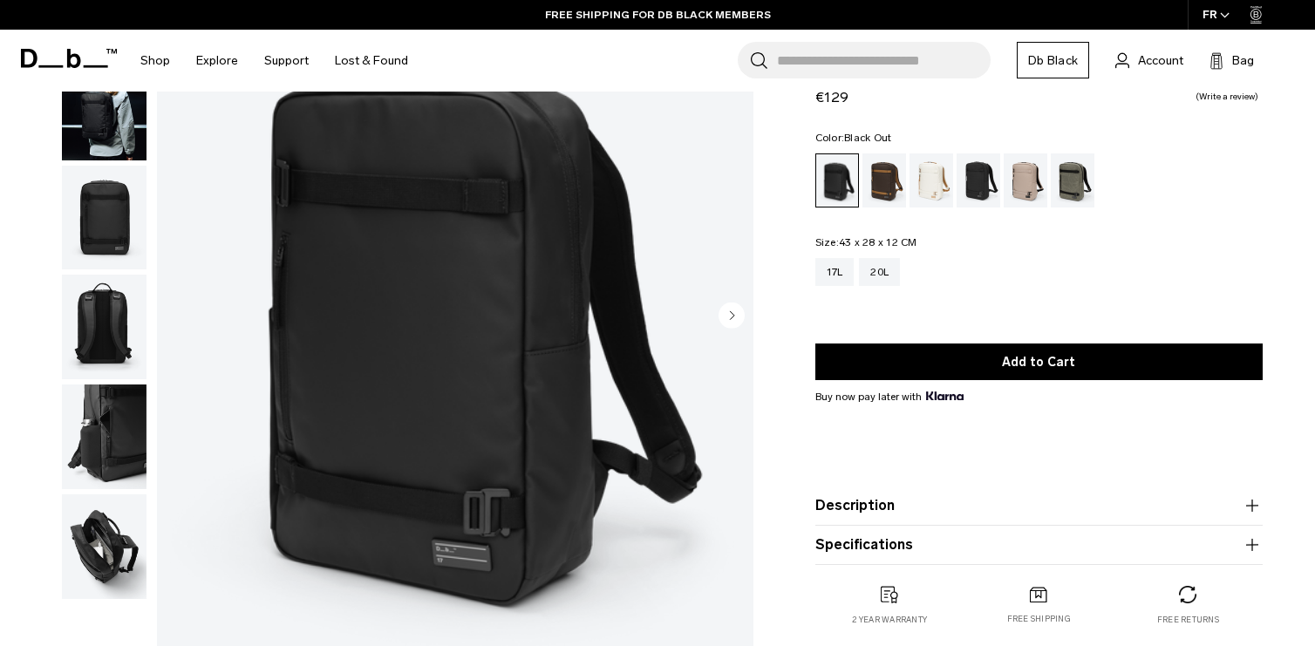
scroll to position [174, 0]
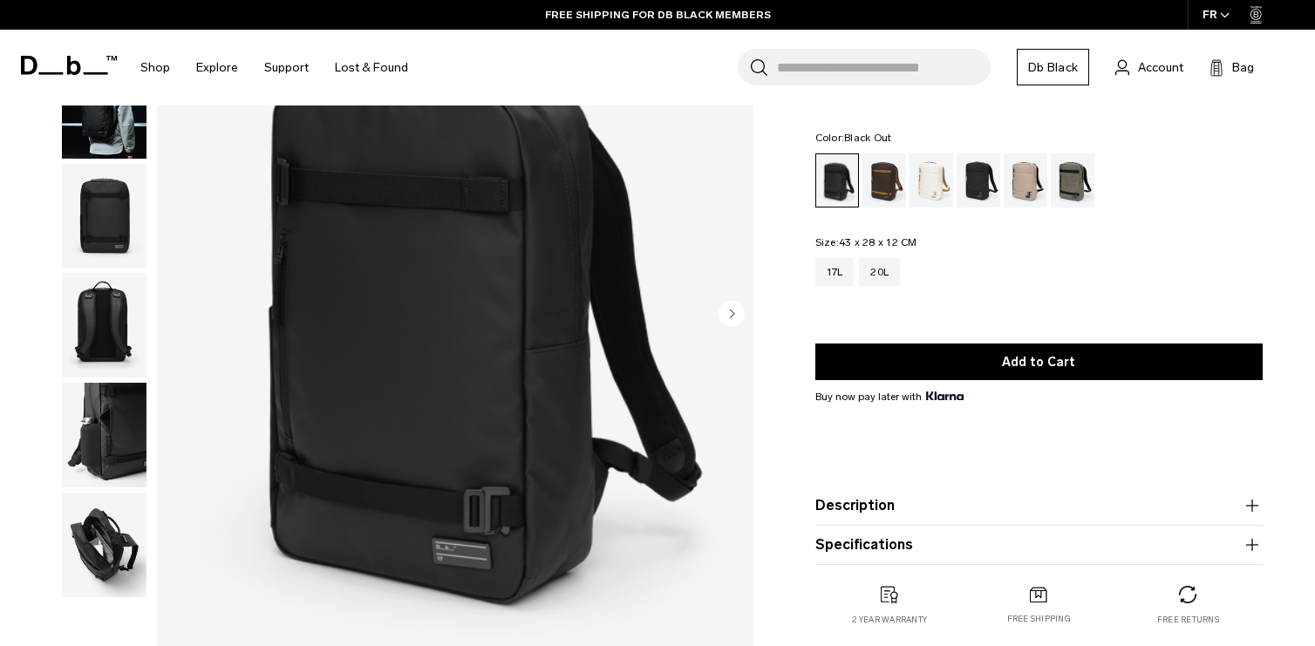
click at [104, 447] on img "button" at bounding box center [104, 435] width 85 height 105
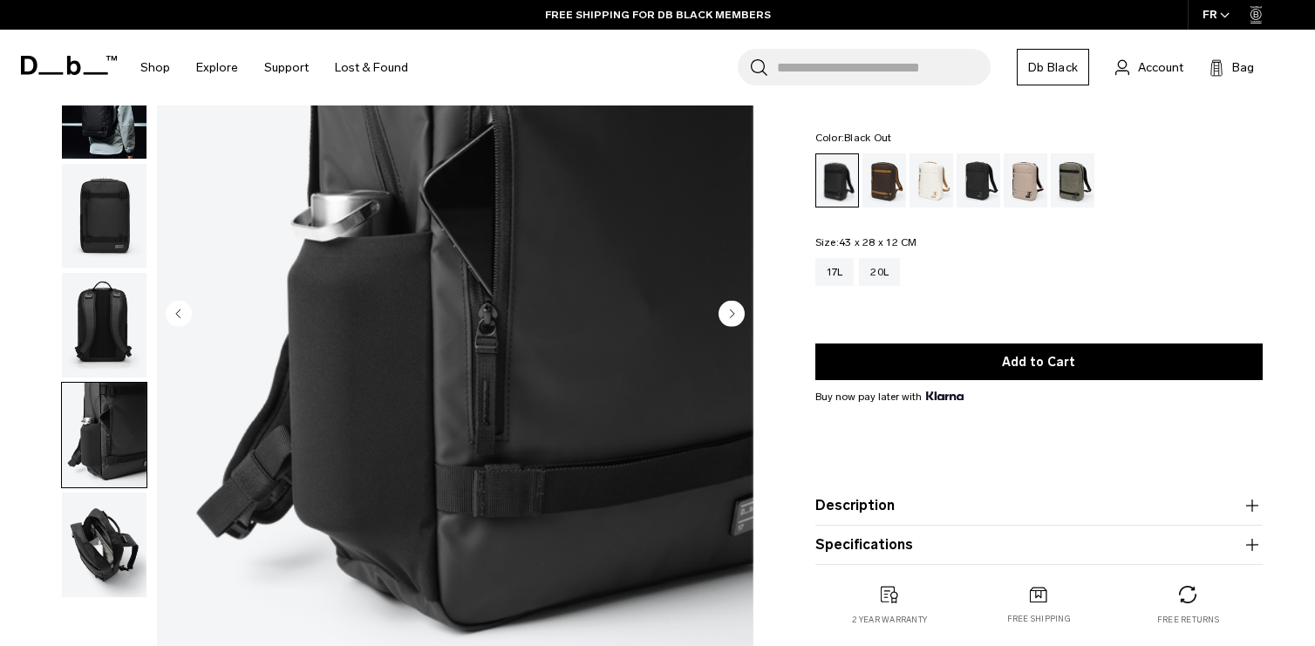
click at [103, 326] on img "button" at bounding box center [104, 325] width 85 height 105
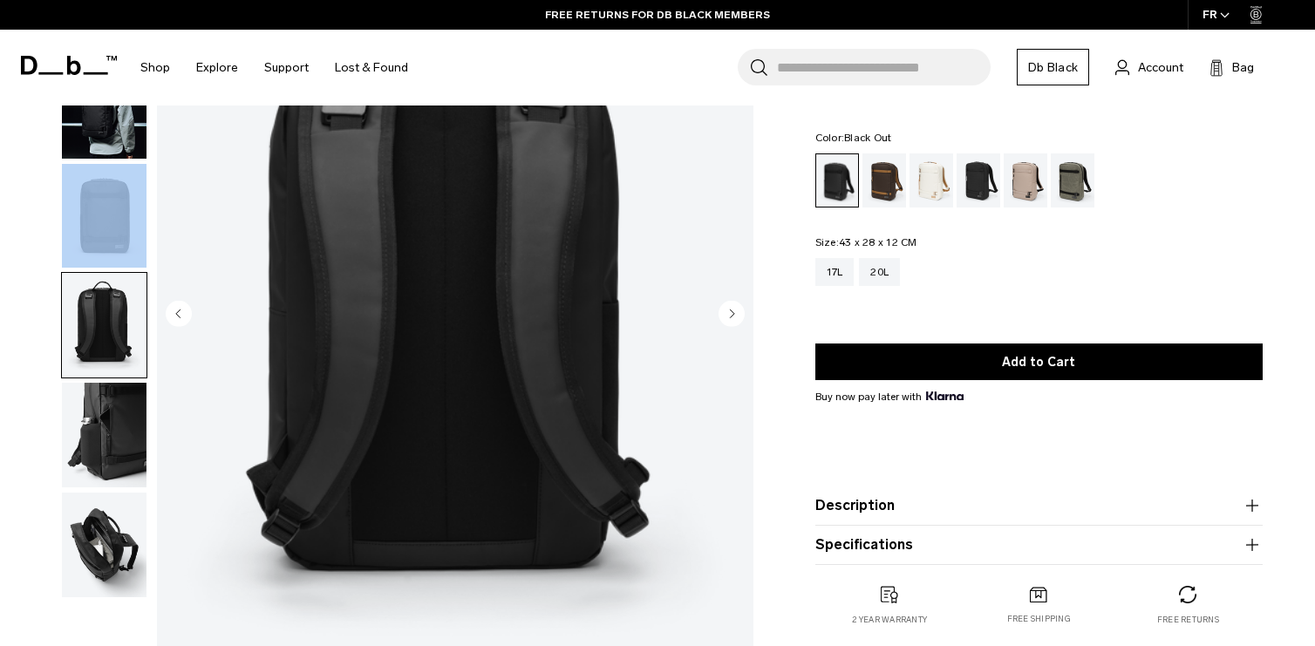
click at [118, 270] on ul at bounding box center [104, 270] width 86 height 655
click at [125, 231] on img "button" at bounding box center [104, 216] width 85 height 105
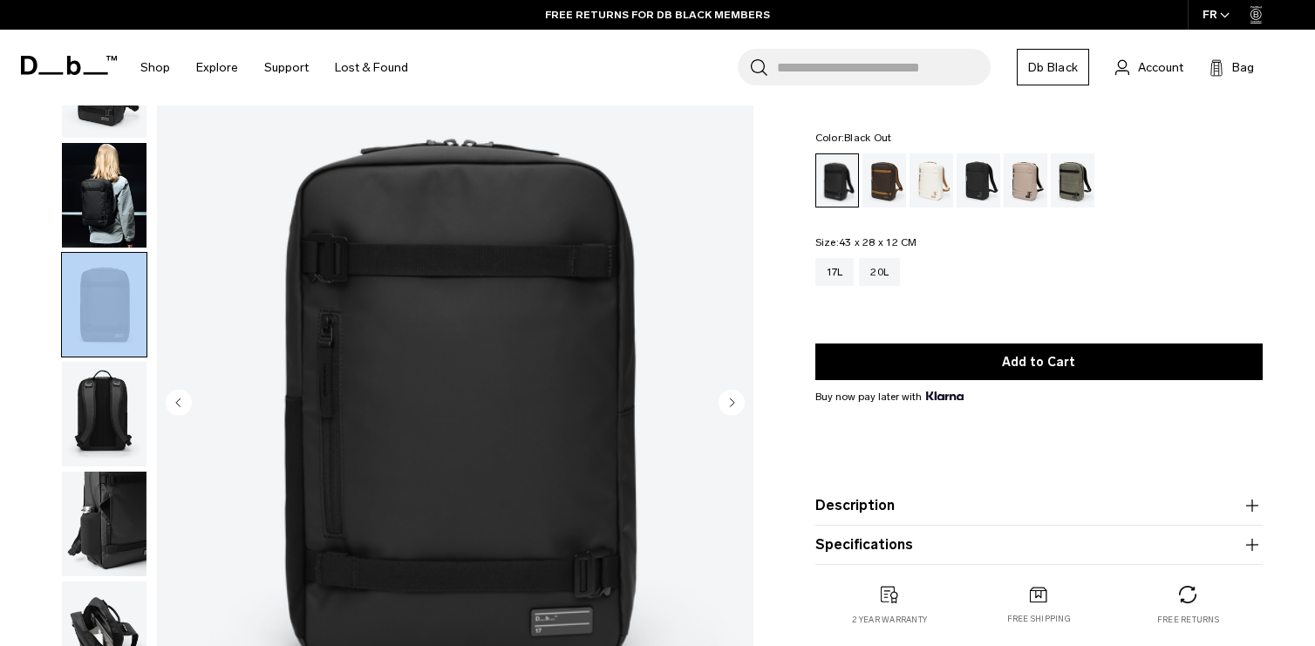
scroll to position [0, 0]
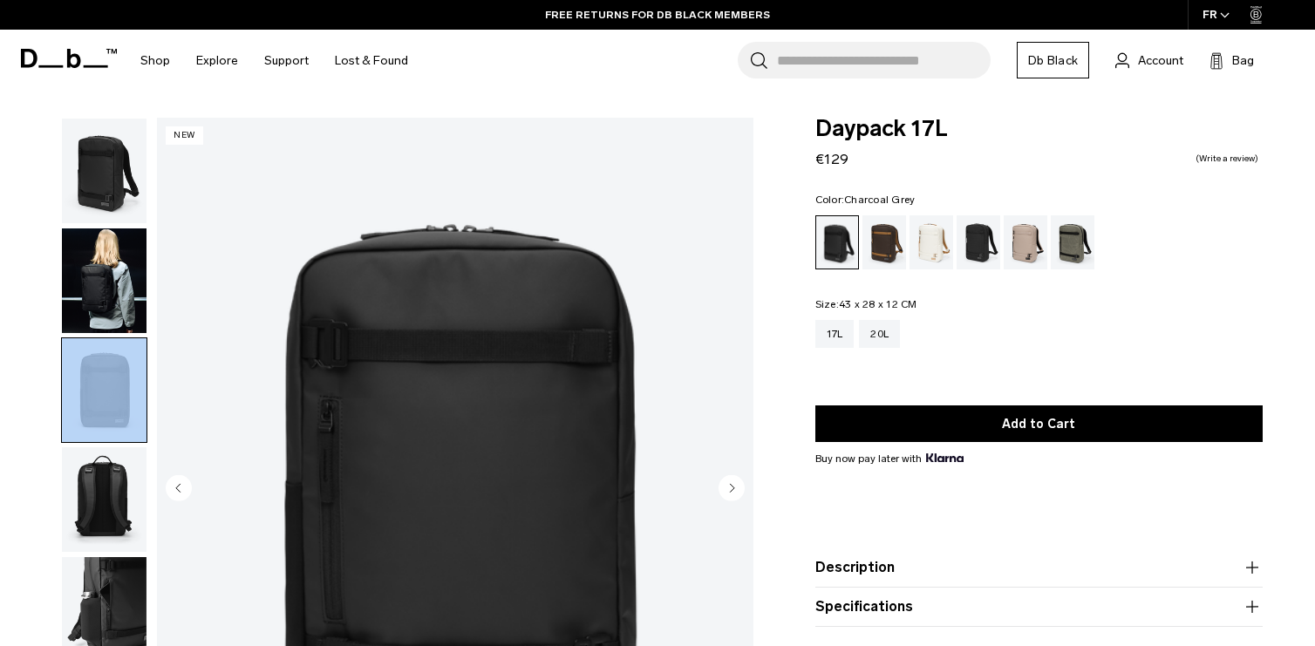
click at [978, 245] on div "Charcoal Grey" at bounding box center [979, 242] width 44 height 54
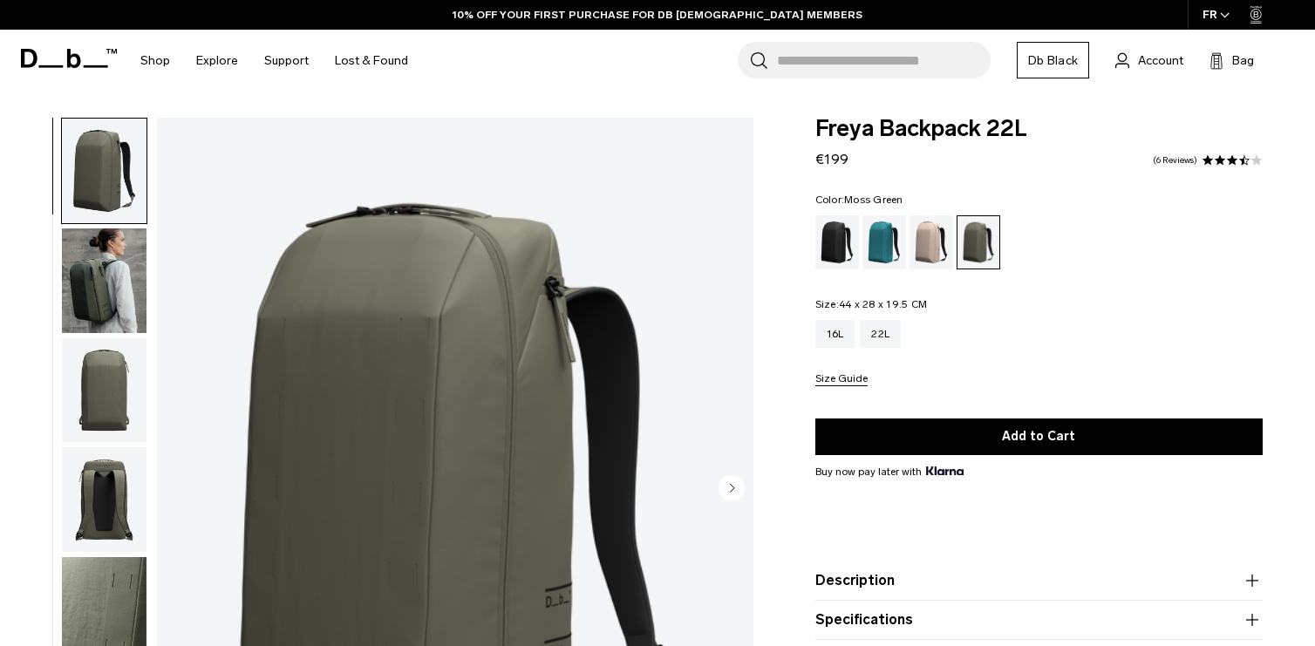
click at [86, 308] on img "button" at bounding box center [104, 281] width 85 height 105
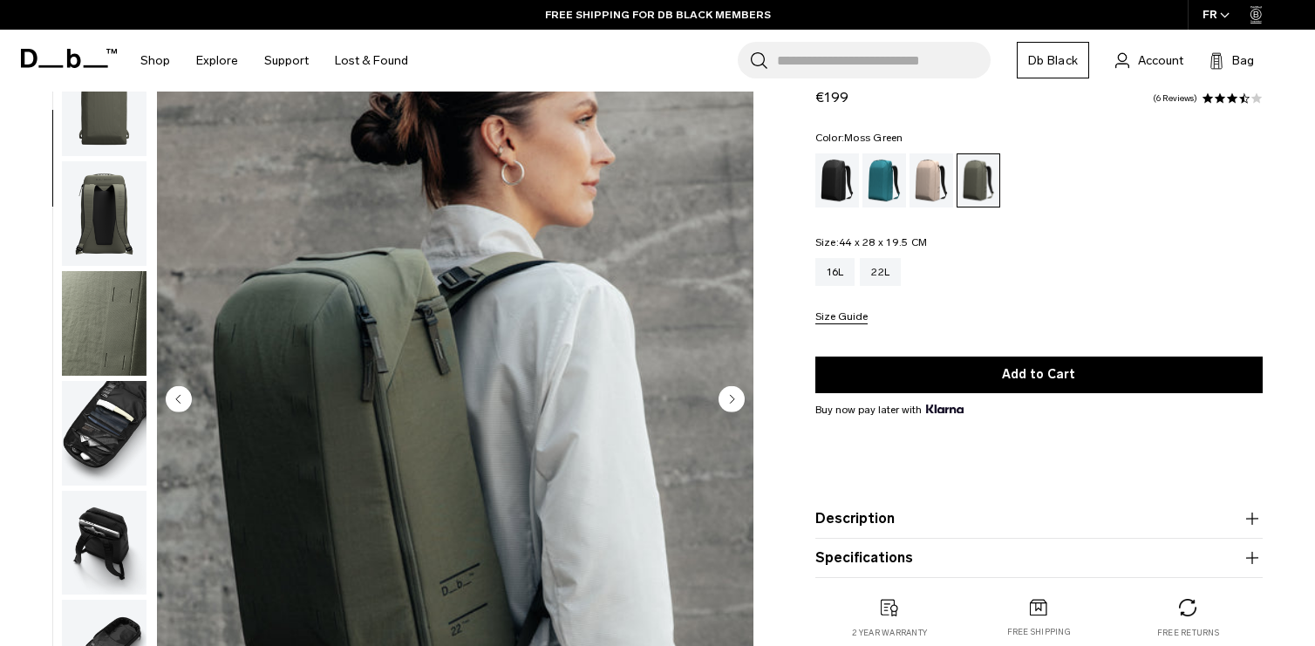
scroll to position [87, 0]
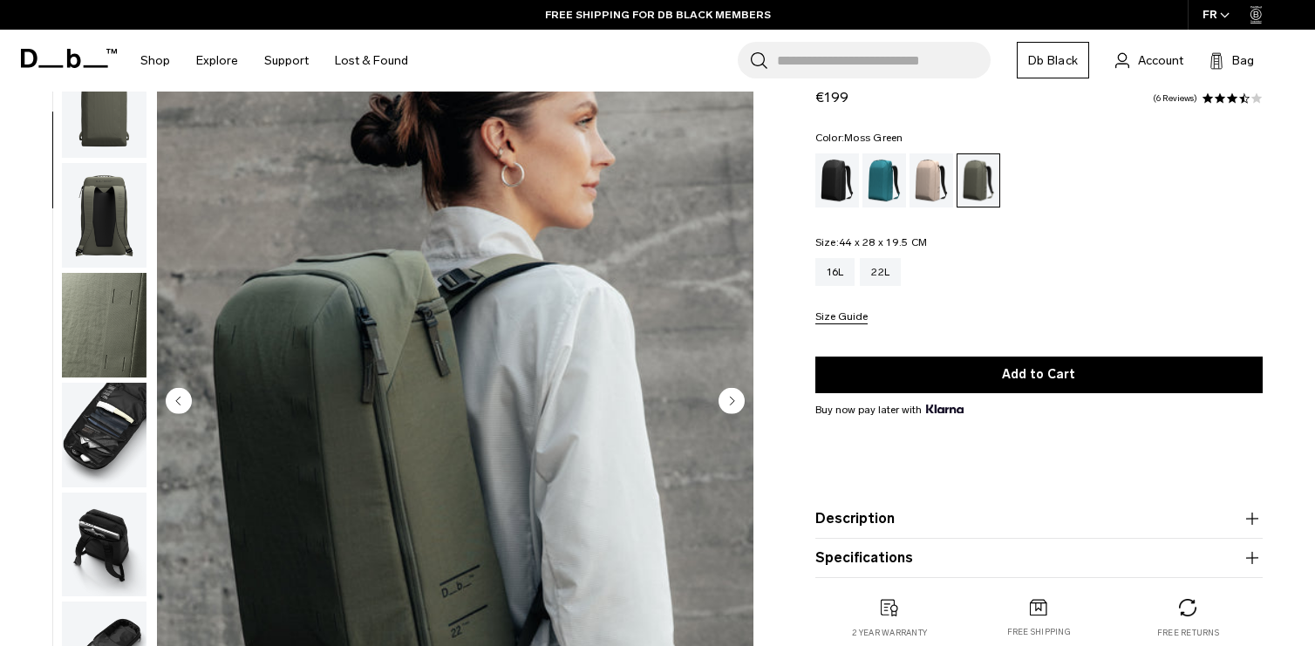
click at [89, 420] on img "button" at bounding box center [104, 435] width 85 height 105
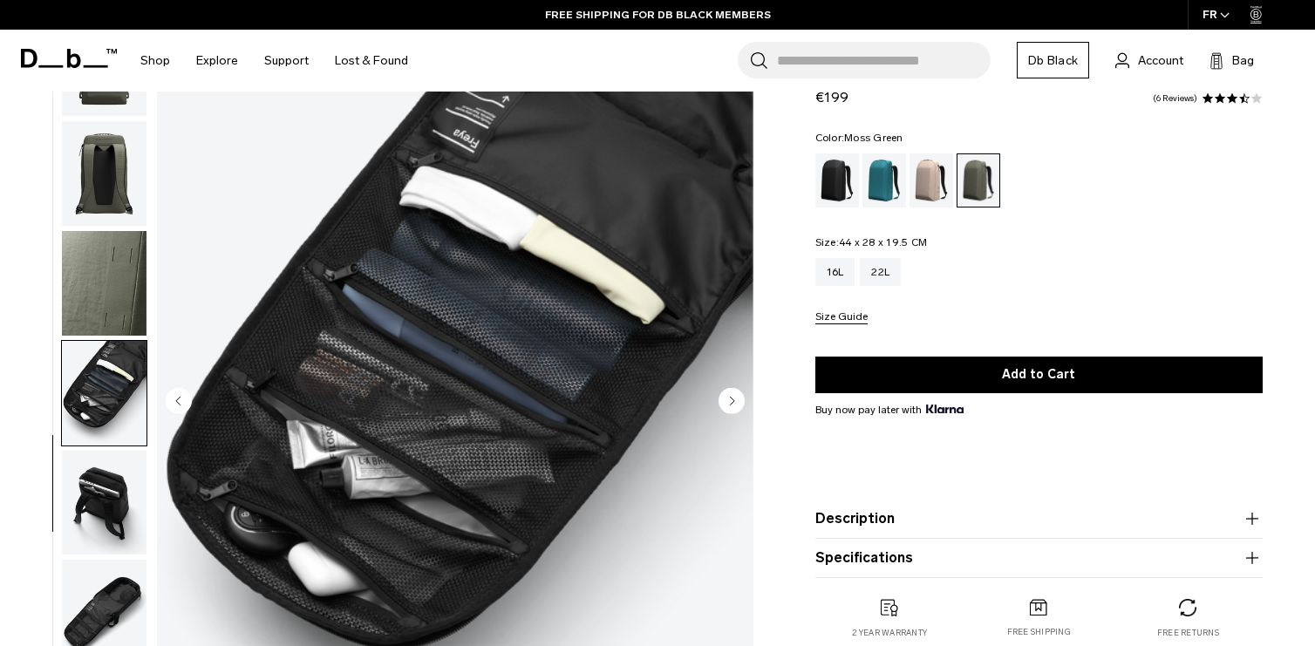
scroll to position [0, 0]
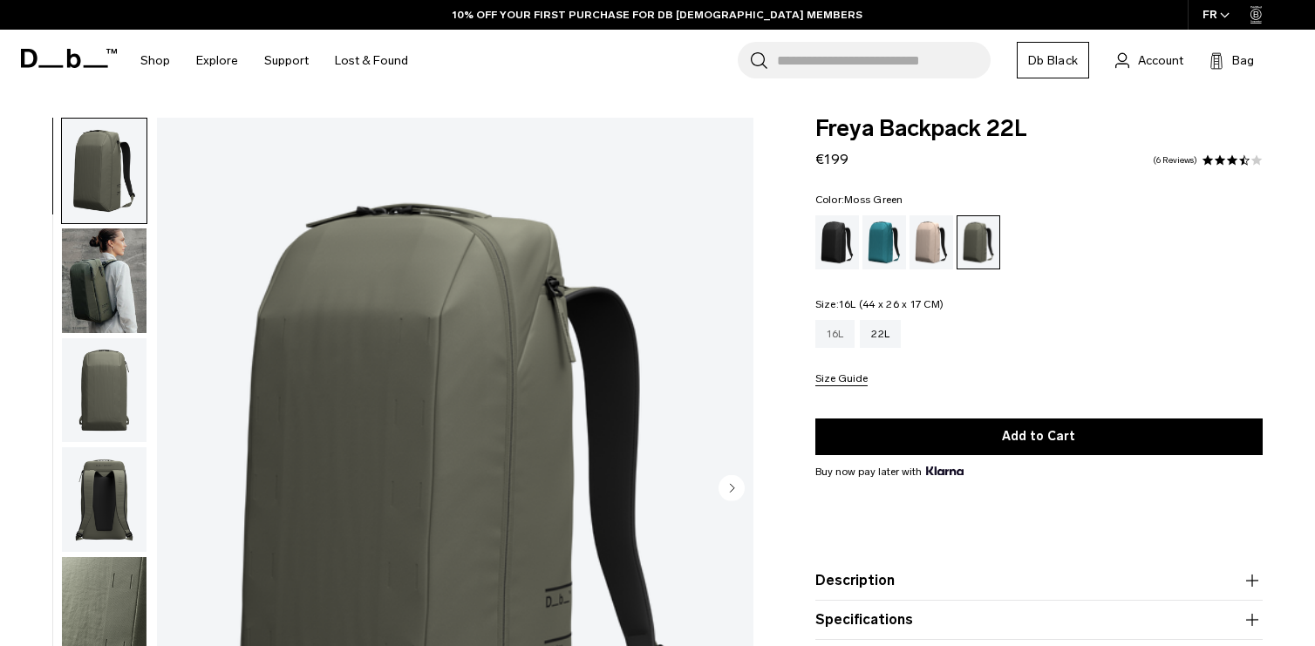
drag, startPoint x: 833, startPoint y: 330, endPoint x: 1009, endPoint y: 359, distance: 178.7
click at [832, 330] on div "16L" at bounding box center [836, 334] width 40 height 28
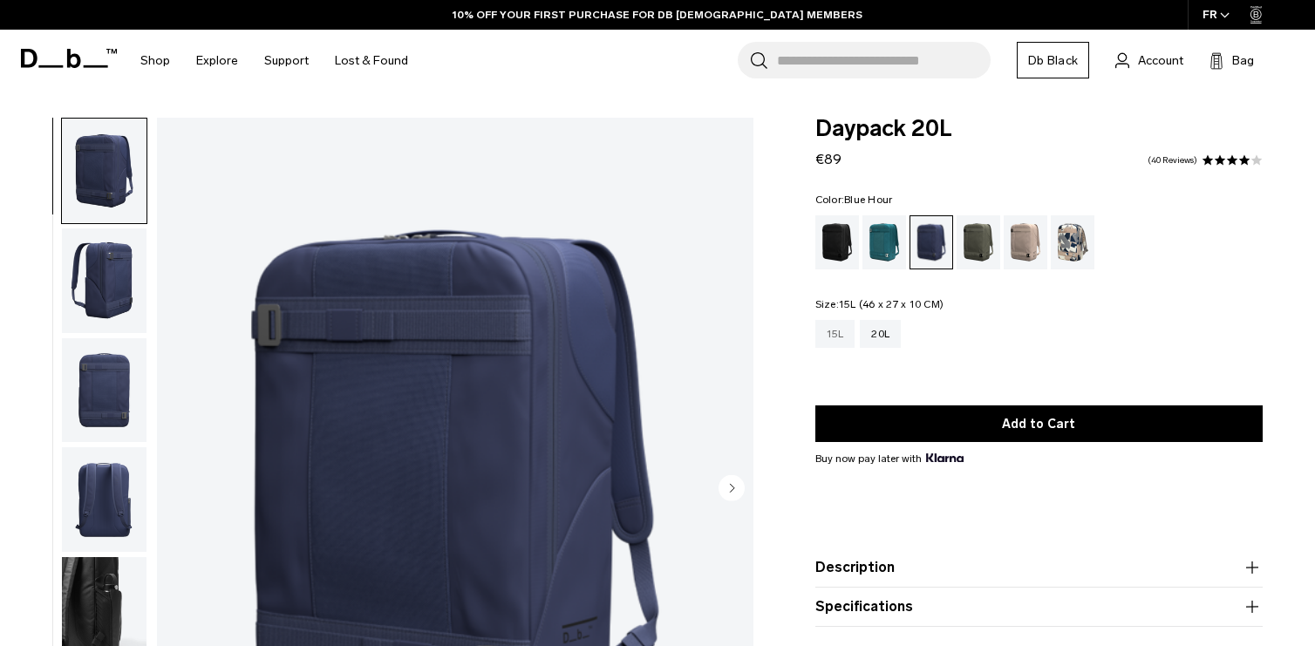
click at [839, 338] on div "15L" at bounding box center [836, 334] width 40 height 28
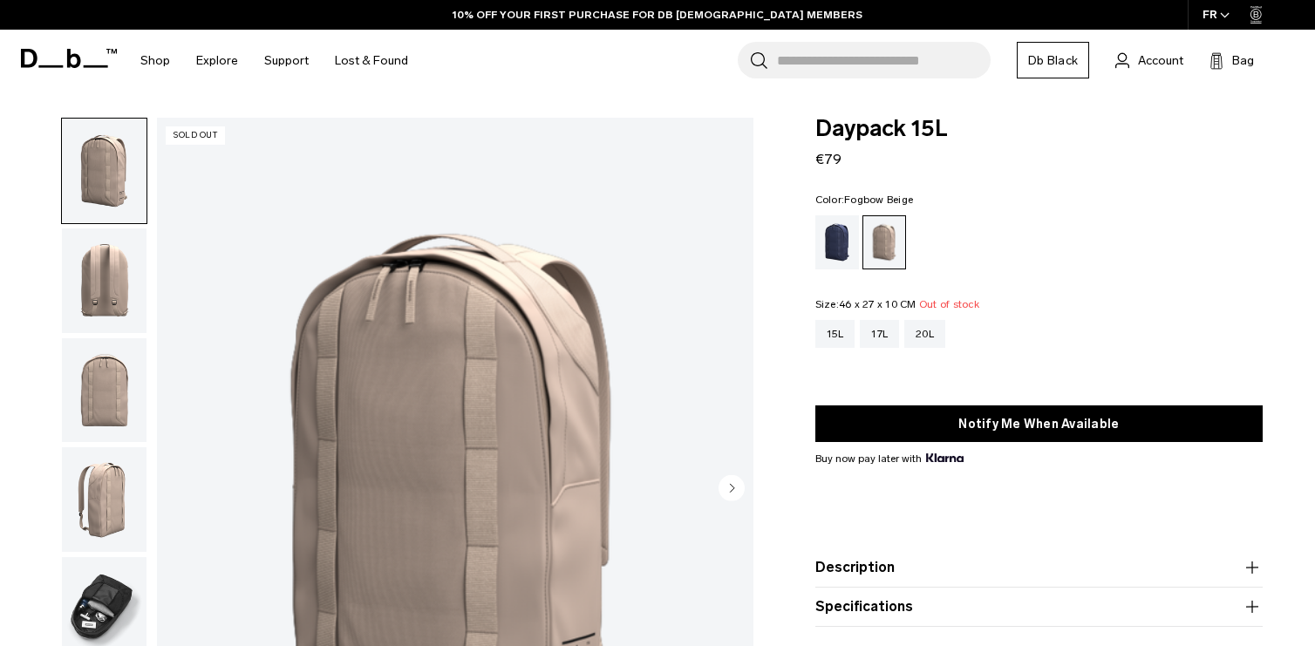
click at [835, 207] on fieldset "Color: Fogbow Beige Out of stock" at bounding box center [1039, 232] width 447 height 75
click at [843, 224] on div "Blue Hour" at bounding box center [838, 242] width 44 height 54
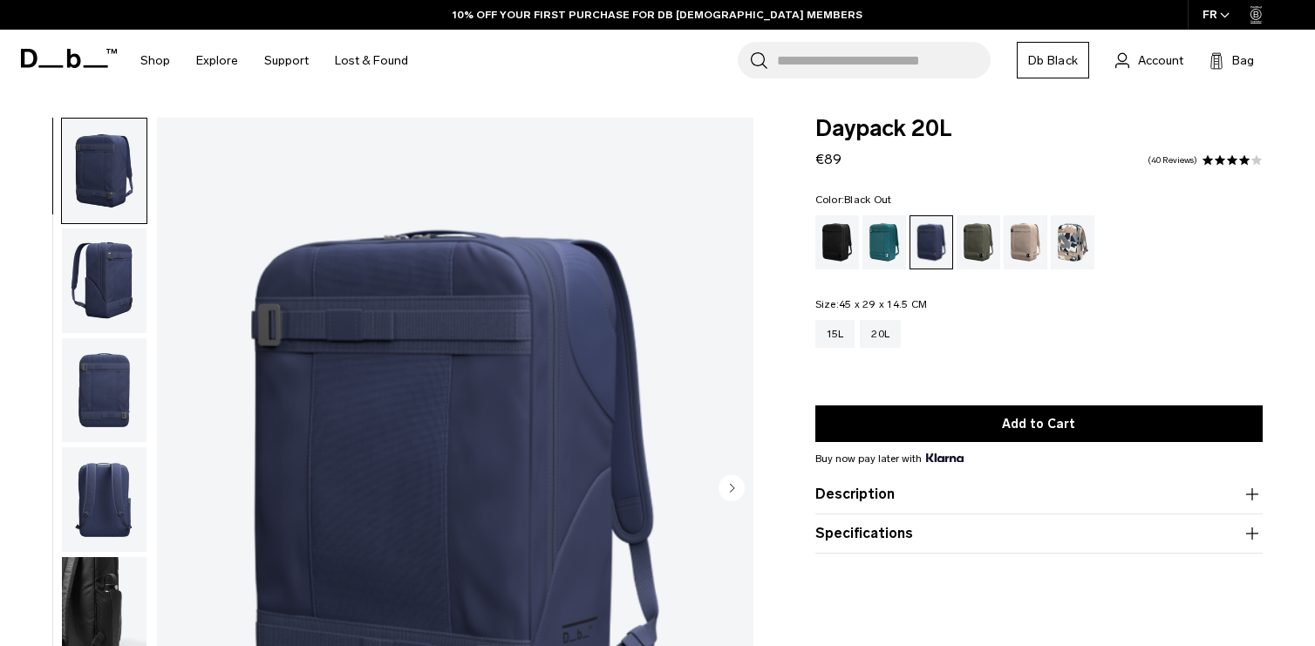
click at [836, 224] on div "Black Out" at bounding box center [838, 242] width 44 height 54
click at [975, 242] on div "Moss Green" at bounding box center [979, 242] width 44 height 54
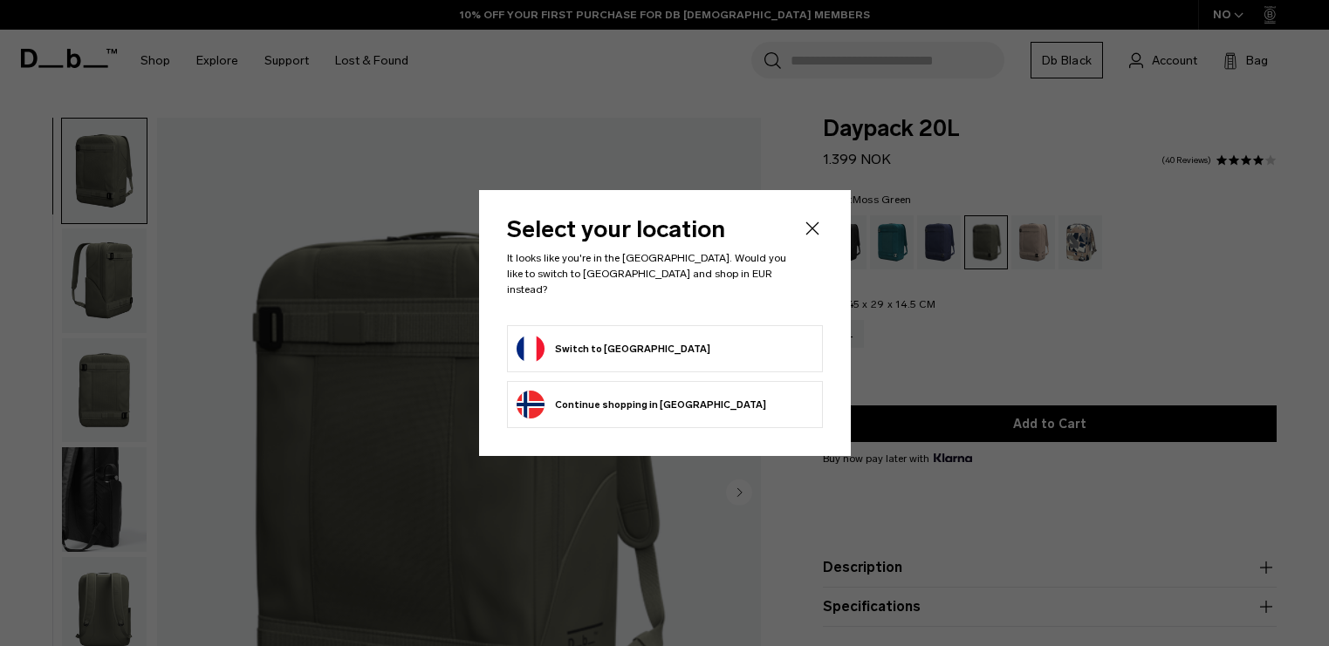
click at [742, 357] on li "Switch to [GEOGRAPHIC_DATA]" at bounding box center [665, 348] width 316 height 47
click at [734, 335] on form "Switch to France" at bounding box center [664, 349] width 297 height 28
click at [591, 336] on button "Switch to France" at bounding box center [613, 349] width 194 height 28
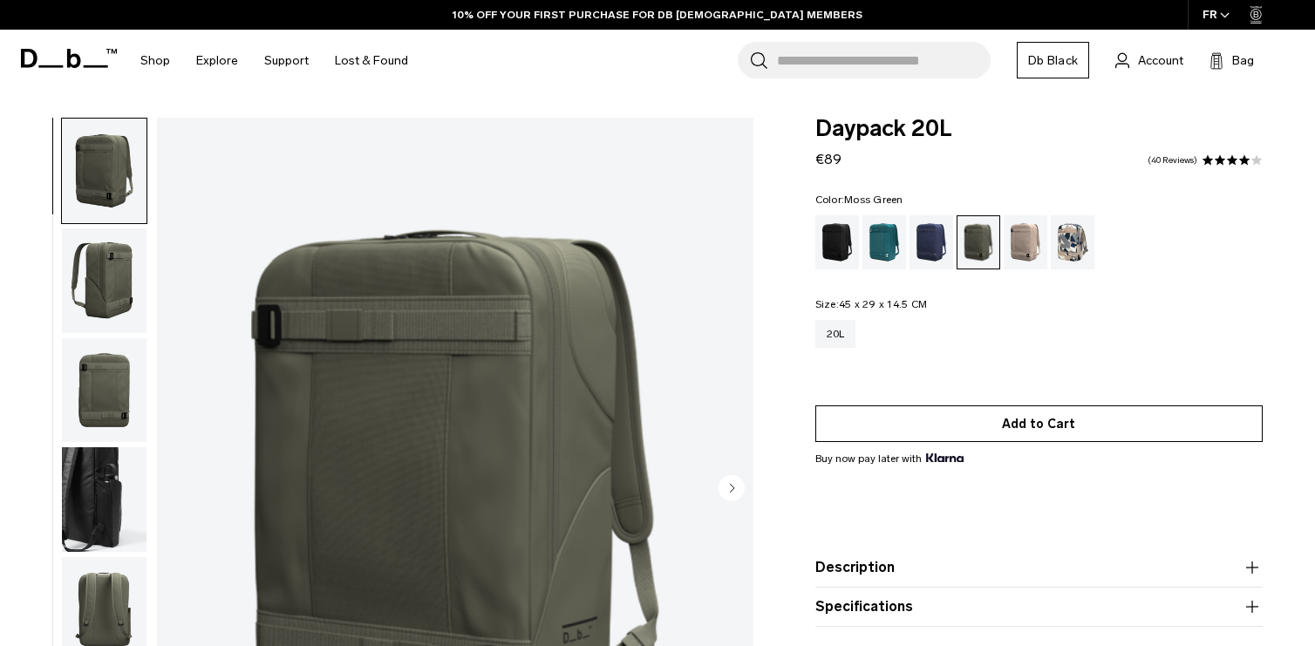
click at [1034, 427] on button "Add to Cart" at bounding box center [1039, 424] width 447 height 37
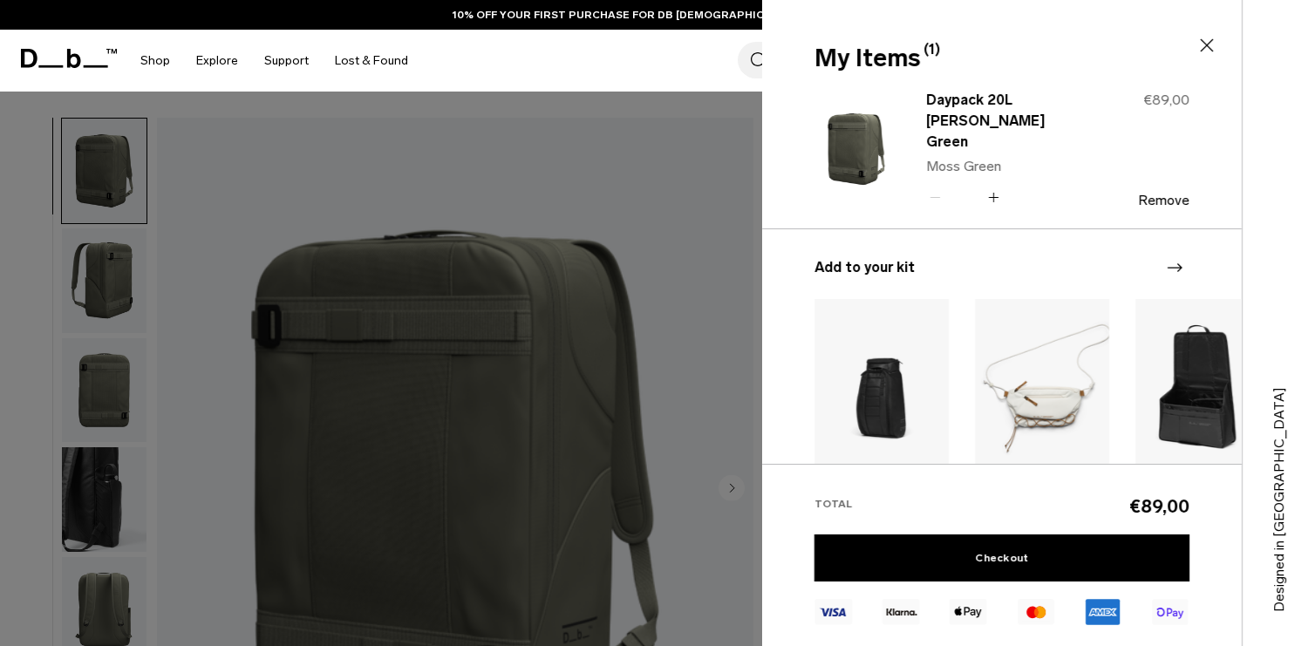
click at [1209, 45] on icon at bounding box center [1207, 45] width 21 height 21
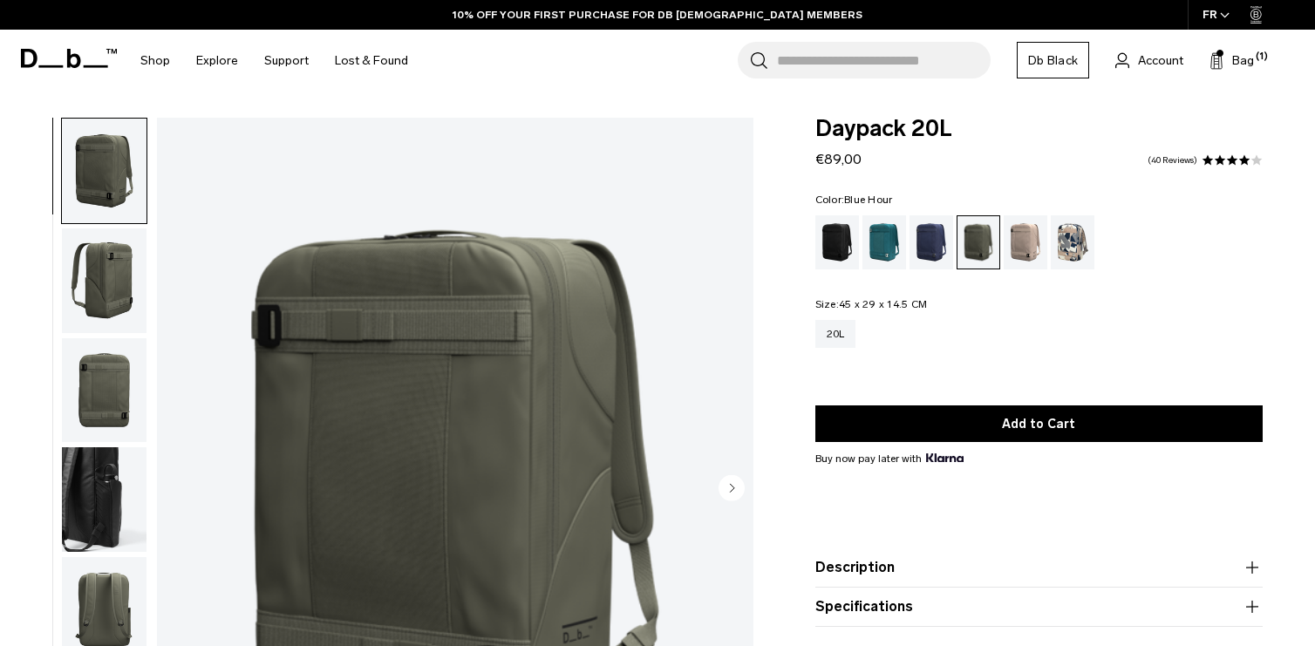
click at [917, 241] on div "Blue Hour" at bounding box center [932, 242] width 44 height 54
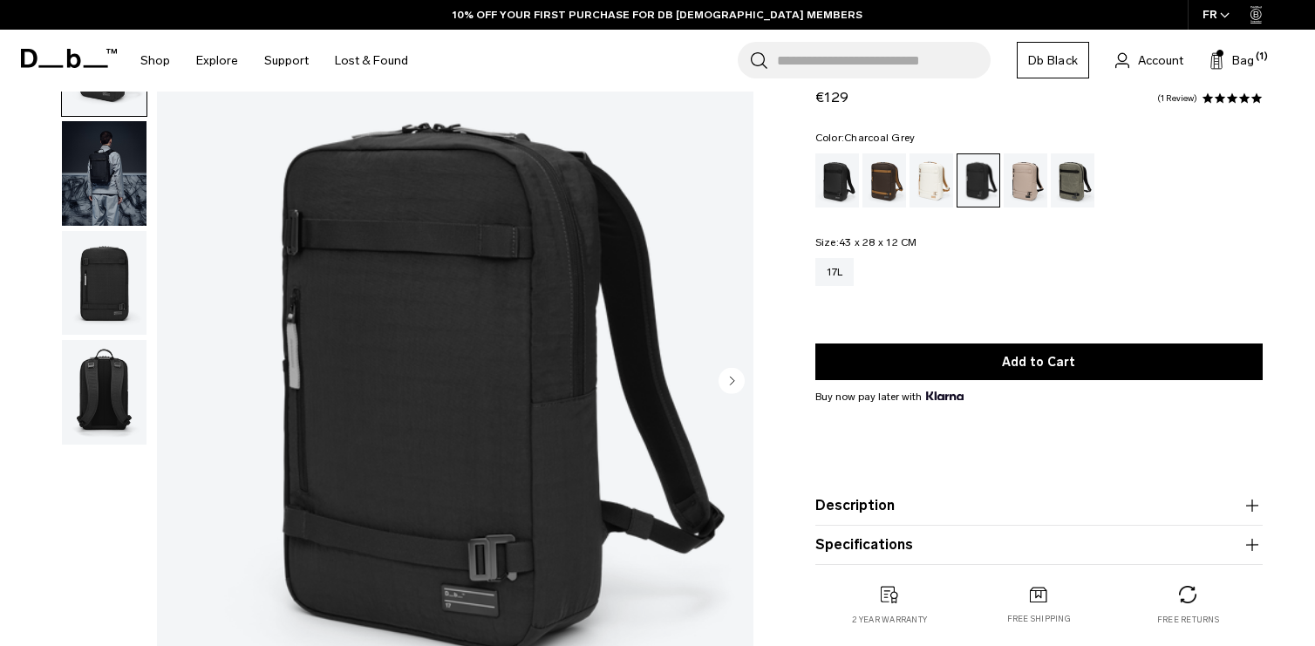
scroll to position [87, 0]
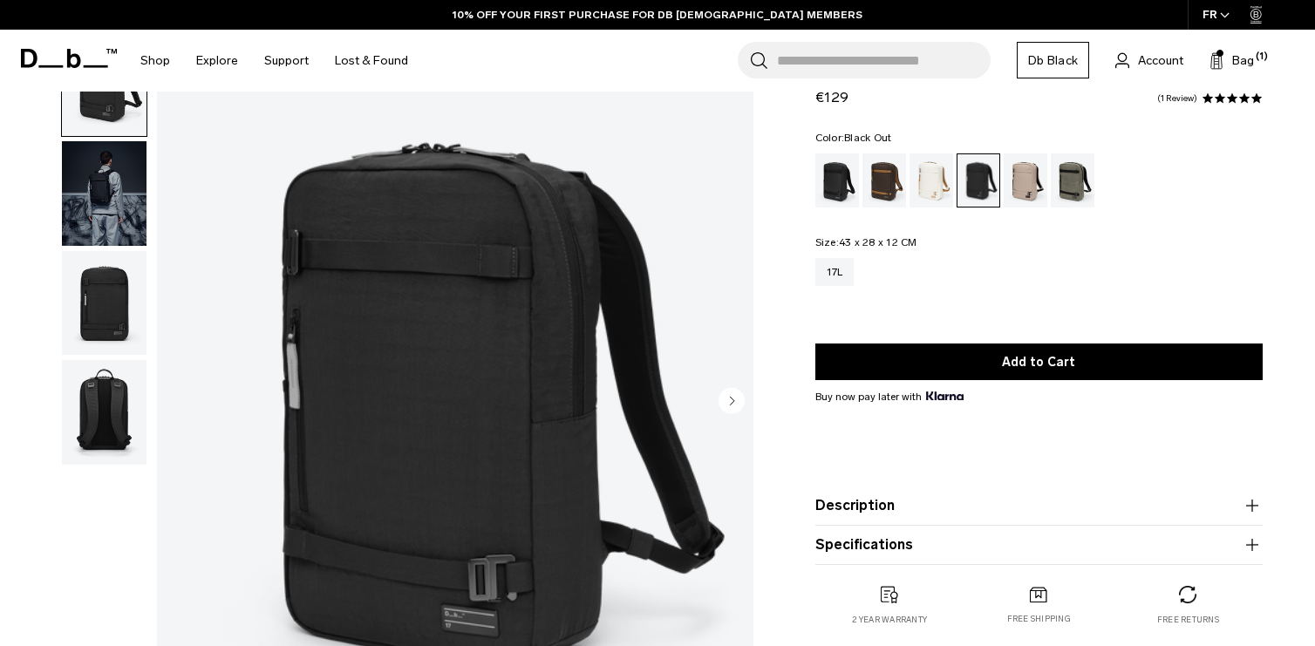
click at [840, 184] on div "Black Out" at bounding box center [838, 181] width 44 height 54
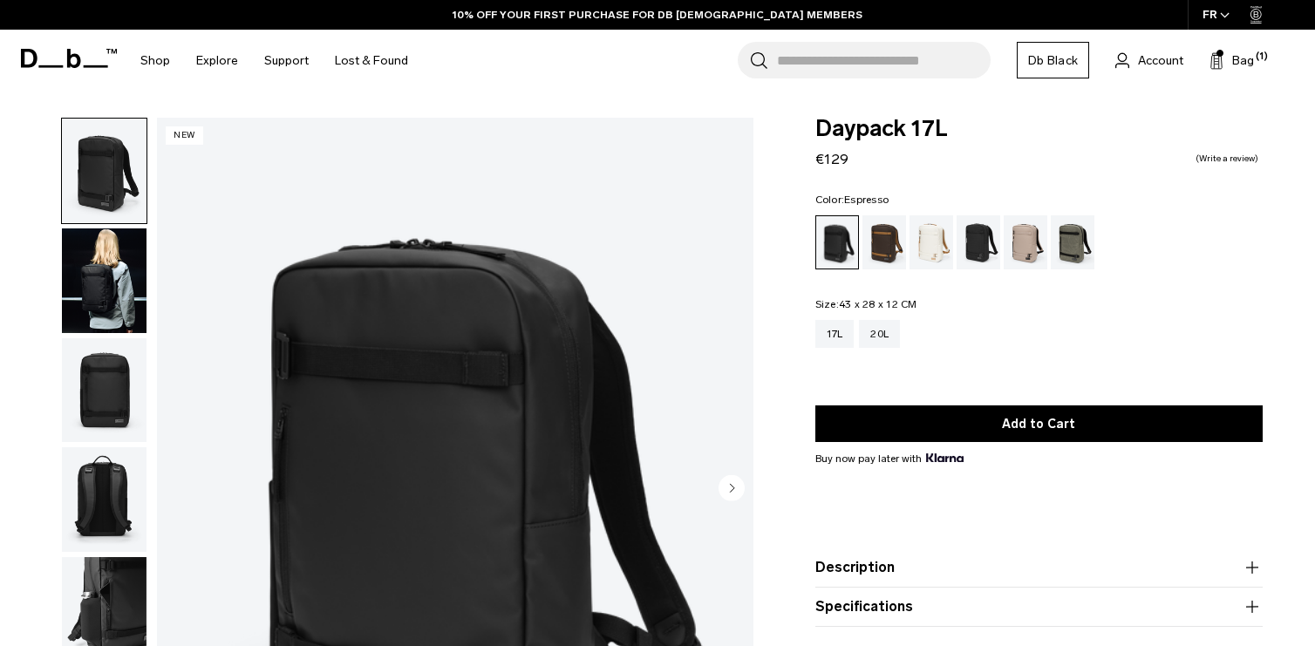
click at [883, 250] on div "Espresso" at bounding box center [885, 242] width 44 height 54
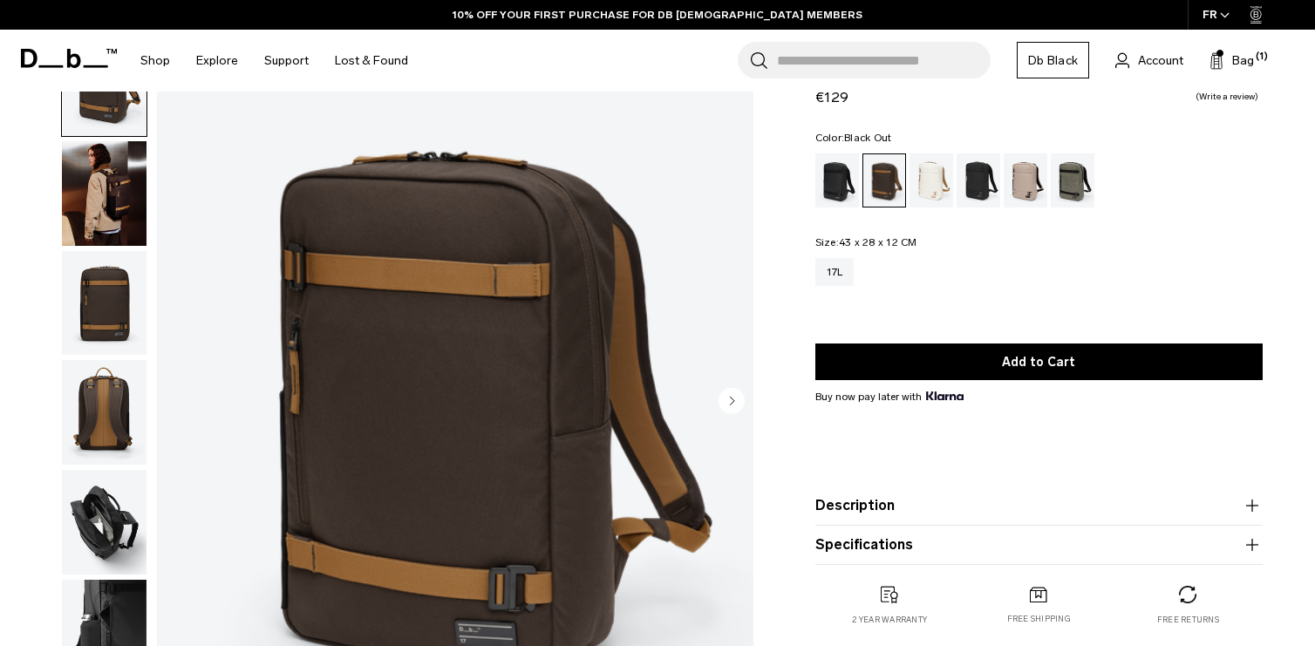
click at [832, 186] on div "Black Out" at bounding box center [838, 181] width 44 height 54
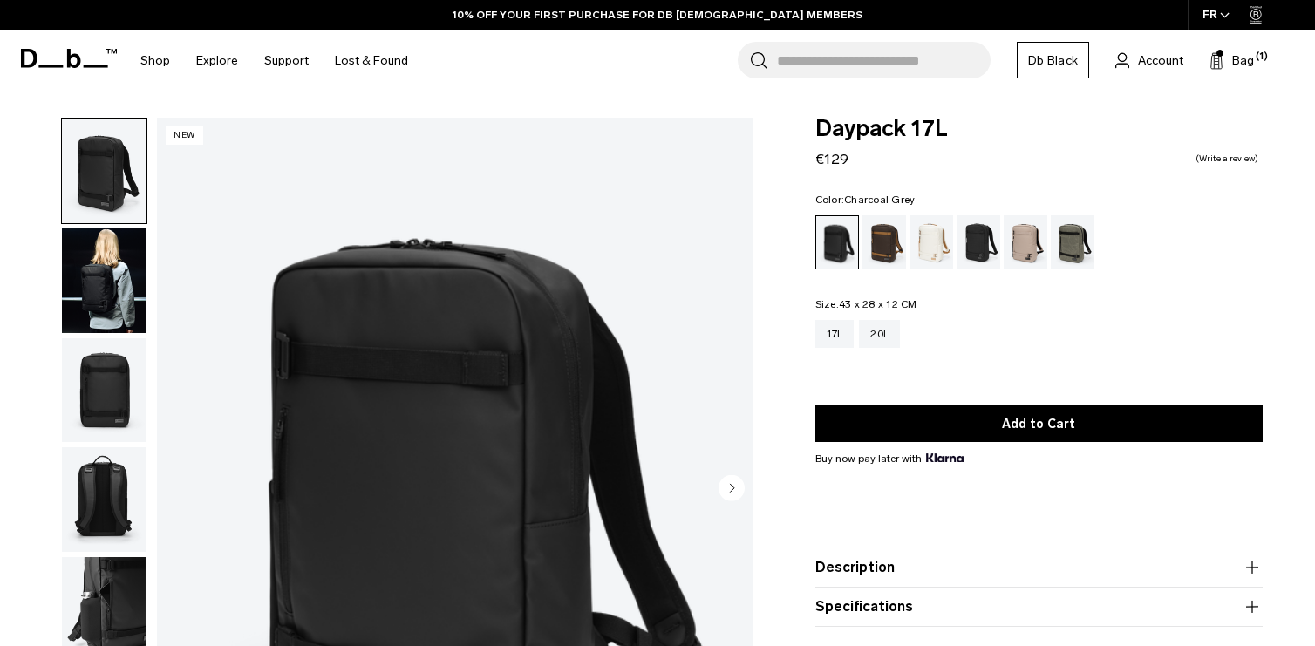
scroll to position [87, 0]
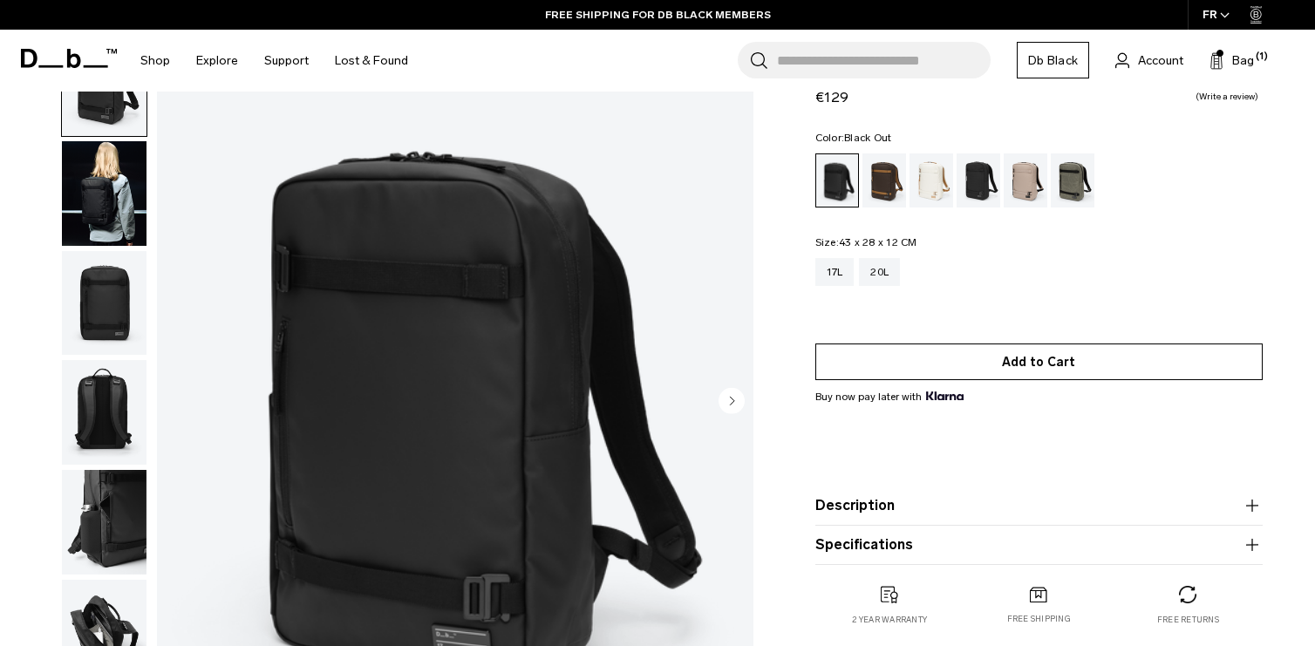
click at [985, 365] on button "Add to Cart" at bounding box center [1039, 362] width 447 height 37
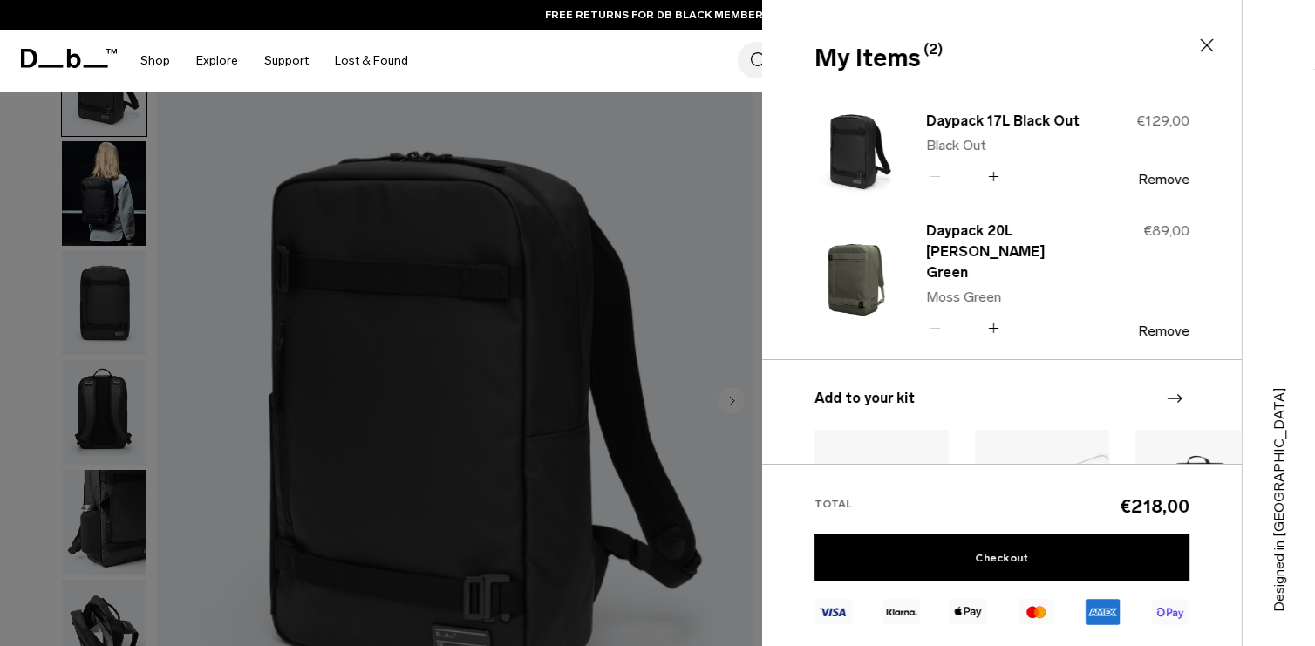
click at [1203, 44] on icon at bounding box center [1207, 45] width 21 height 21
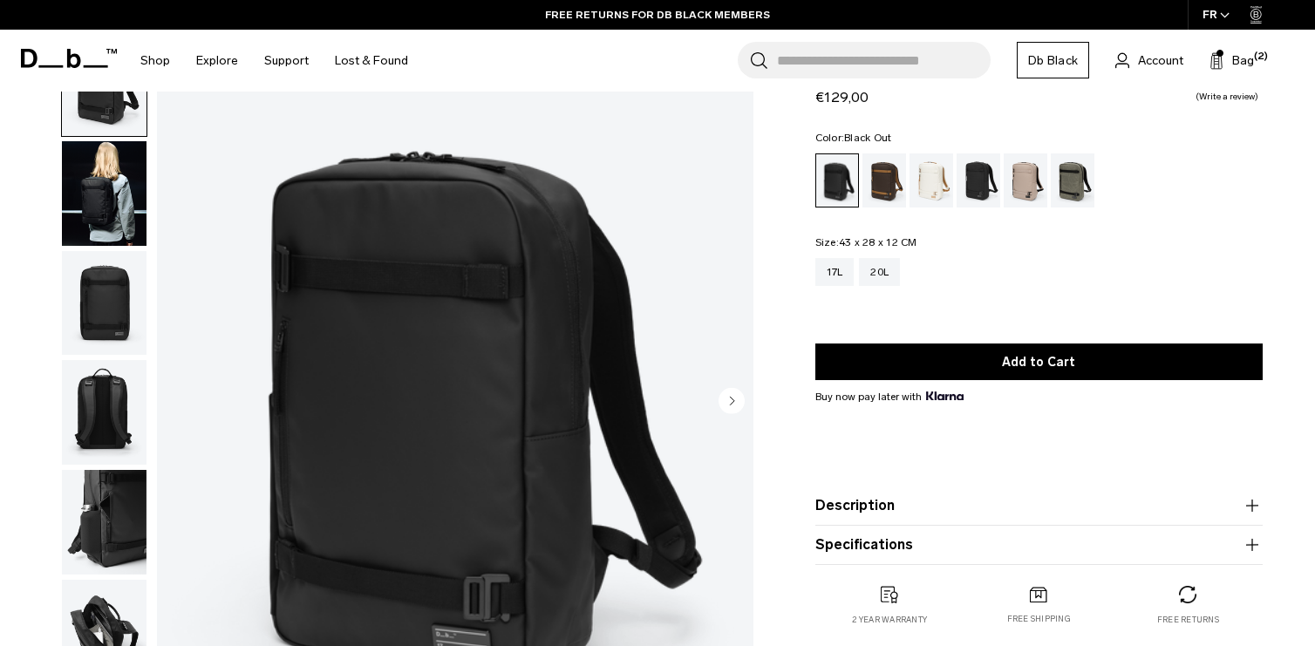
scroll to position [0, 0]
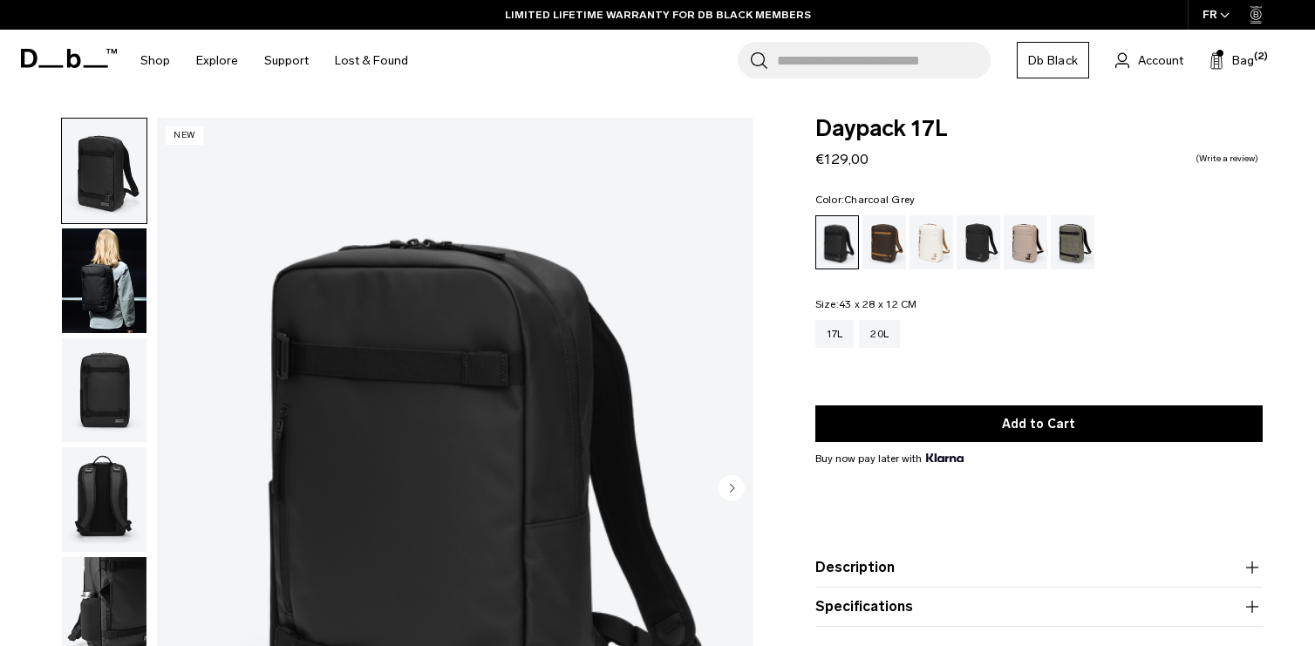
click at [967, 239] on div "Charcoal Grey" at bounding box center [979, 242] width 44 height 54
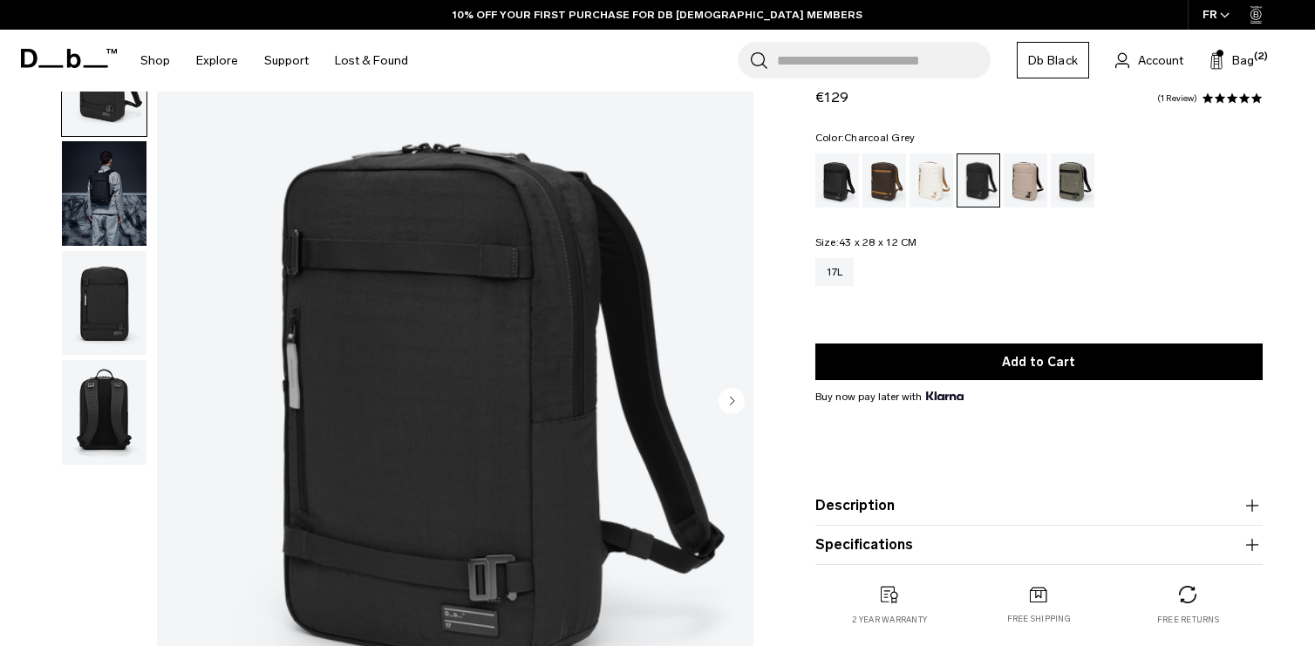
click at [109, 314] on img "button" at bounding box center [104, 303] width 85 height 105
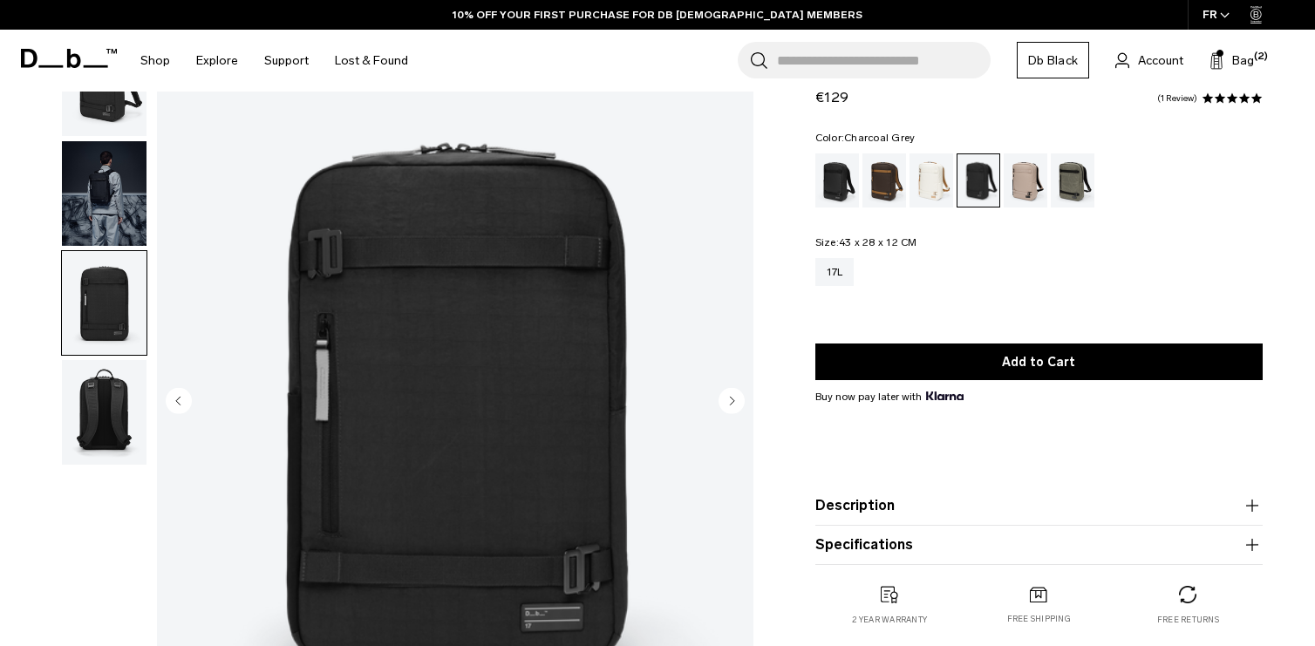
click at [100, 384] on img "button" at bounding box center [104, 412] width 85 height 105
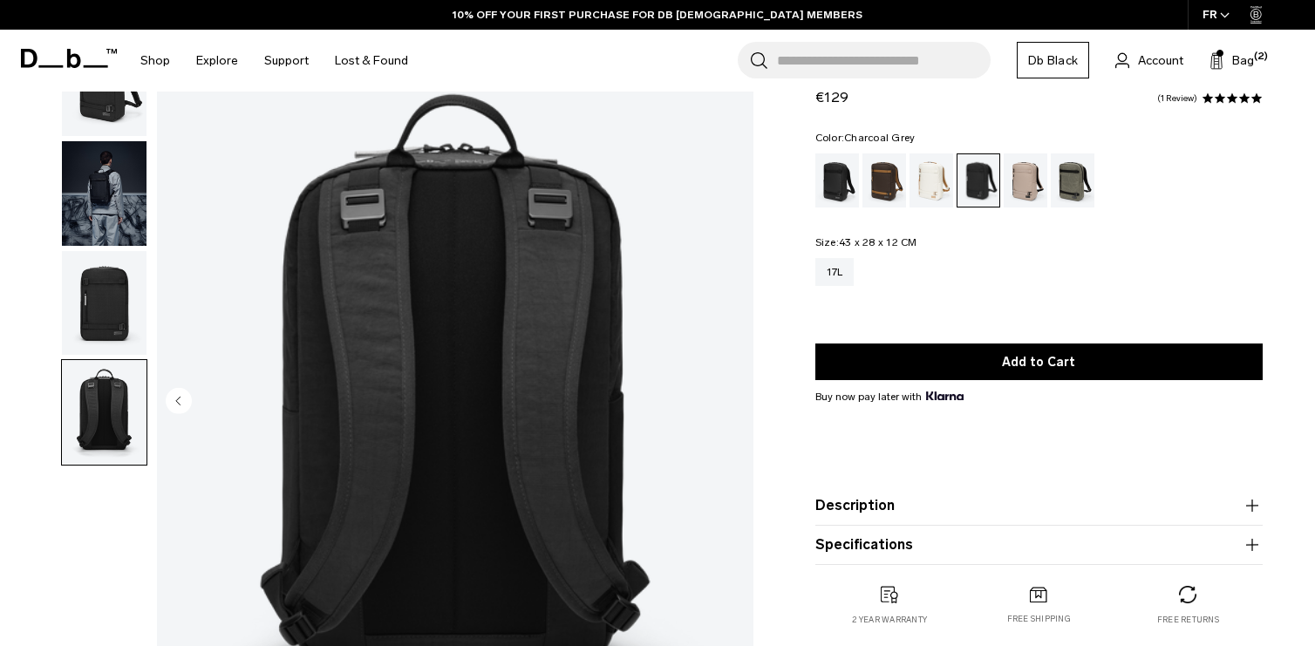
click at [93, 320] on img "button" at bounding box center [104, 303] width 85 height 105
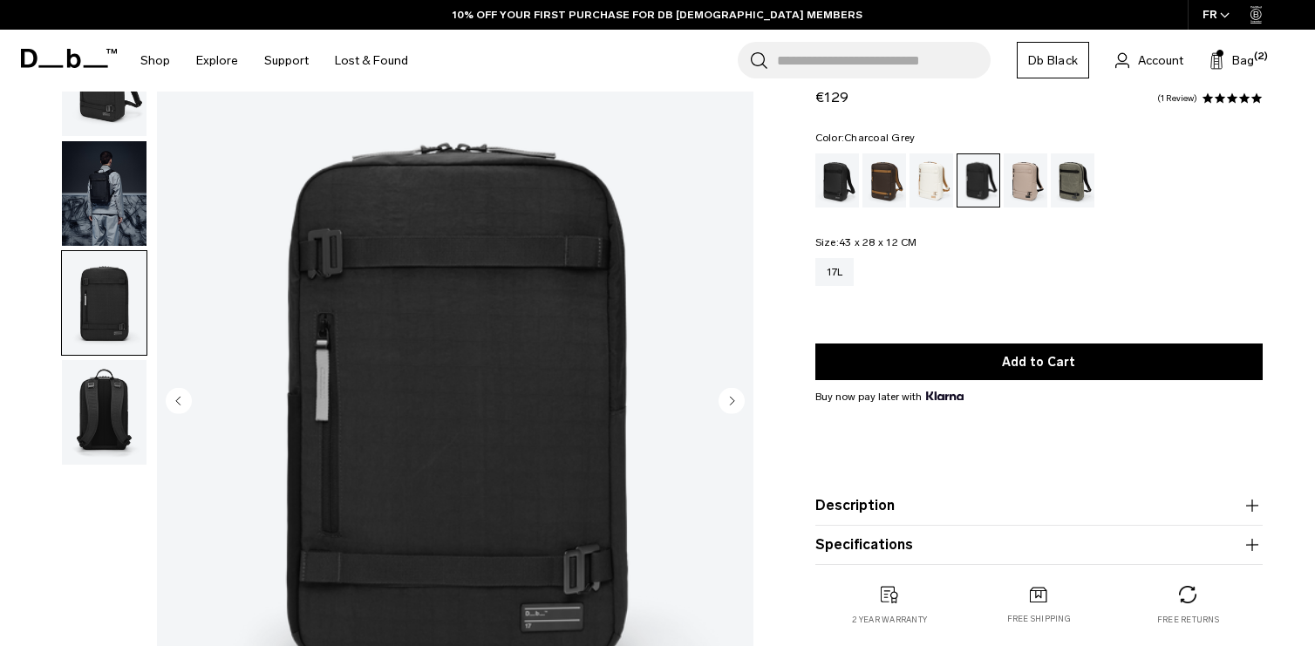
click at [97, 237] on img "button" at bounding box center [104, 193] width 85 height 105
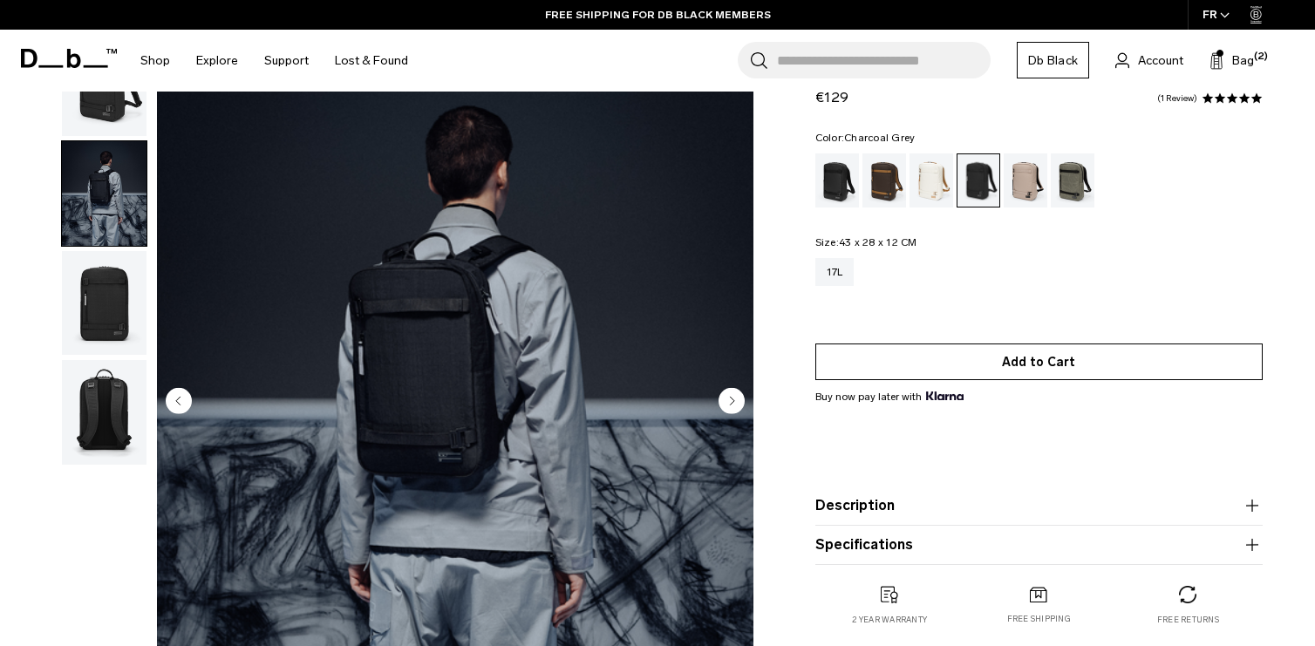
click at [913, 355] on button "Add to Cart" at bounding box center [1039, 362] width 447 height 37
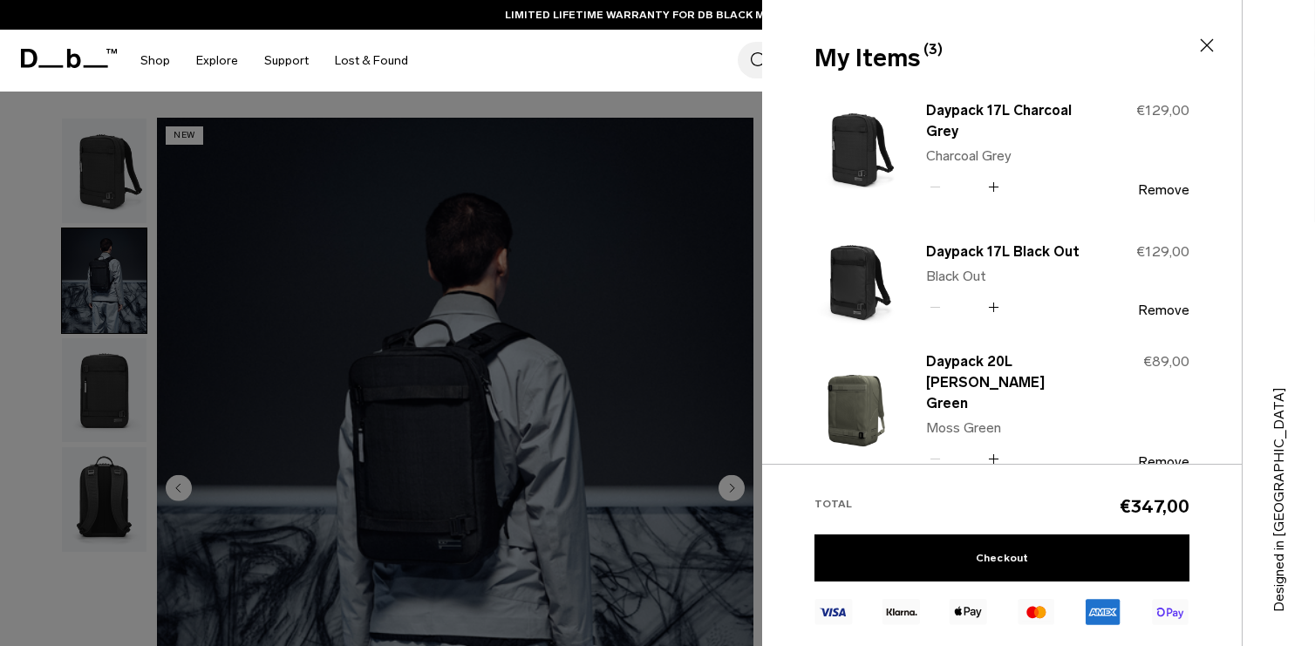
click at [1212, 31] on div "My Items (3) Close" at bounding box center [1000, 43] width 476 height 87
drag, startPoint x: 1211, startPoint y: 43, endPoint x: 1208, endPoint y: 126, distance: 83.8
click at [1210, 43] on icon at bounding box center [1207, 45] width 21 height 21
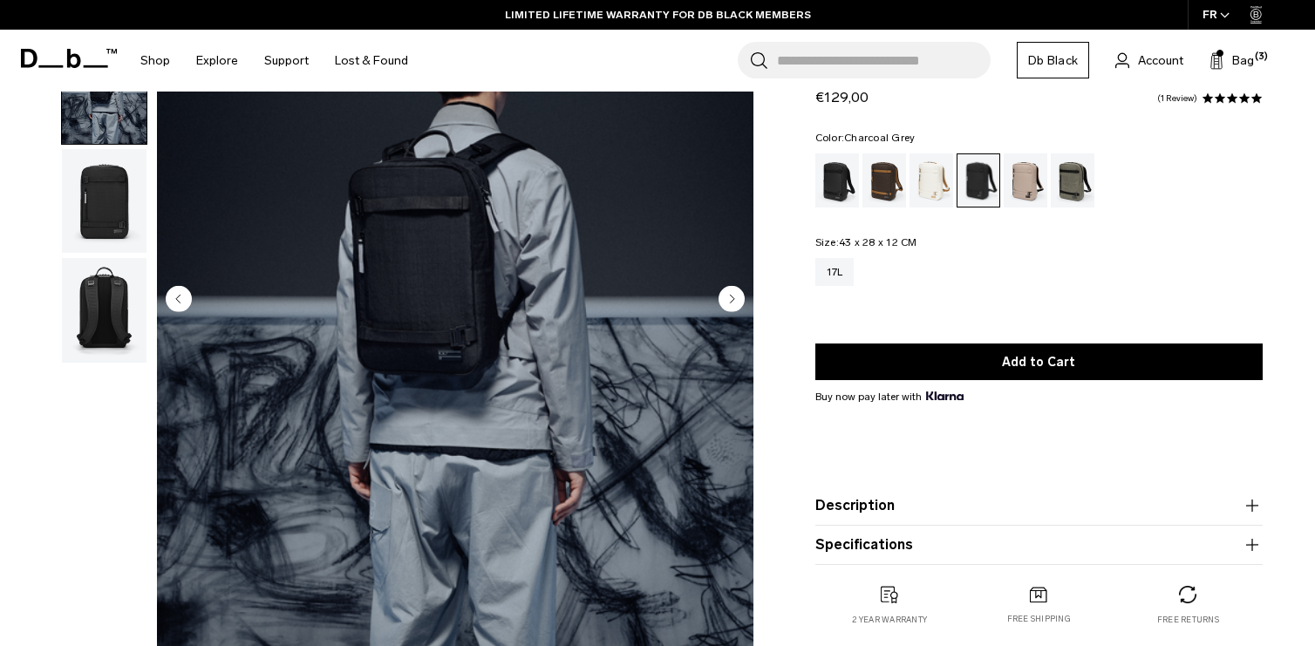
scroll to position [349, 0]
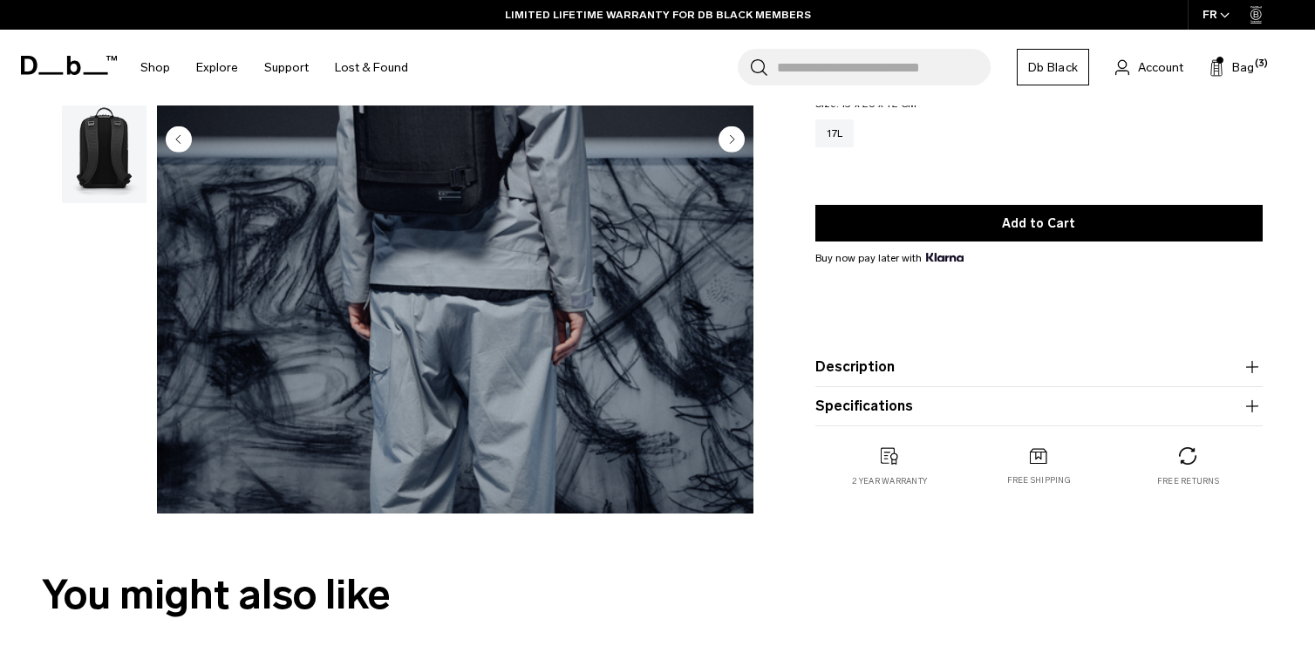
click at [1107, 372] on button "Description" at bounding box center [1039, 367] width 447 height 21
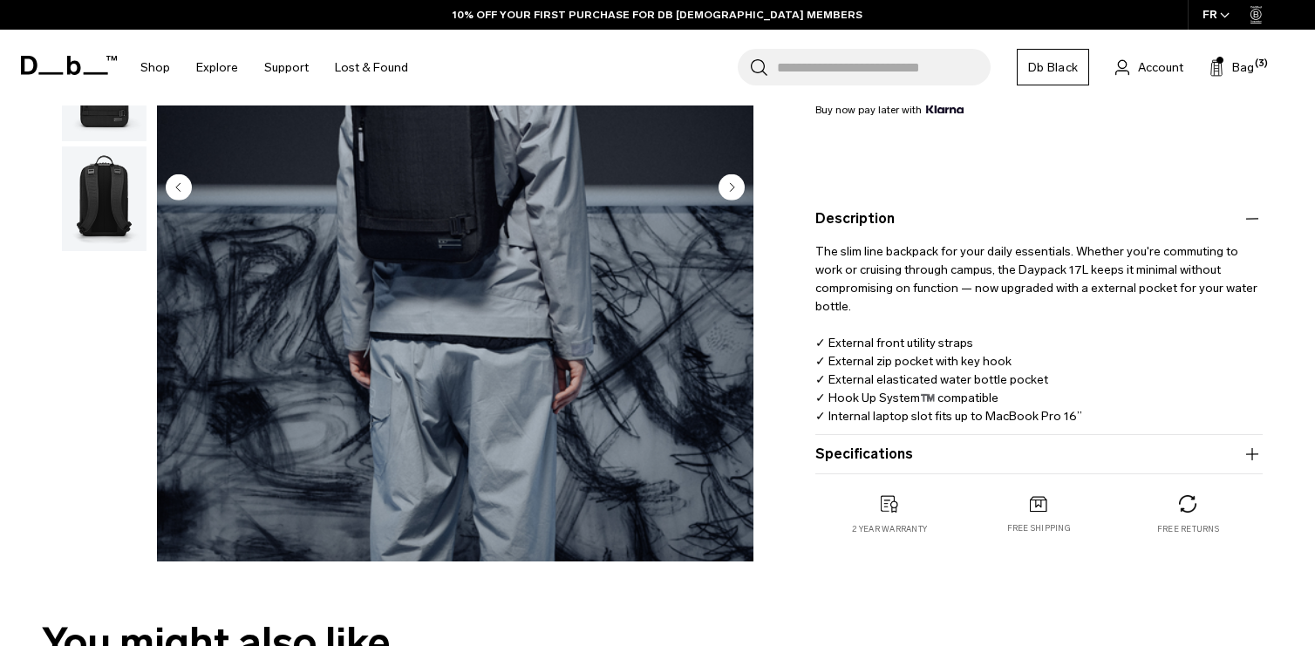
scroll to position [0, 0]
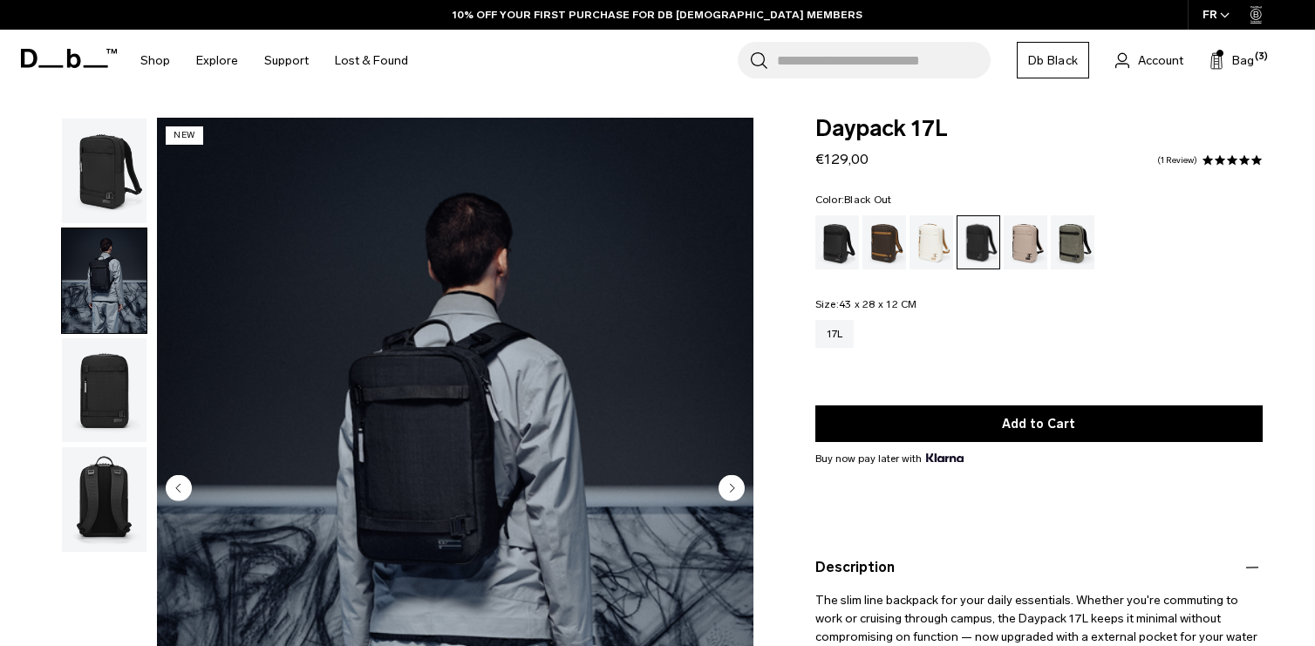
click at [823, 253] on div "Black Out" at bounding box center [838, 242] width 44 height 54
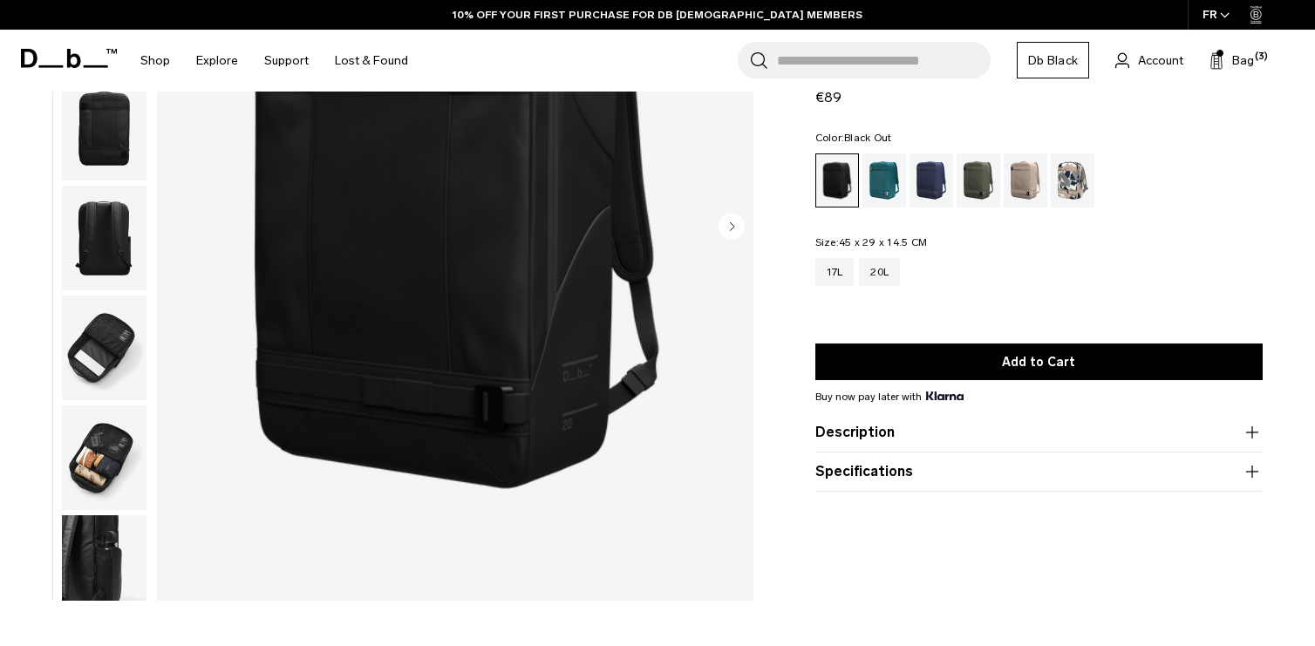
click at [1245, 431] on icon "button" at bounding box center [1252, 432] width 21 height 21
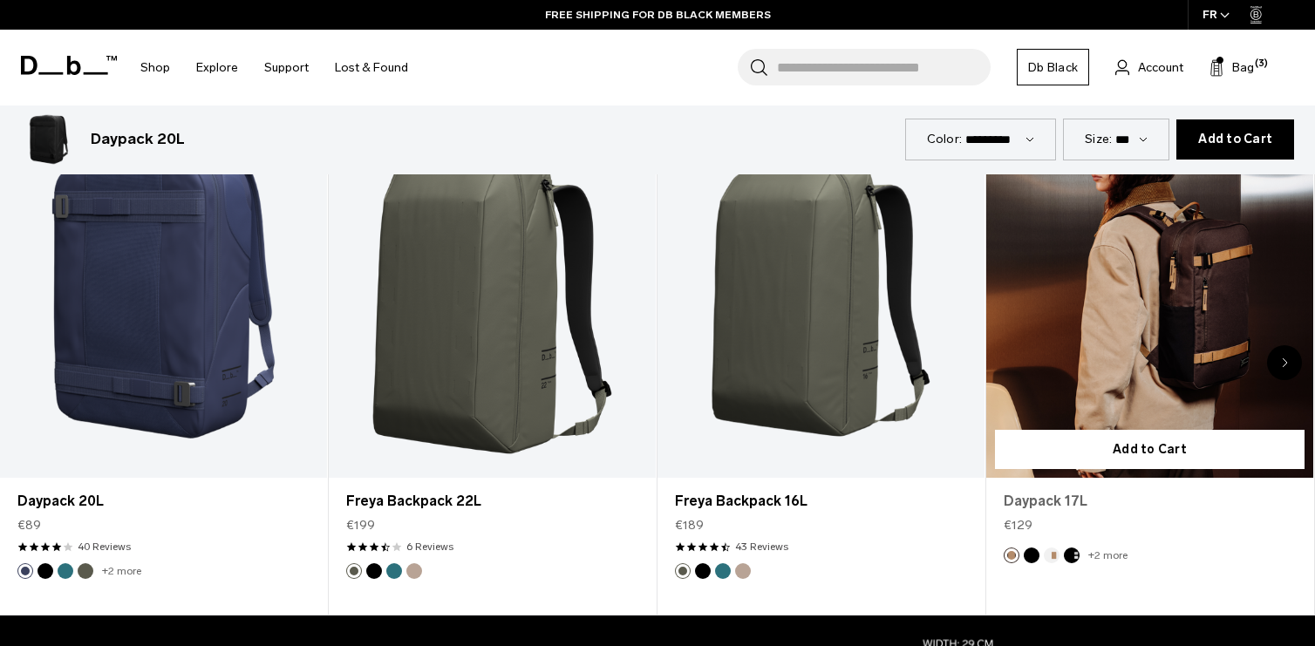
scroll to position [872, 0]
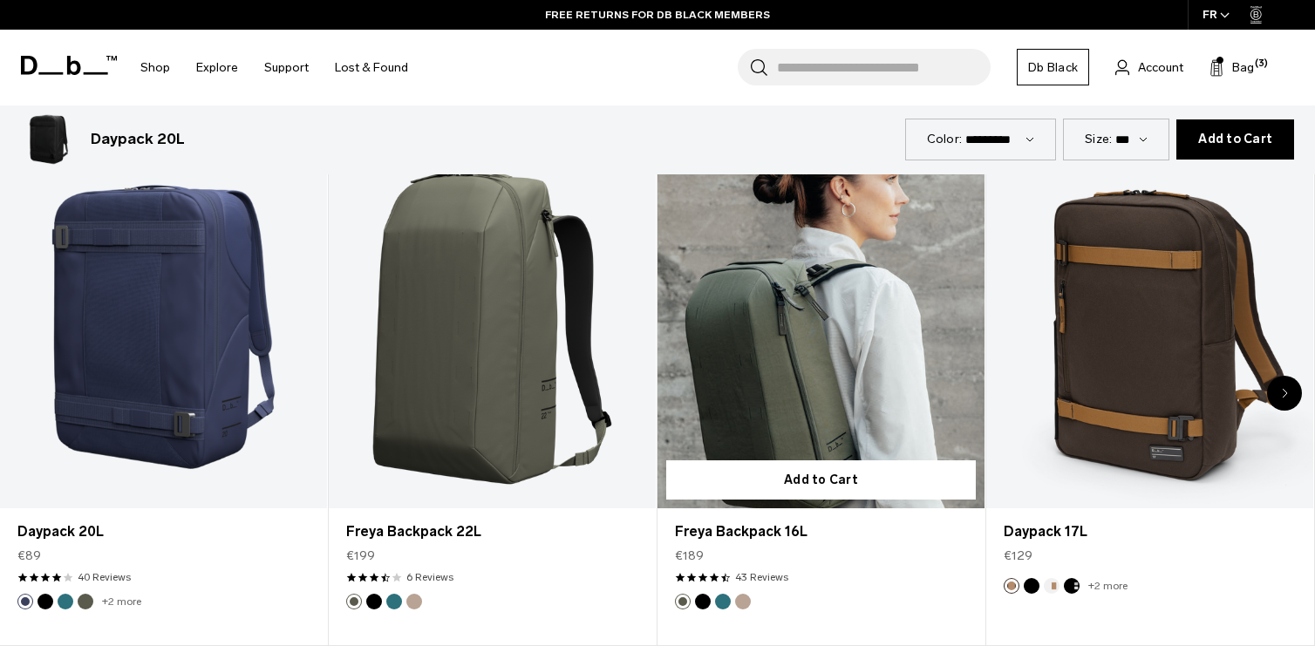
click at [803, 389] on link "Freya Backpack 16L" at bounding box center [821, 328] width 327 height 364
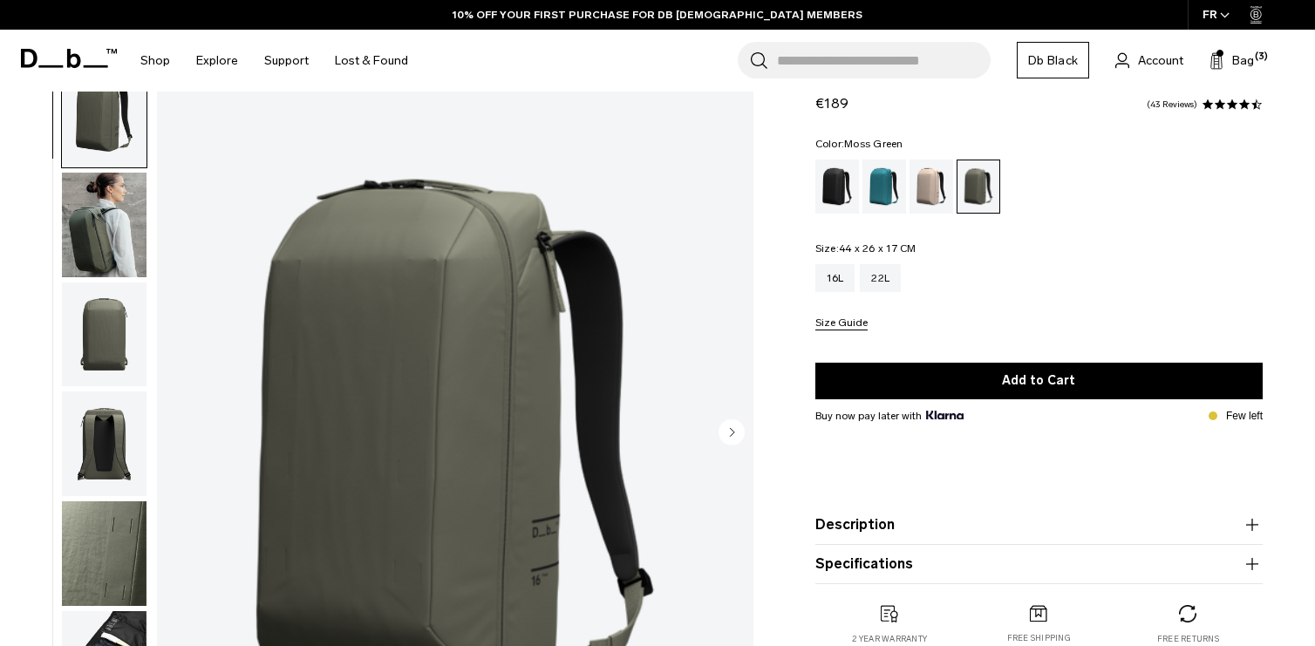
scroll to position [87, 0]
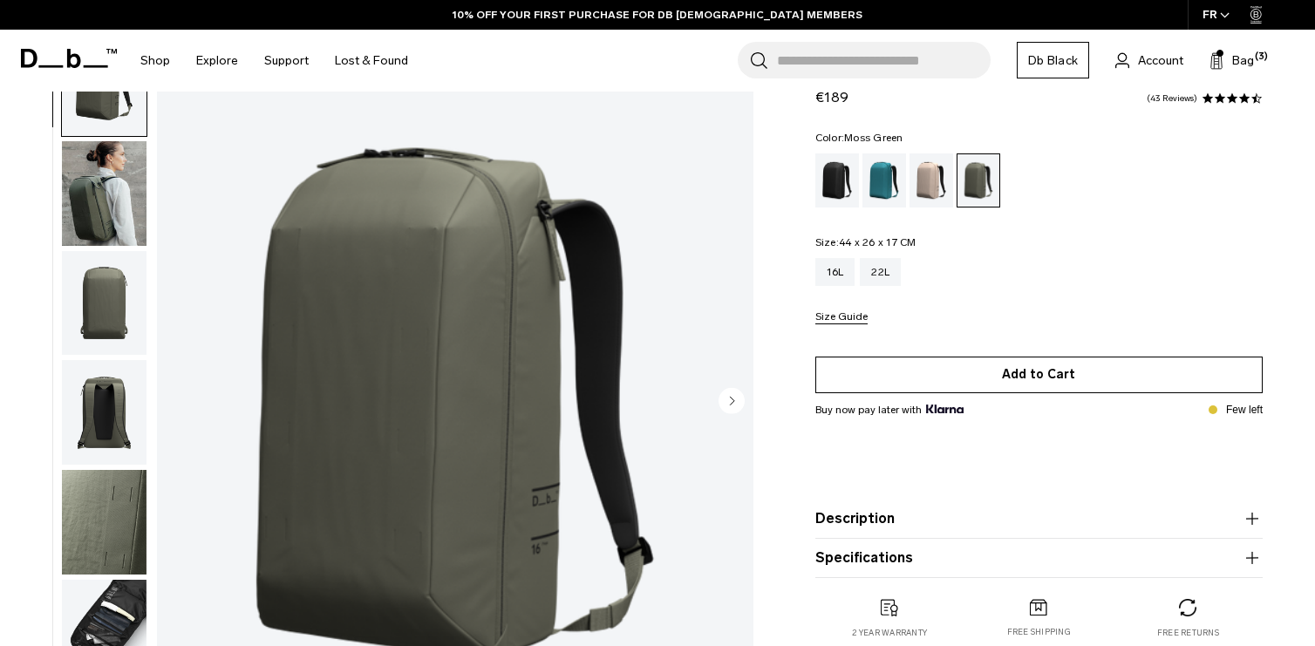
click at [1082, 385] on button "Add to Cart" at bounding box center [1039, 375] width 447 height 37
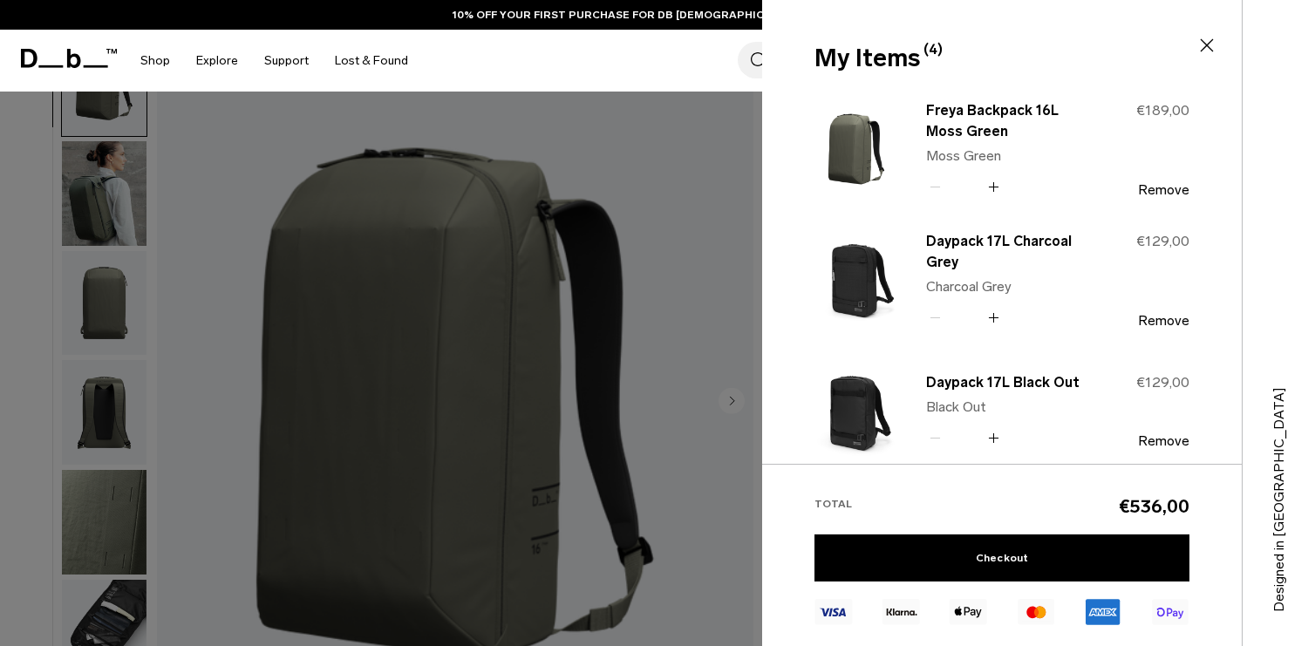
click at [751, 379] on div at bounding box center [657, 323] width 1315 height 646
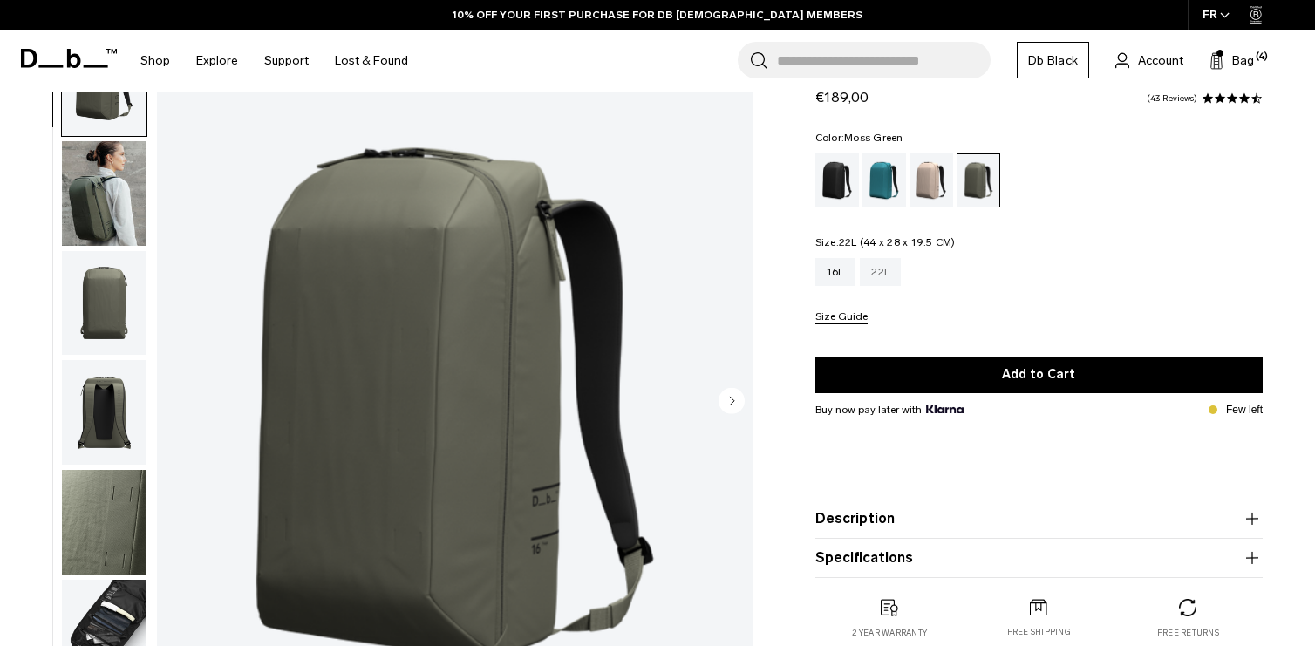
click at [887, 276] on div "22L" at bounding box center [880, 272] width 41 height 28
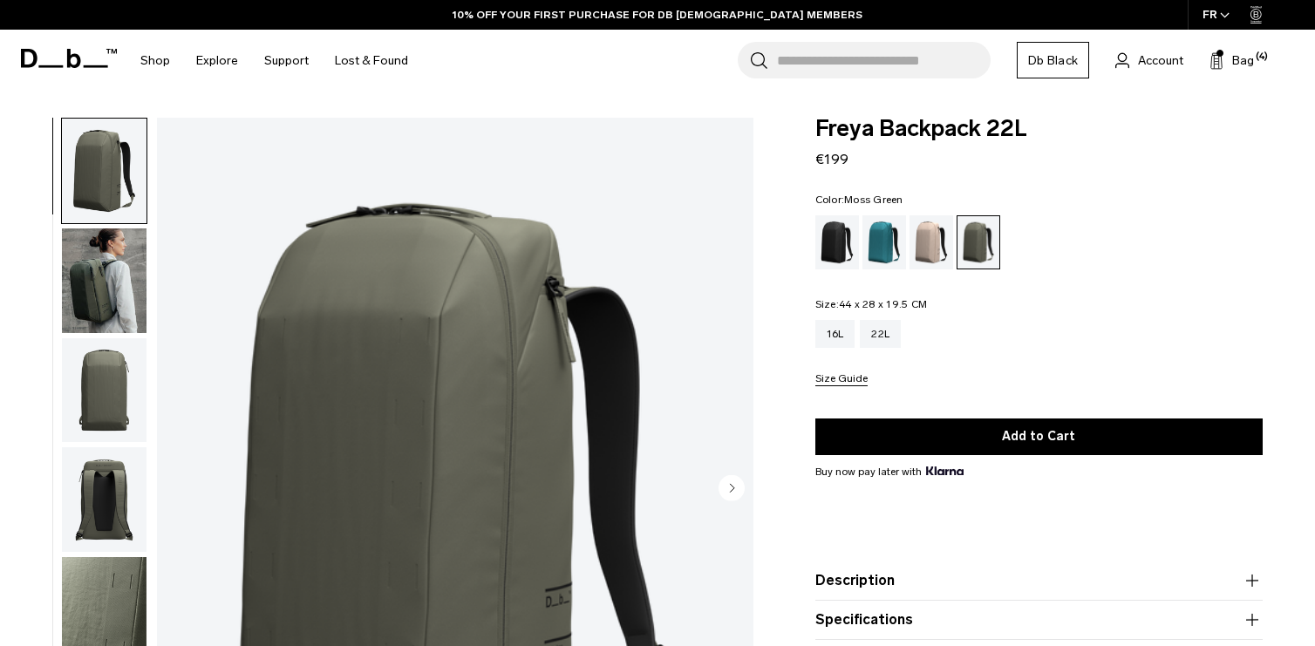
click at [999, 436] on button "Add to Cart" at bounding box center [1039, 437] width 447 height 37
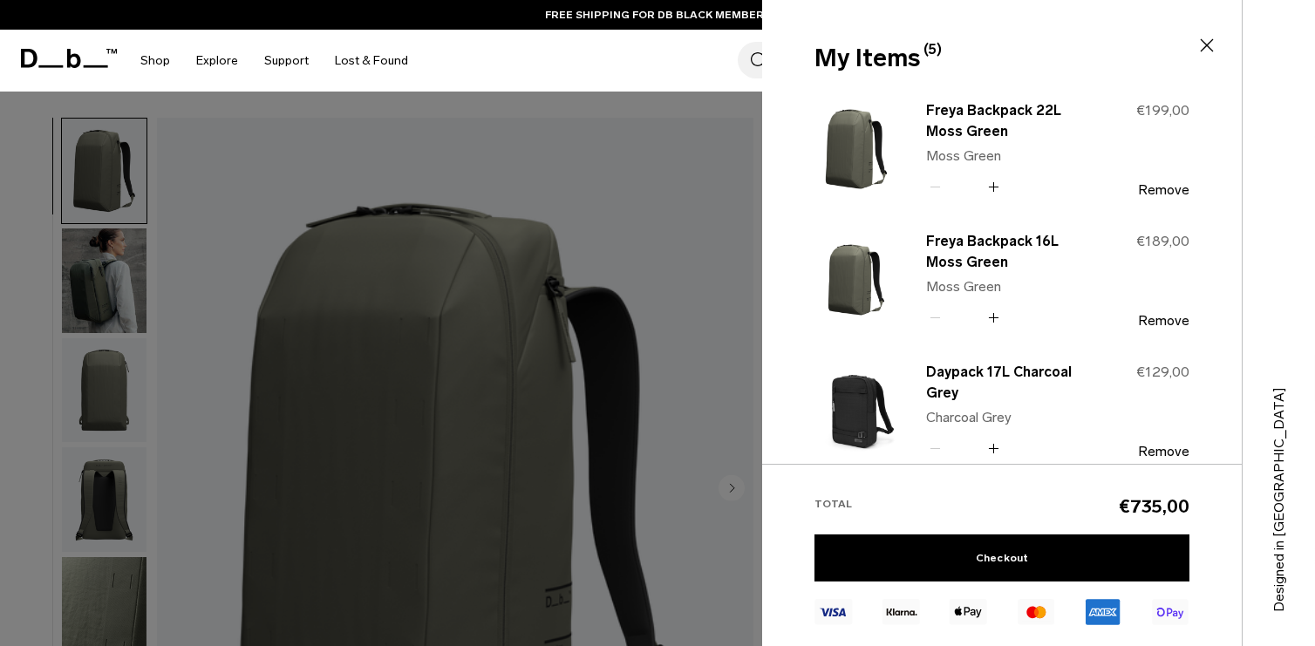
drag, startPoint x: 1206, startPoint y: 50, endPoint x: 1179, endPoint y: 93, distance: 50.9
click at [1205, 50] on icon at bounding box center [1207, 45] width 21 height 21
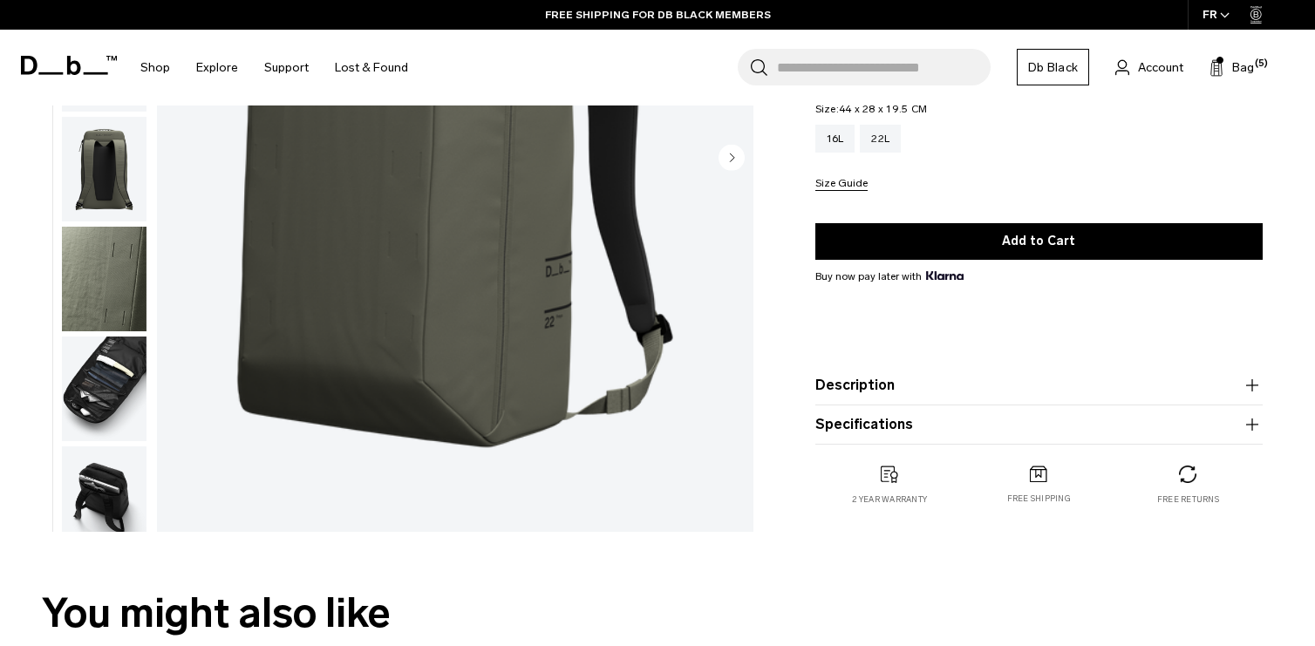
scroll to position [436, 0]
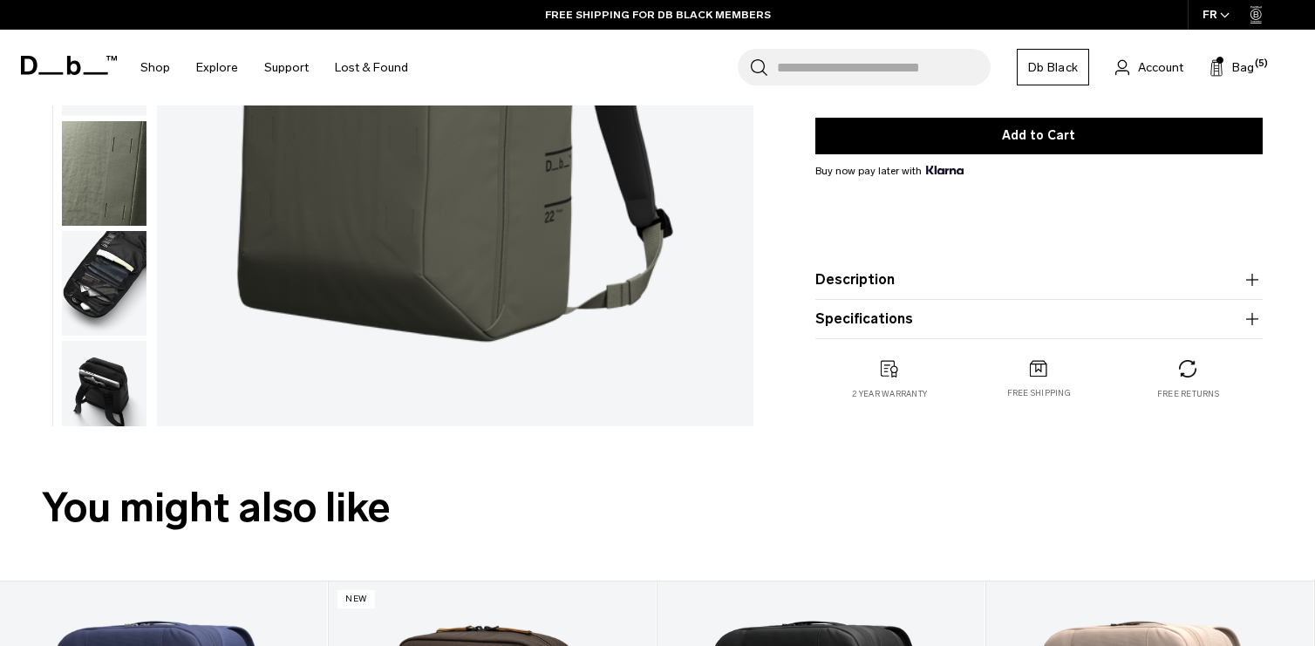
click at [1131, 268] on product-accordion "Description Constructed specifically with women on the move as our [MEDICAL_DAT…" at bounding box center [1039, 280] width 447 height 39
click at [1140, 292] on product-accordion "Description Constructed specifically with women on the move as our [MEDICAL_DAT…" at bounding box center [1039, 280] width 447 height 39
click at [1218, 287] on button "Description" at bounding box center [1039, 280] width 447 height 21
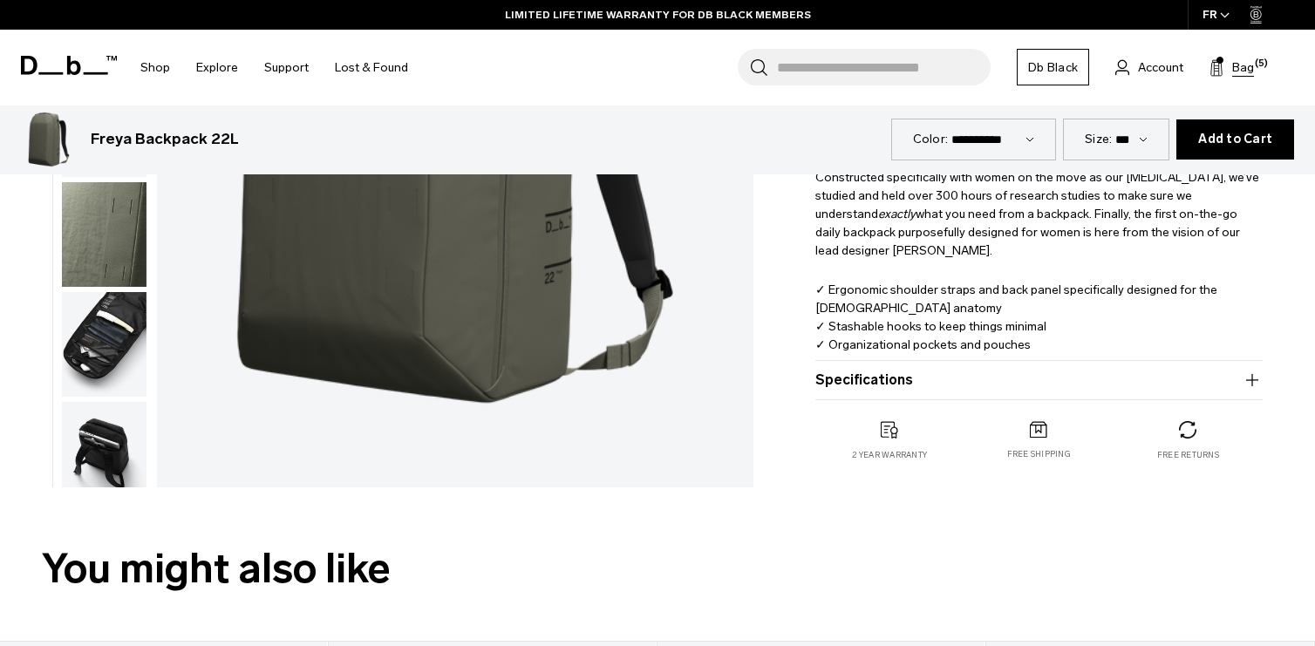
click at [1236, 65] on span "Bag" at bounding box center [1244, 67] width 22 height 18
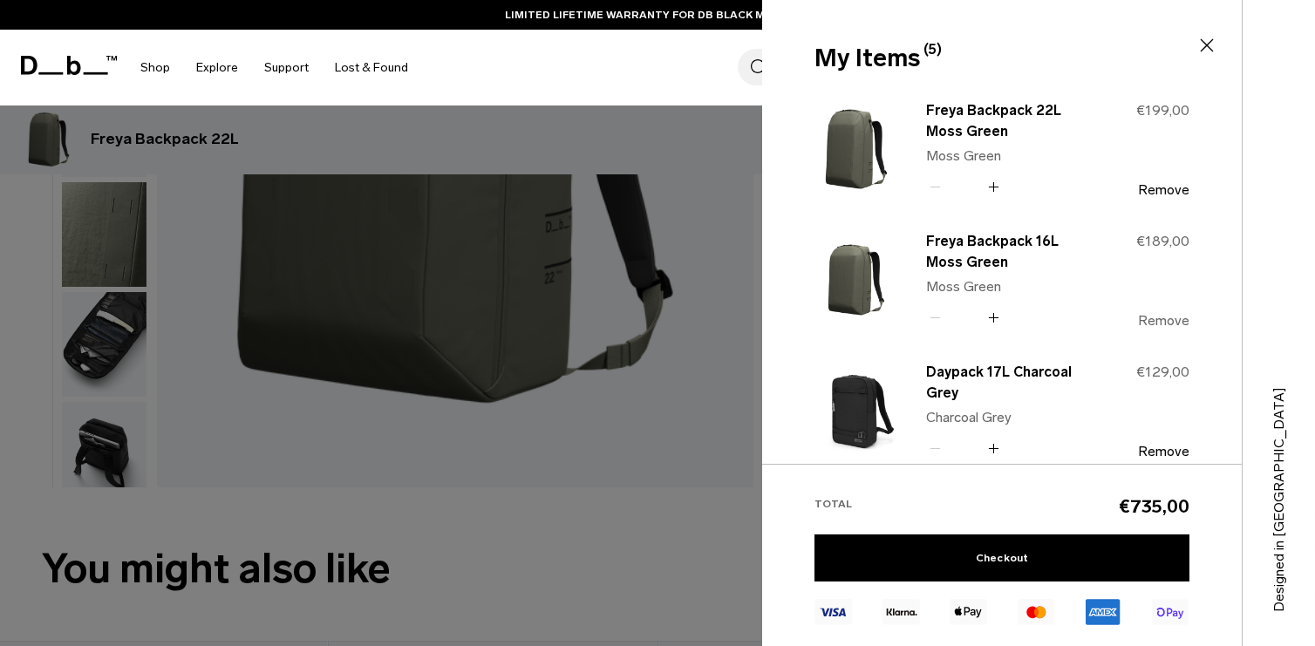
click at [1151, 316] on button "Remove" at bounding box center [1163, 321] width 51 height 16
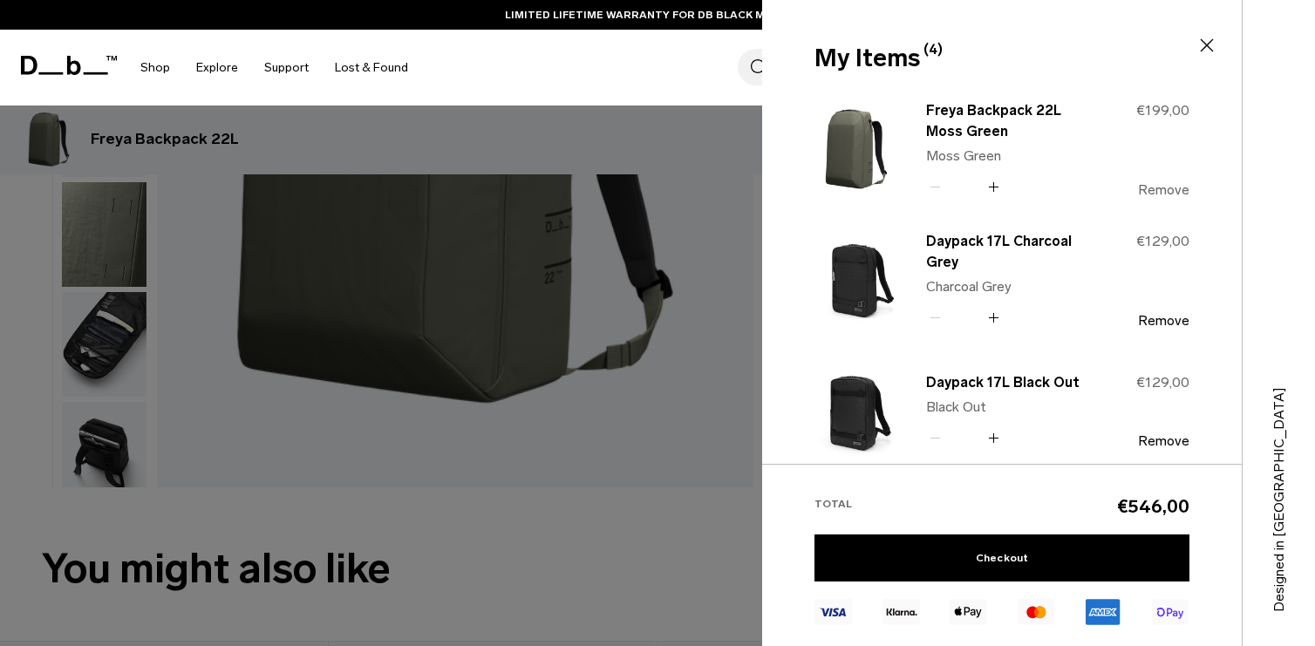
click at [1167, 192] on button "Remove" at bounding box center [1163, 190] width 51 height 16
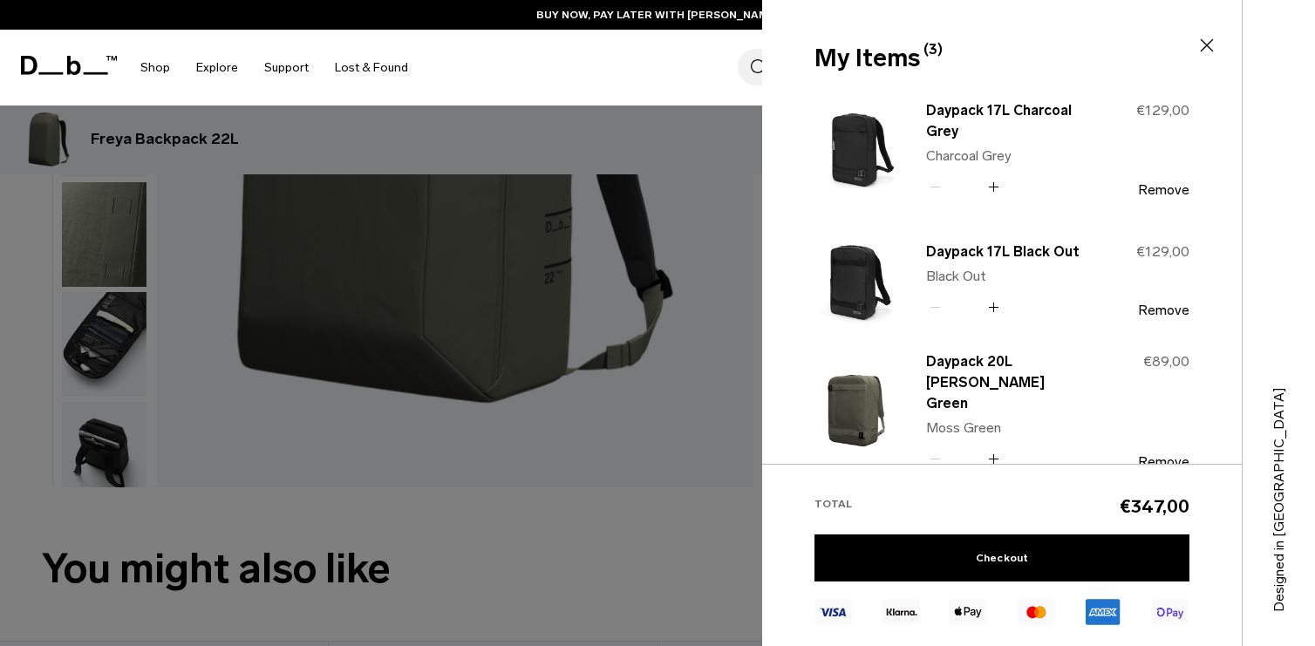
click at [681, 564] on div at bounding box center [657, 323] width 1315 height 646
